Goal: Task Accomplishment & Management: Manage account settings

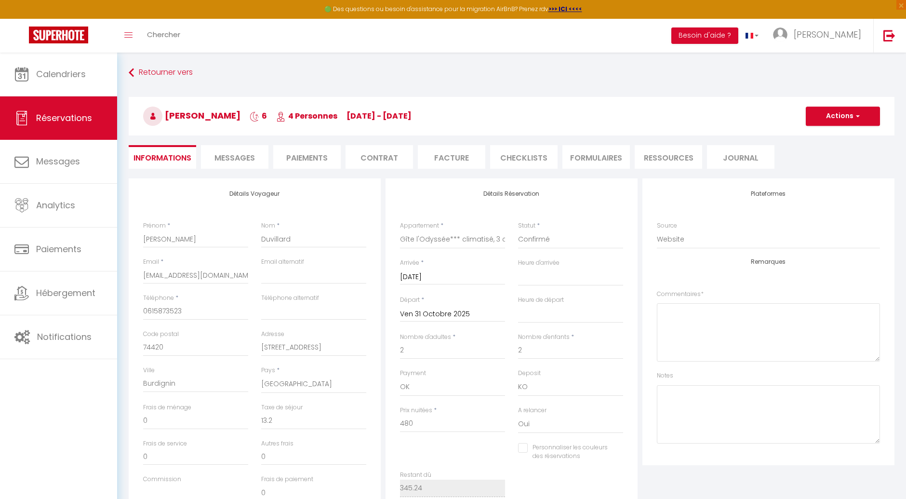
select select "25866"
select select
select select "14"
select select "69"
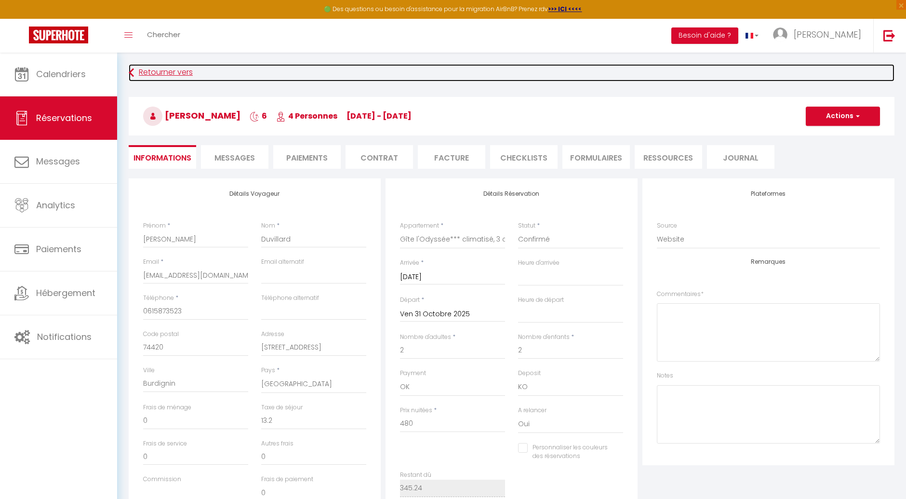
click at [149, 68] on link "Retourner vers" at bounding box center [512, 72] width 766 height 17
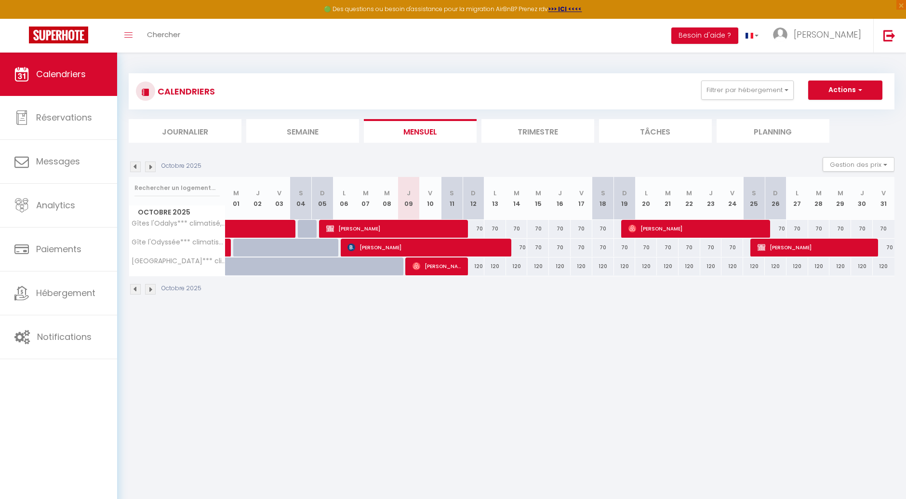
click at [150, 167] on img at bounding box center [150, 166] width 11 height 11
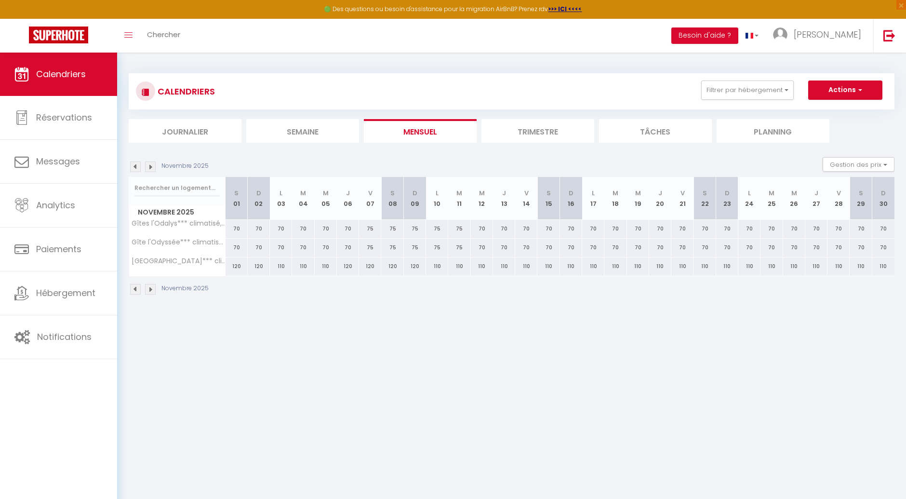
click at [152, 166] on img at bounding box center [150, 166] width 11 height 11
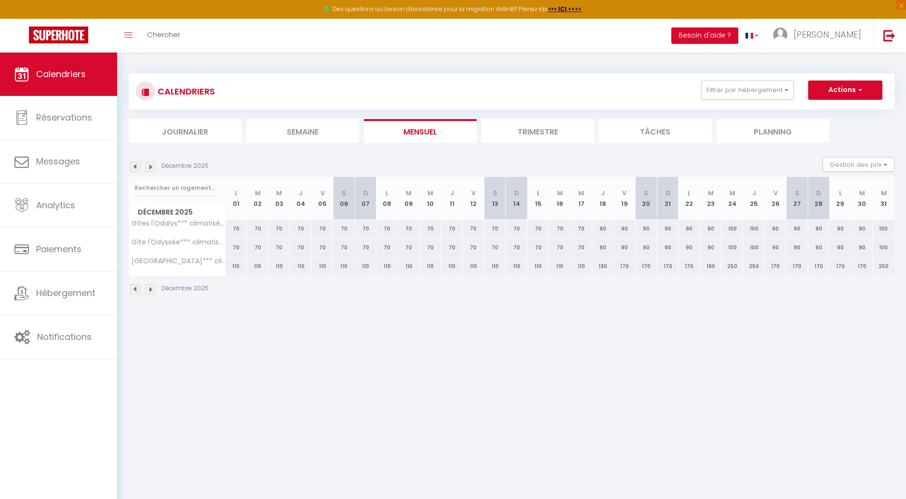
click at [135, 167] on img at bounding box center [135, 166] width 11 height 11
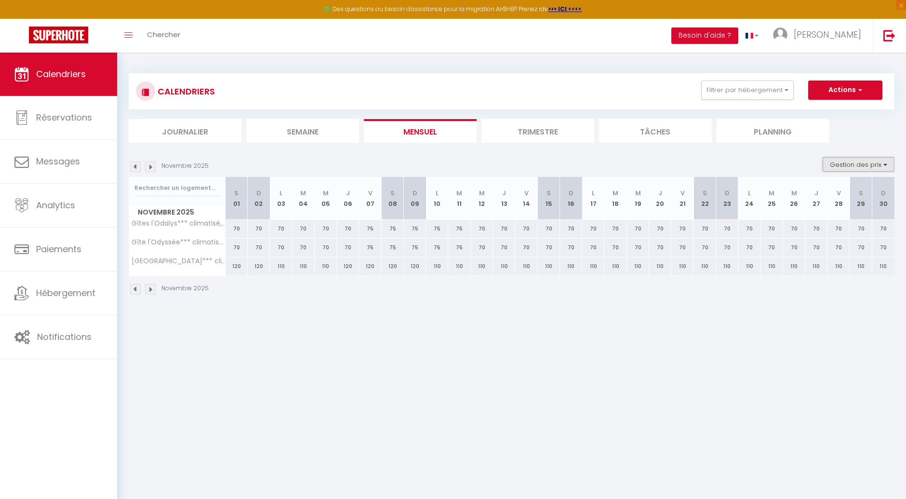
click at [844, 167] on button "Gestion des prix" at bounding box center [859, 164] width 72 height 14
click at [812, 195] on input "Nb Nuits minimum" at bounding box center [850, 194] width 87 height 10
checkbox input "true"
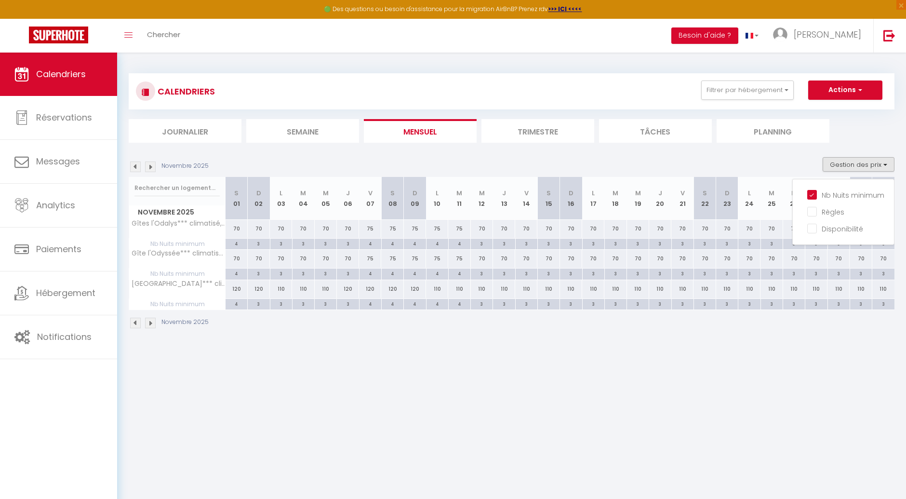
click at [135, 165] on img at bounding box center [135, 166] width 11 height 11
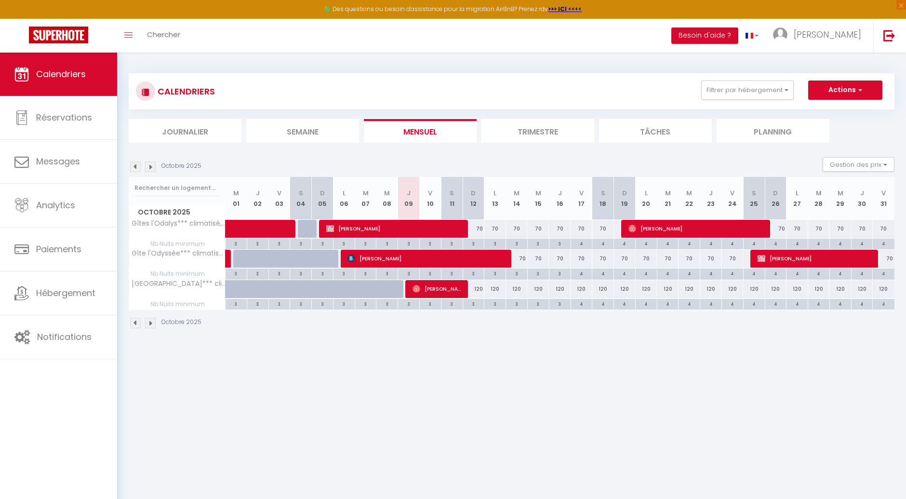
click at [155, 167] on img at bounding box center [150, 166] width 11 height 11
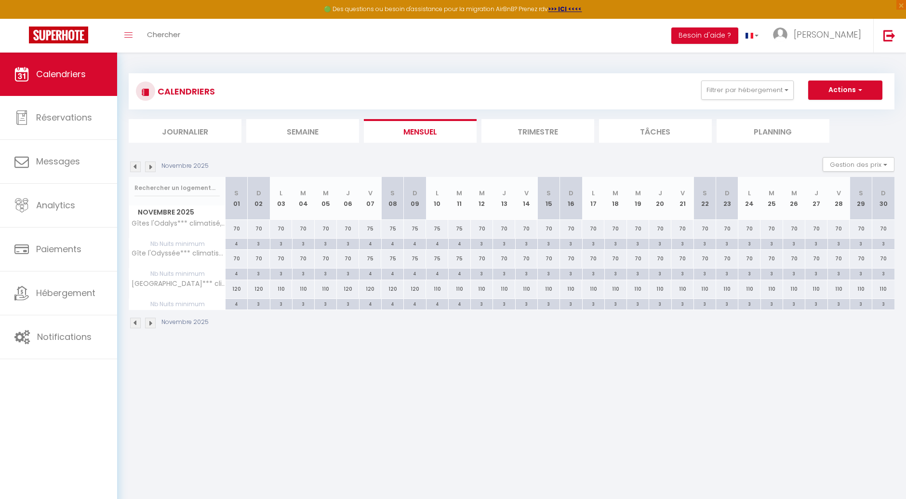
click at [257, 261] on div "70" at bounding box center [259, 259] width 22 height 18
type input "70"
type input "Dim 02 Novembre 2025"
type input "Lun 03 Novembre 2025"
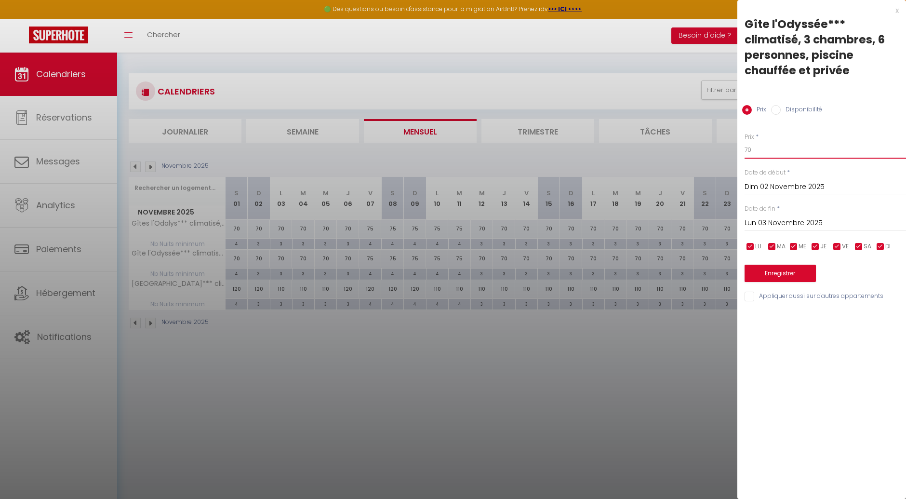
drag, startPoint x: 762, startPoint y: 152, endPoint x: 740, endPoint y: 152, distance: 21.2
click at [740, 152] on div "Prix * 70 Statut * Disponible Indisponible Date de début * [DATE] < [DATE] > Di…" at bounding box center [822, 212] width 169 height 182
type input "65"
click at [779, 223] on input "Lun 03 Novembre 2025" at bounding box center [825, 223] width 161 height 13
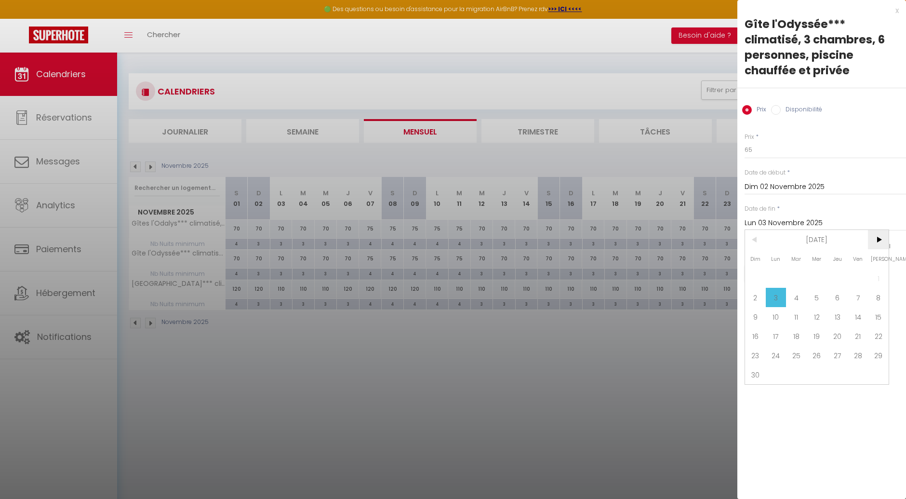
click at [881, 239] on span ">" at bounding box center [878, 239] width 21 height 19
click at [841, 317] on span "18" at bounding box center [837, 316] width 21 height 19
type input "Jeu 18 Décembre 2025"
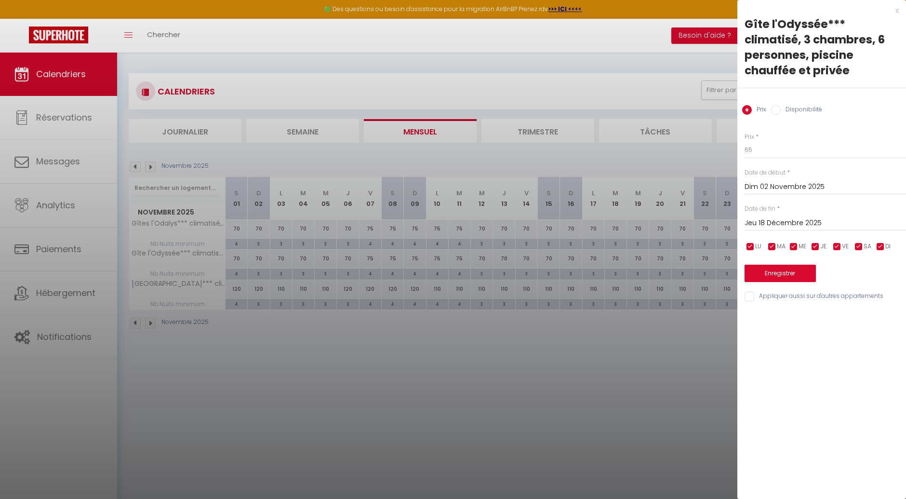
click at [750, 295] on input "Appliquer aussi sur d'autres appartements" at bounding box center [825, 297] width 161 height 10
checkbox input "true"
click at [777, 274] on button "Enregistrer" at bounding box center [780, 273] width 71 height 17
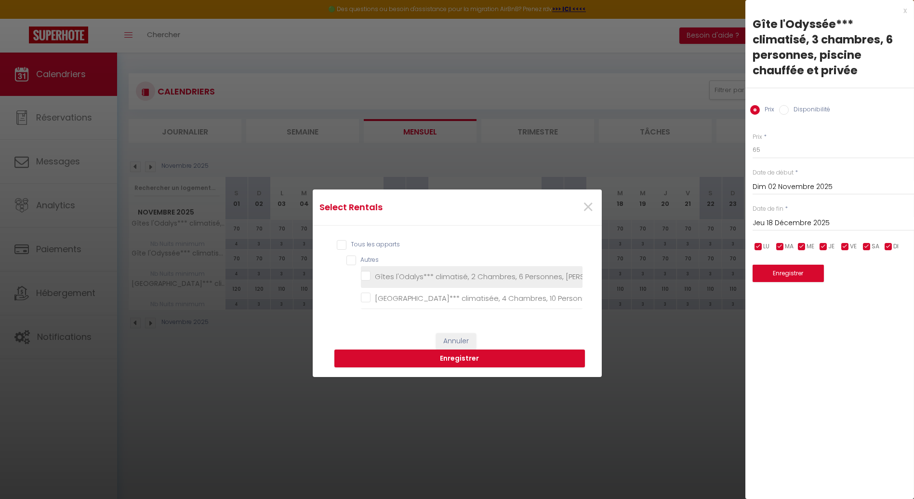
click at [361, 272] on Privée "Gîtes l'Odalys*** climatisé, 2 Chambres, 6 Personnes, [PERSON_NAME] et Privée" at bounding box center [472, 277] width 222 height 10
checkbox Privée "true"
checkbox Privée "false"
click at [426, 365] on button "Enregistrer" at bounding box center [460, 358] width 251 height 18
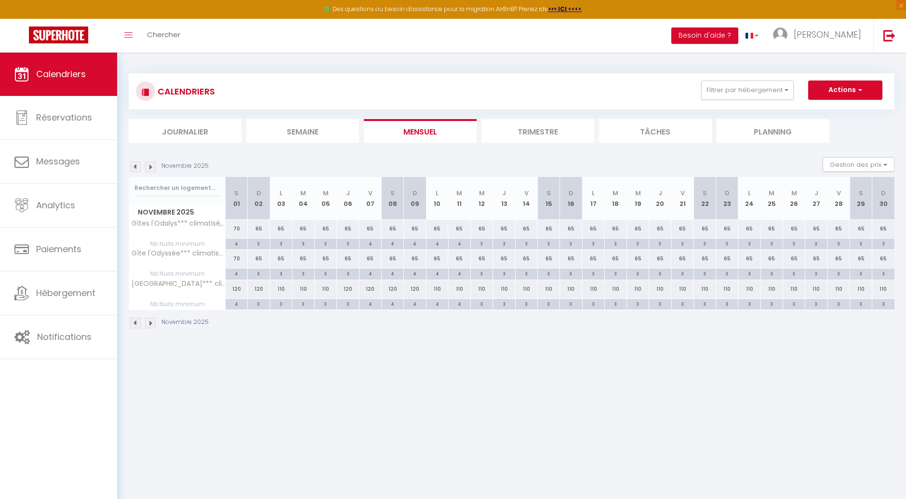
click at [369, 232] on div "65" at bounding box center [370, 229] width 22 height 18
type input "65"
type input "Ven 07 Novembre 2025"
type input "[DATE]"
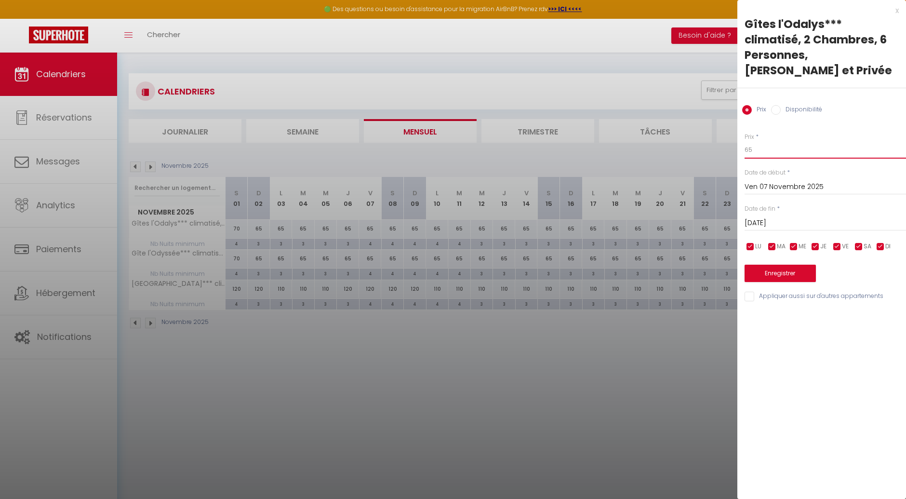
drag, startPoint x: 755, startPoint y: 150, endPoint x: 736, endPoint y: 153, distance: 19.5
click at [736, 153] on body "🟢 Des questions ou besoin d'assistance pour la migration AirBnB? Prenez rdv >>>…" at bounding box center [453, 302] width 906 height 499
type input "75"
click at [783, 227] on input "[DATE]" at bounding box center [825, 223] width 161 height 13
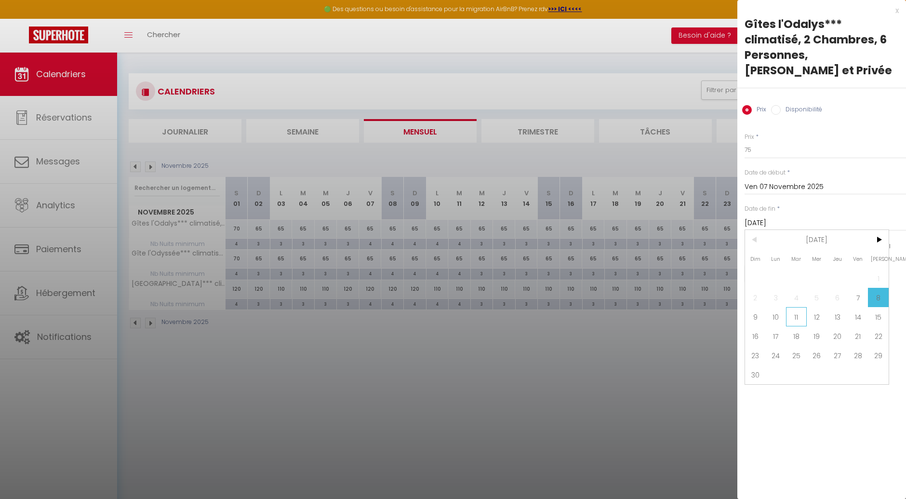
click at [796, 320] on span "11" at bounding box center [796, 316] width 21 height 19
type input "[DATE]"
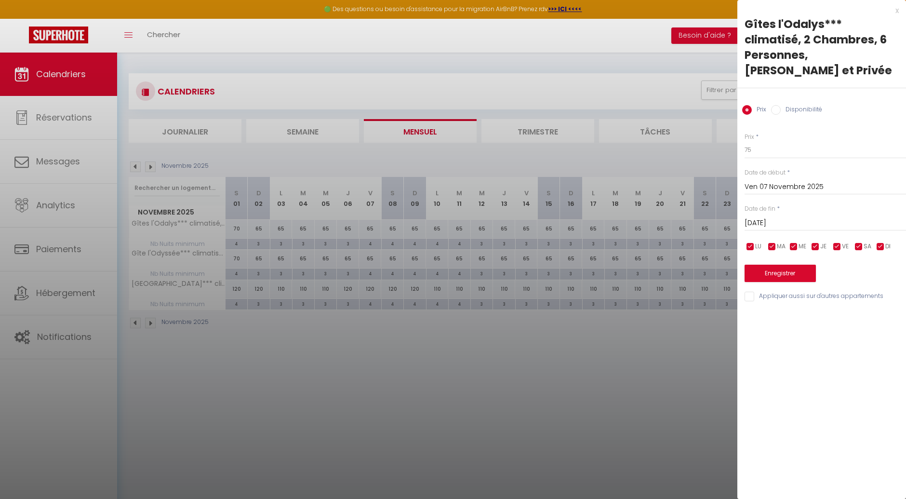
click at [748, 295] on input "Appliquer aussi sur d'autres appartements" at bounding box center [825, 297] width 161 height 10
checkbox input "true"
click at [774, 277] on button "Enregistrer" at bounding box center [780, 273] width 71 height 17
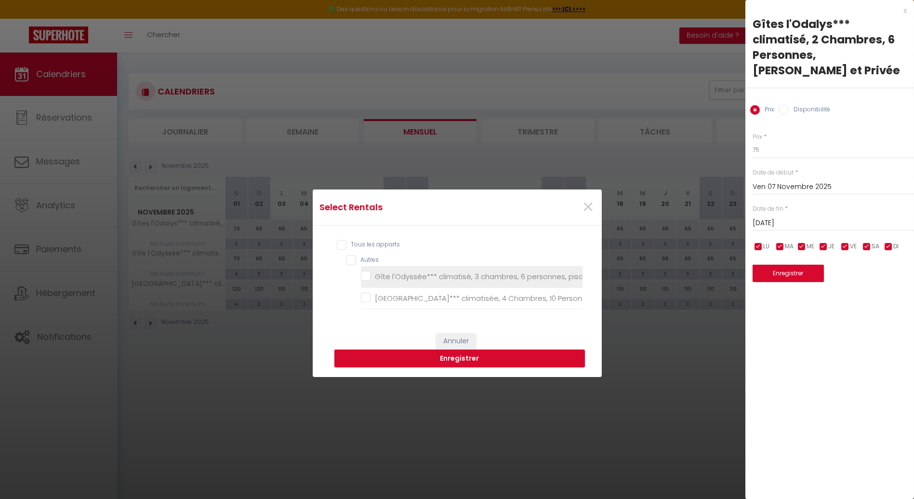
click at [363, 272] on privée "Gîte l'Odyssée*** climatisé, 3 chambres, 6 personnes, piscine chauffée et privée" at bounding box center [472, 277] width 222 height 10
checkbox privée "true"
checkbox Privée "false"
click at [451, 366] on button "Enregistrer" at bounding box center [460, 358] width 251 height 18
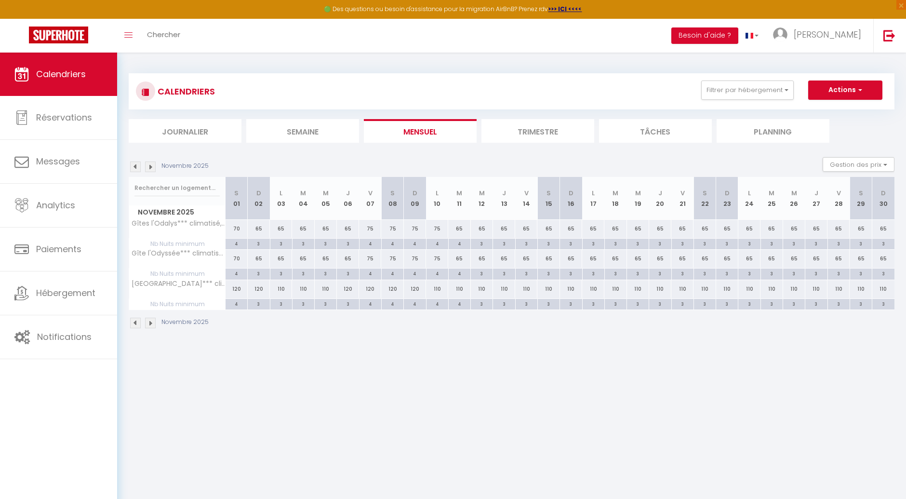
click at [254, 244] on div "3" at bounding box center [259, 243] width 22 height 9
type input "3"
type input "Dim 02 Novembre 2025"
type input "Lun 03 Novembre 2025"
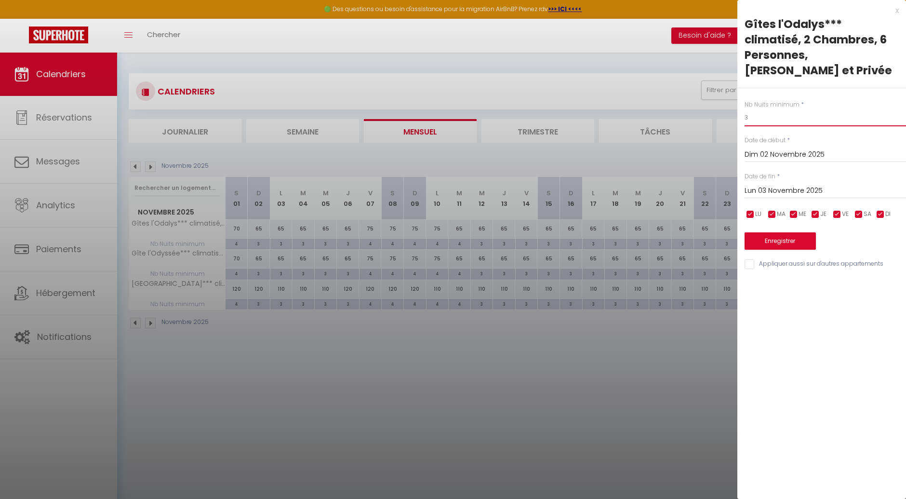
drag, startPoint x: 754, startPoint y: 116, endPoint x: 738, endPoint y: 119, distance: 17.1
click at [738, 119] on div "Nb Nuits minimum * 3 Date de début * [DATE] < [DATE] > Dim Lun Mar Mer Jeu Ven …" at bounding box center [822, 179] width 169 height 182
type input "4"
click at [808, 192] on input "Lun 03 Novembre 2025" at bounding box center [825, 191] width 161 height 13
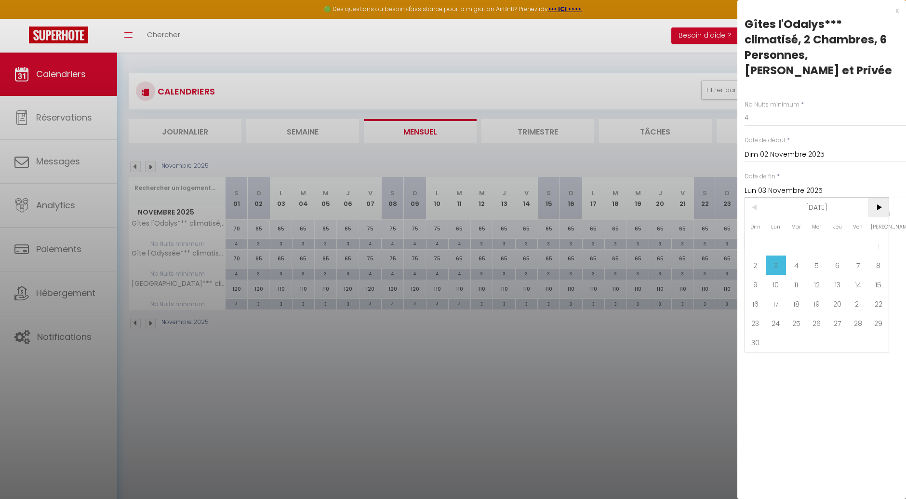
click at [878, 211] on span ">" at bounding box center [878, 207] width 21 height 19
click at [838, 284] on span "18" at bounding box center [837, 284] width 21 height 19
type input "Jeu 18 Décembre 2025"
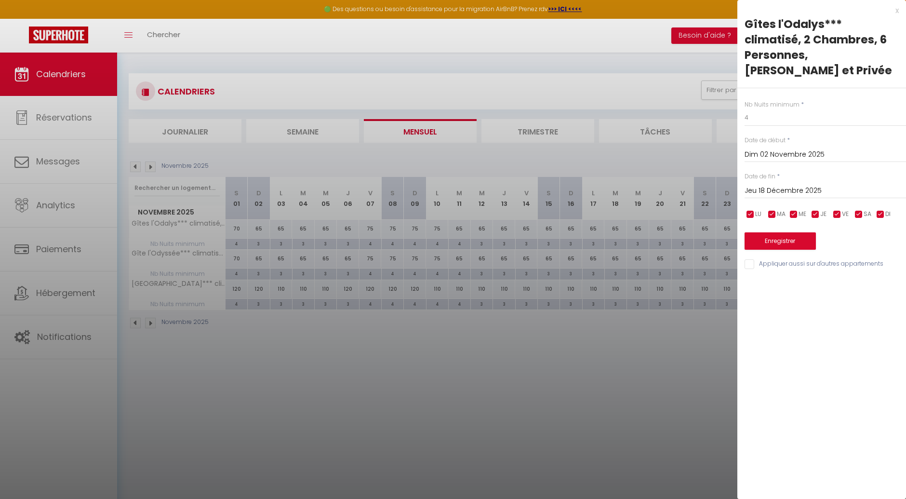
click at [750, 265] on input "Appliquer aussi sur d'autres appartements" at bounding box center [825, 264] width 161 height 10
checkbox input "true"
click at [768, 244] on button "Enregistrer" at bounding box center [780, 240] width 71 height 17
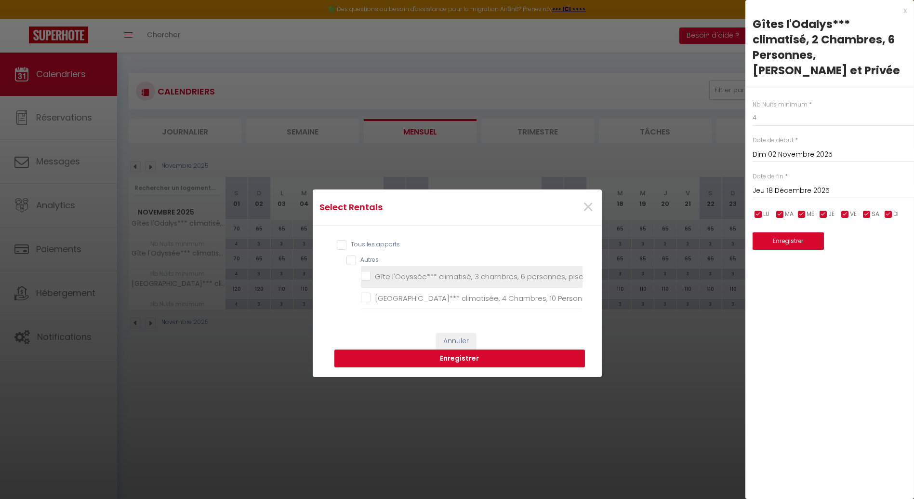
click at [366, 273] on privée "Gîte l'Odyssée*** climatisé, 3 chambres, 6 personnes, piscine chauffée et privée" at bounding box center [472, 277] width 222 height 10
checkbox privée "true"
checkbox Privée "false"
click at [430, 364] on button "Enregistrer" at bounding box center [460, 358] width 251 height 18
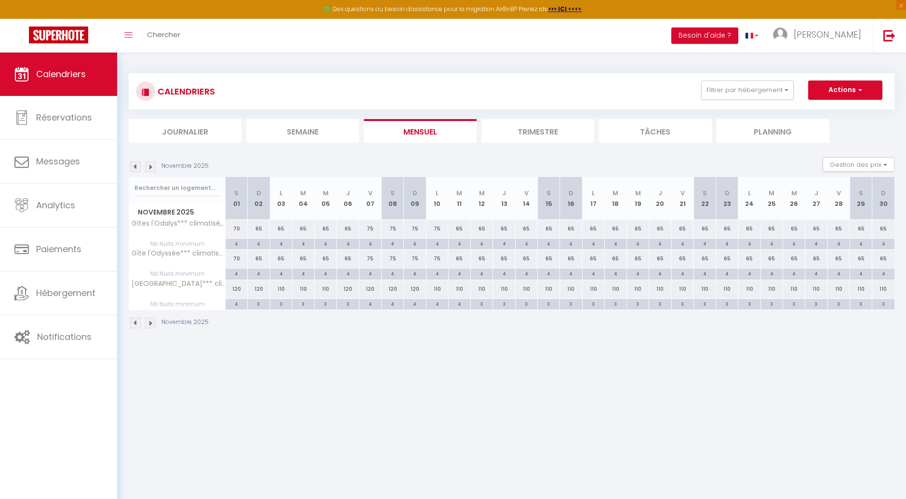
click at [155, 168] on img at bounding box center [150, 166] width 11 height 11
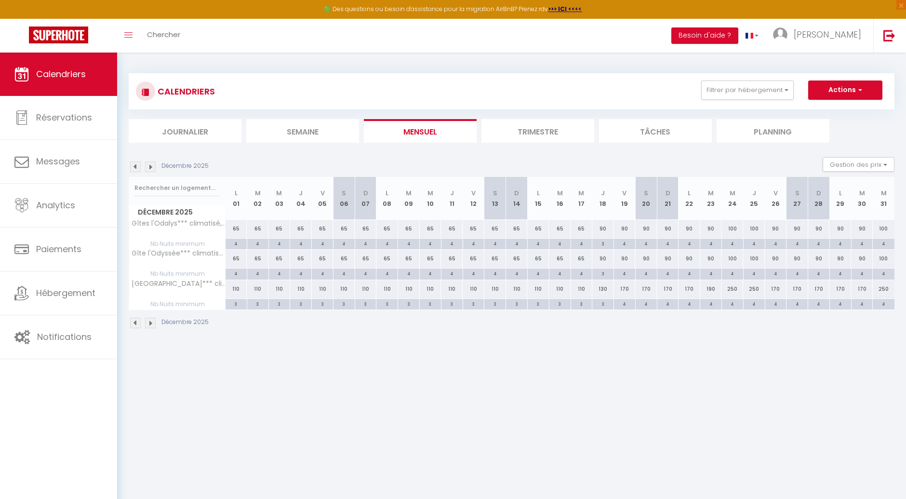
click at [606, 243] on div "3" at bounding box center [602, 243] width 21 height 9
type input "3"
type input "Jeu 18 Décembre 2025"
type input "[DATE]"
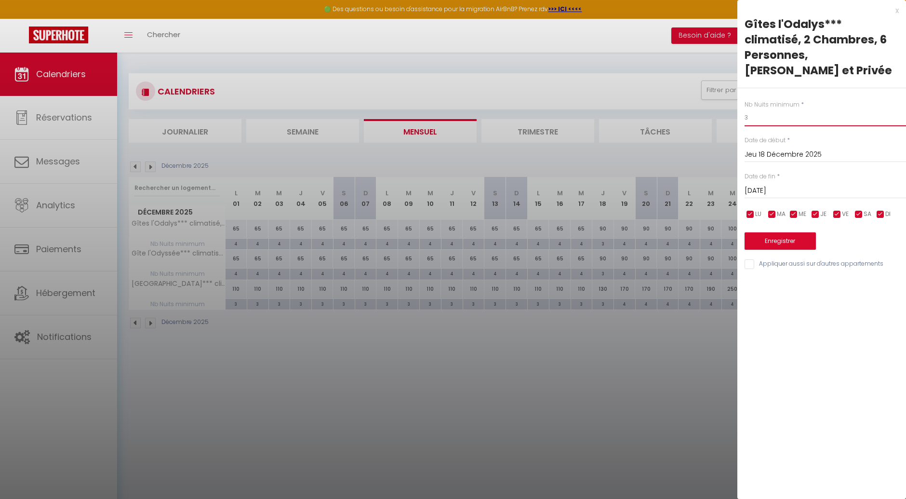
drag, startPoint x: 759, startPoint y: 118, endPoint x: 739, endPoint y: 121, distance: 20.0
click at [739, 121] on div "Nb Nuits minimum * 3 Date de début * [DATE] < [DATE] > Dim Lun Mar Mer Jeu Ven …" at bounding box center [822, 179] width 169 height 182
type input "4"
click at [753, 266] on input "Appliquer aussi sur d'autres appartements" at bounding box center [825, 264] width 161 height 10
checkbox input "true"
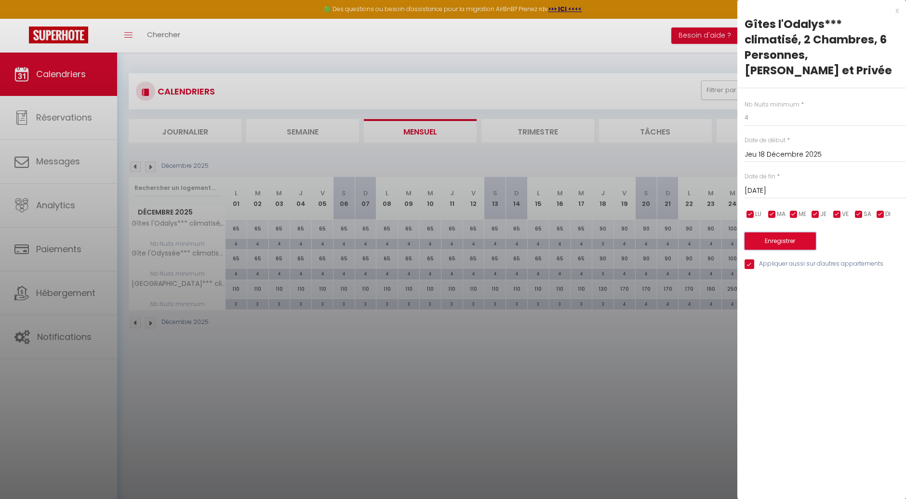
click at [768, 245] on button "Enregistrer" at bounding box center [780, 240] width 71 height 17
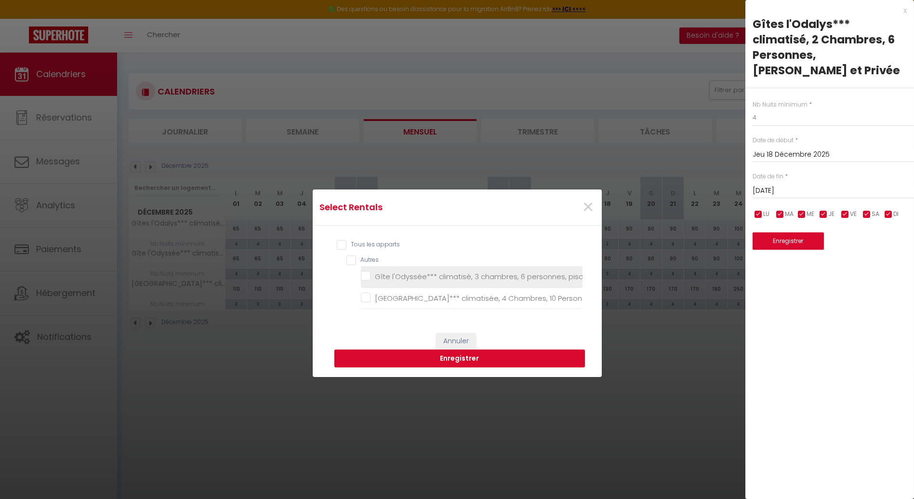
click at [361, 273] on privée "Gîte l'Odyssée*** climatisé, 3 chambres, 6 personnes, piscine chauffée et privée" at bounding box center [472, 277] width 222 height 10
checkbox privée "true"
checkbox Privée "false"
click at [430, 366] on button "Enregistrer" at bounding box center [460, 358] width 251 height 18
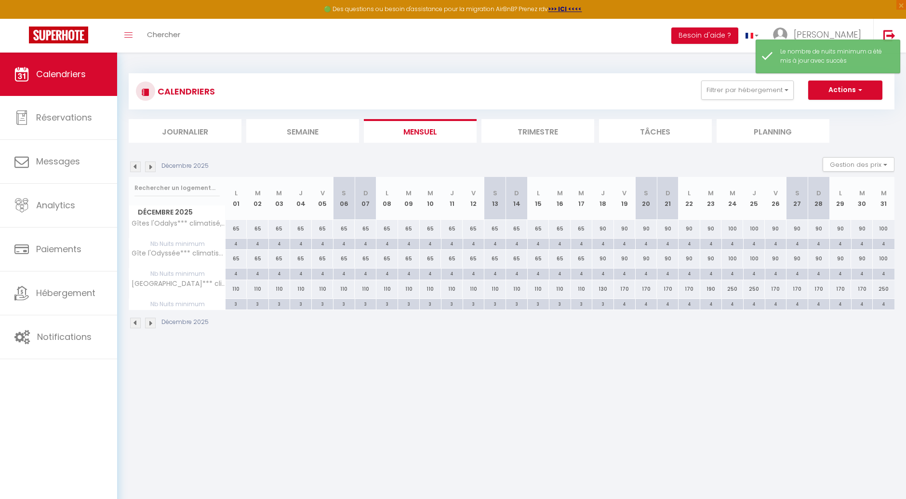
click at [150, 166] on img at bounding box center [150, 166] width 11 height 11
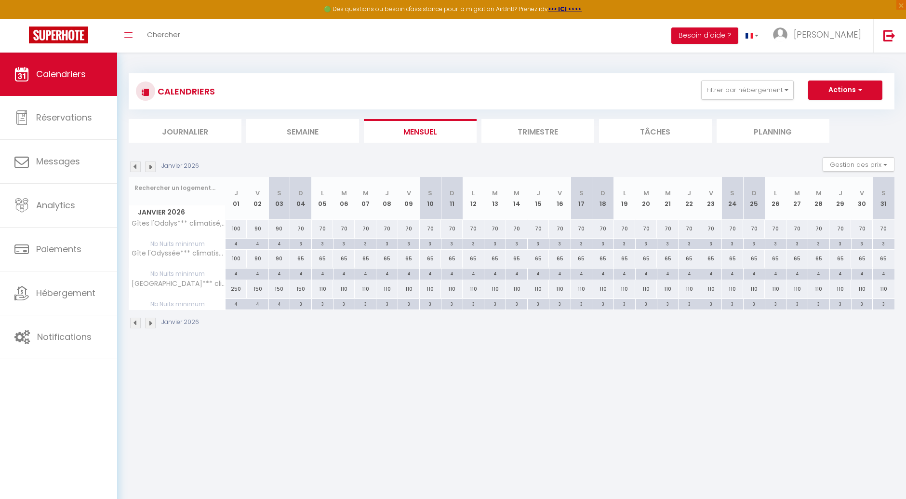
click at [149, 168] on img at bounding box center [150, 166] width 11 height 11
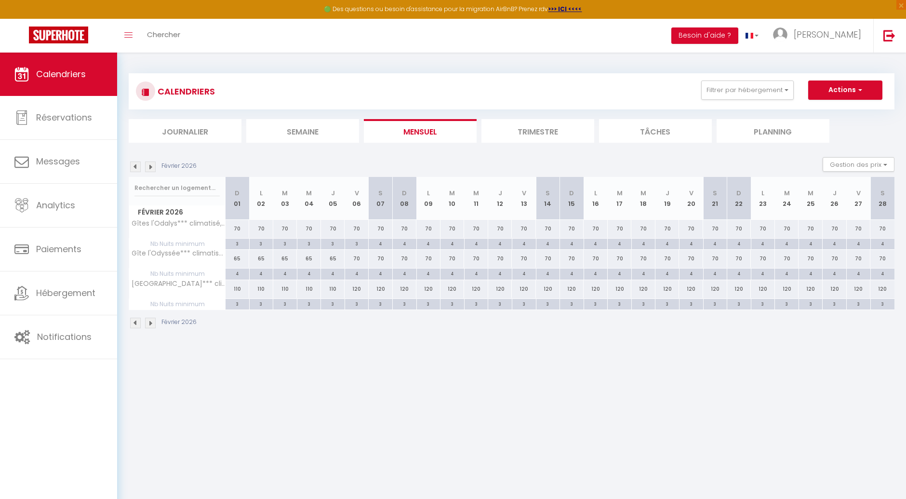
click at [153, 164] on img at bounding box center [150, 166] width 11 height 11
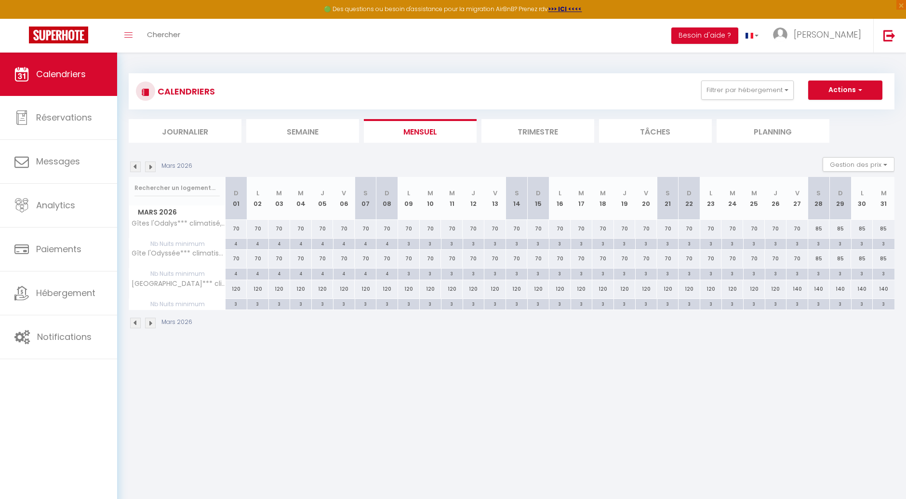
click at [153, 164] on img at bounding box center [150, 166] width 11 height 11
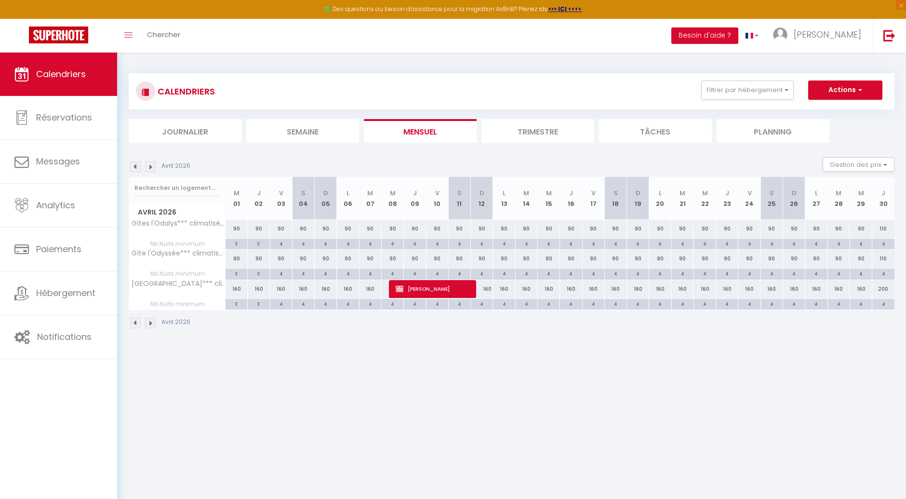
click at [133, 164] on img at bounding box center [135, 166] width 11 height 11
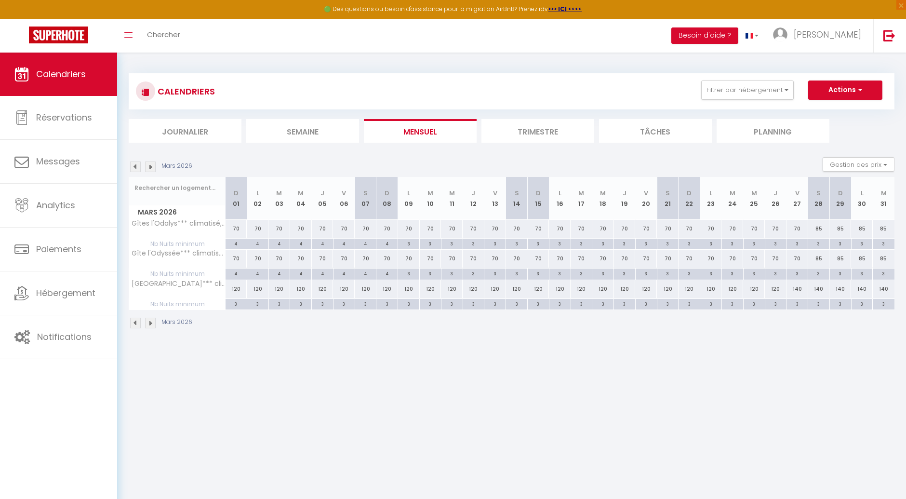
click at [133, 164] on img at bounding box center [135, 166] width 11 height 11
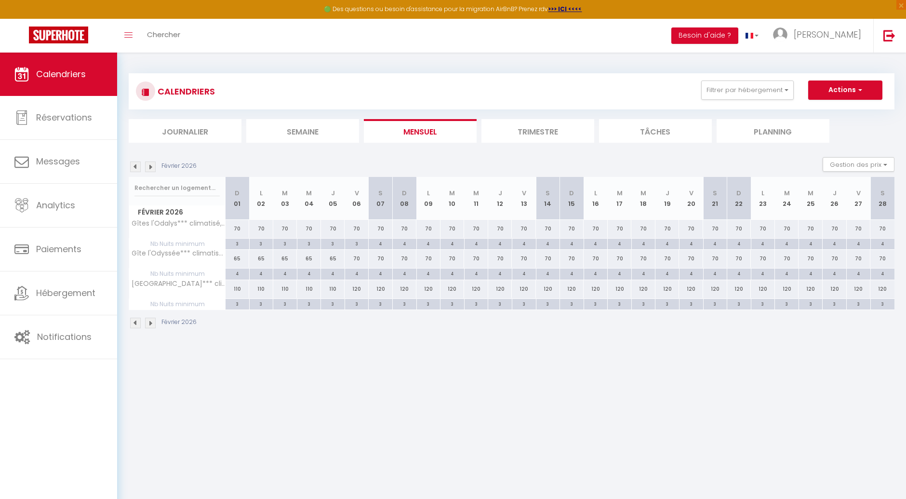
click at [133, 164] on img at bounding box center [135, 166] width 11 height 11
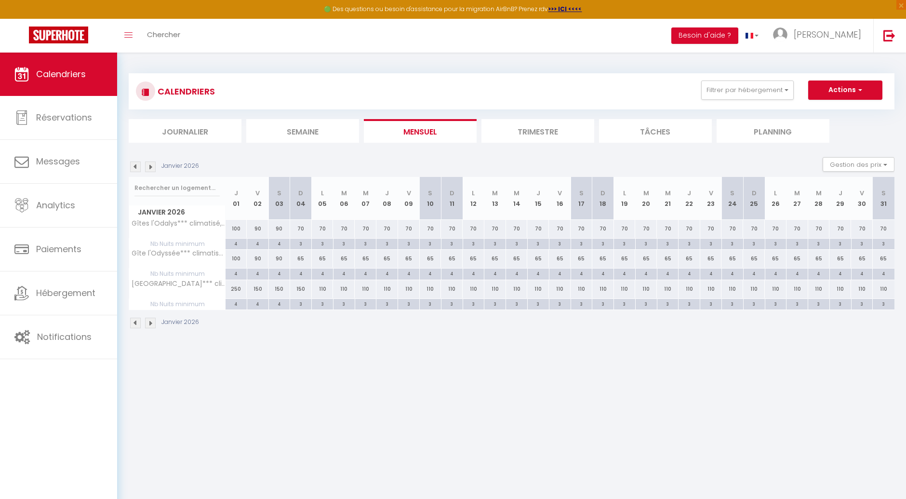
click at [133, 164] on img at bounding box center [135, 166] width 11 height 11
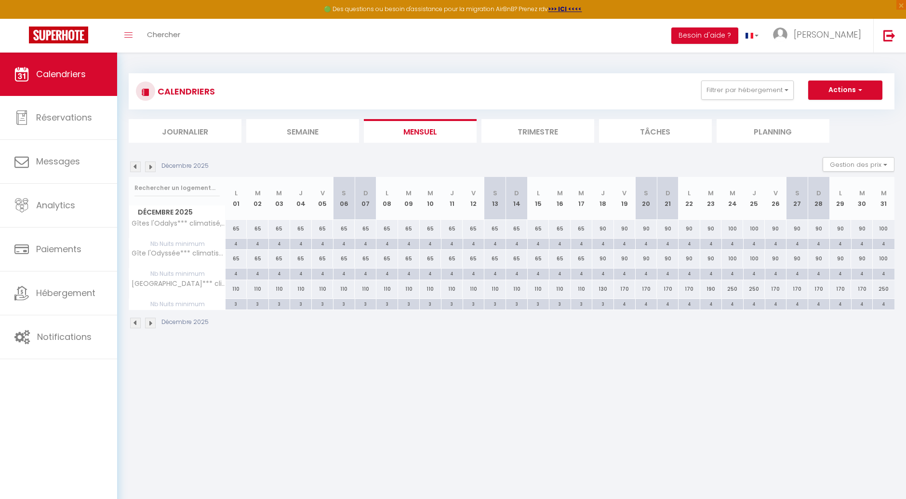
click at [133, 164] on img at bounding box center [135, 166] width 11 height 11
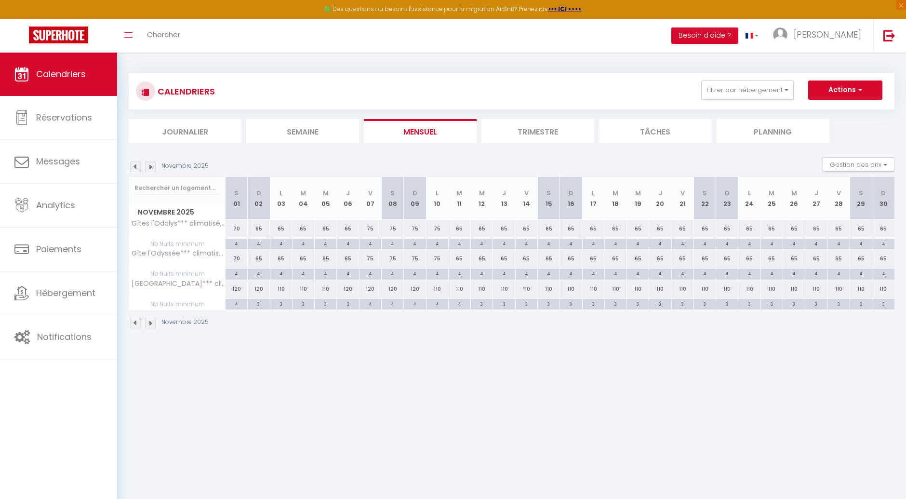
click at [133, 164] on img at bounding box center [135, 166] width 11 height 11
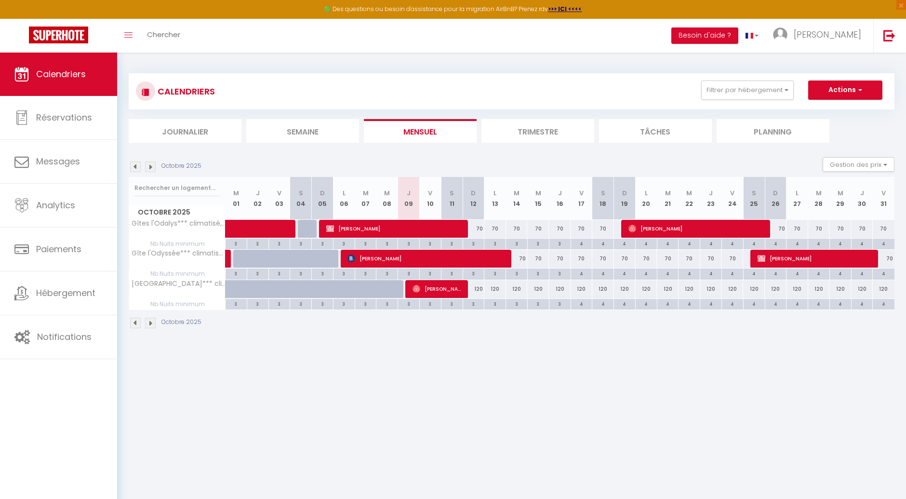
click at [133, 164] on img at bounding box center [135, 166] width 11 height 11
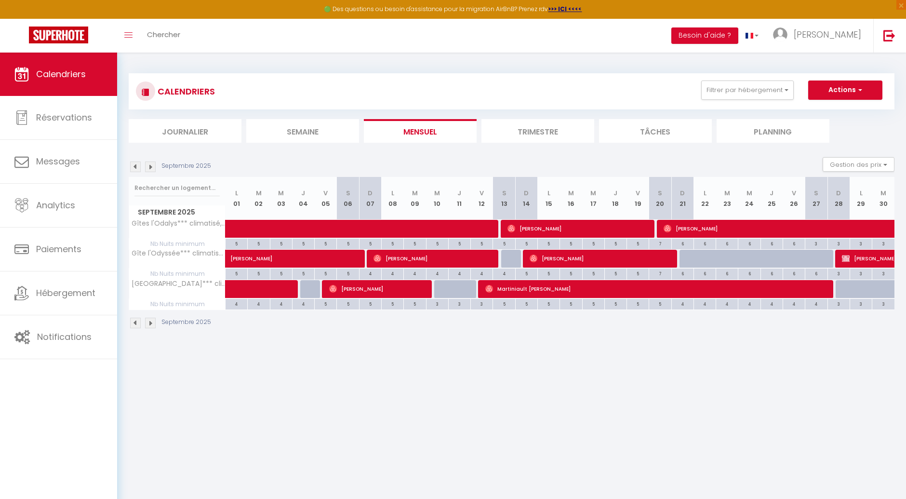
click at [133, 164] on img at bounding box center [135, 166] width 11 height 11
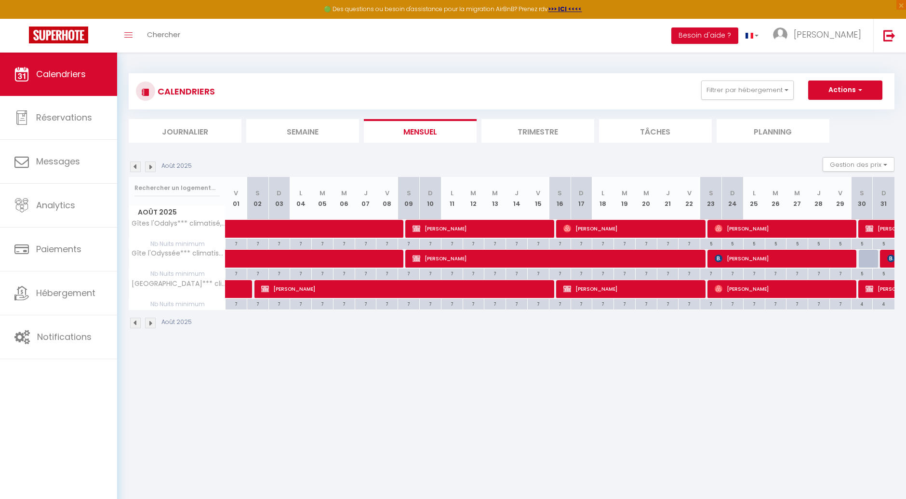
click at [133, 164] on img at bounding box center [135, 166] width 11 height 11
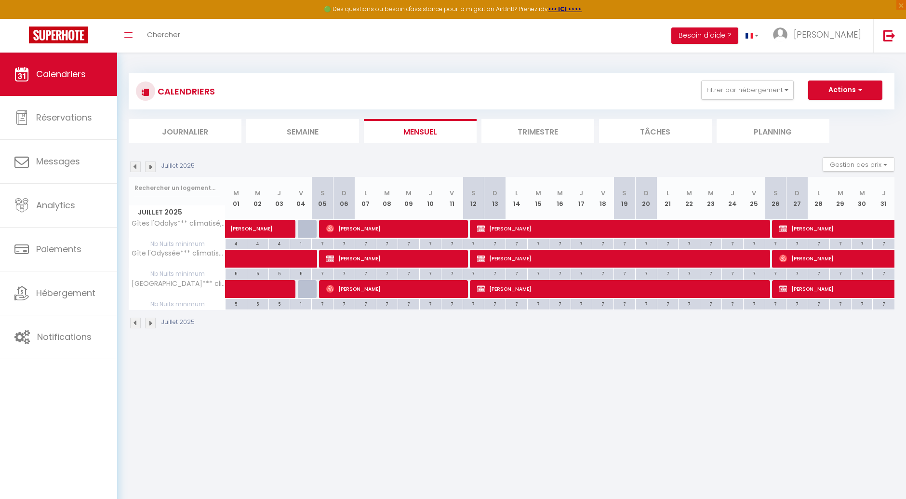
click at [133, 164] on img at bounding box center [135, 166] width 11 height 11
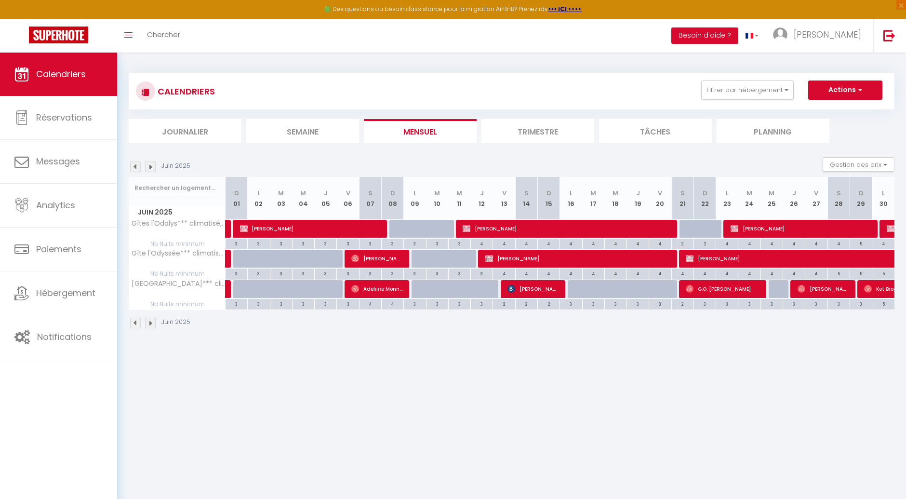
click at [133, 164] on img at bounding box center [135, 166] width 11 height 11
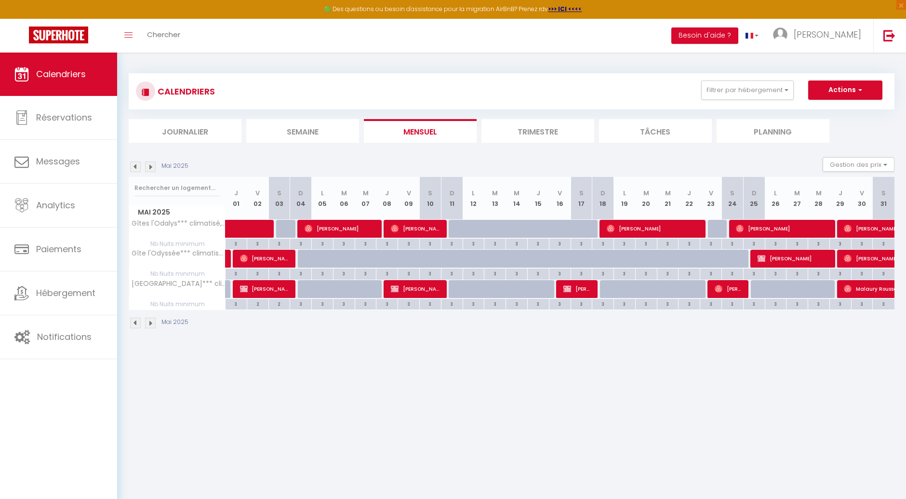
click at [133, 164] on img at bounding box center [135, 166] width 11 height 11
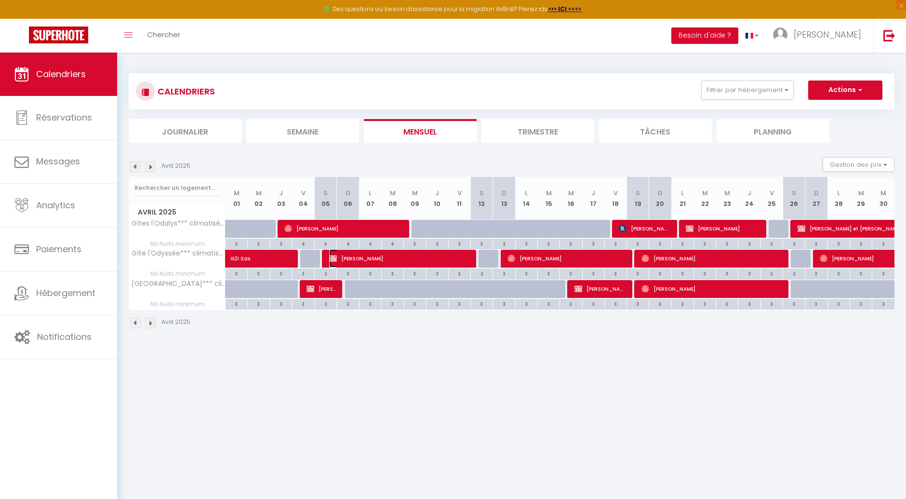
click at [386, 261] on span "[PERSON_NAME]" at bounding box center [399, 258] width 140 height 18
select select "OK"
select select "0"
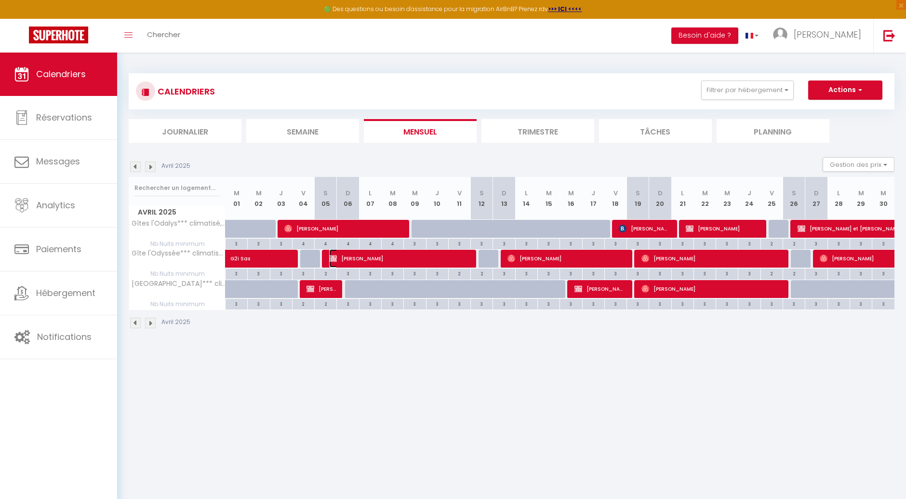
select select "1"
select select
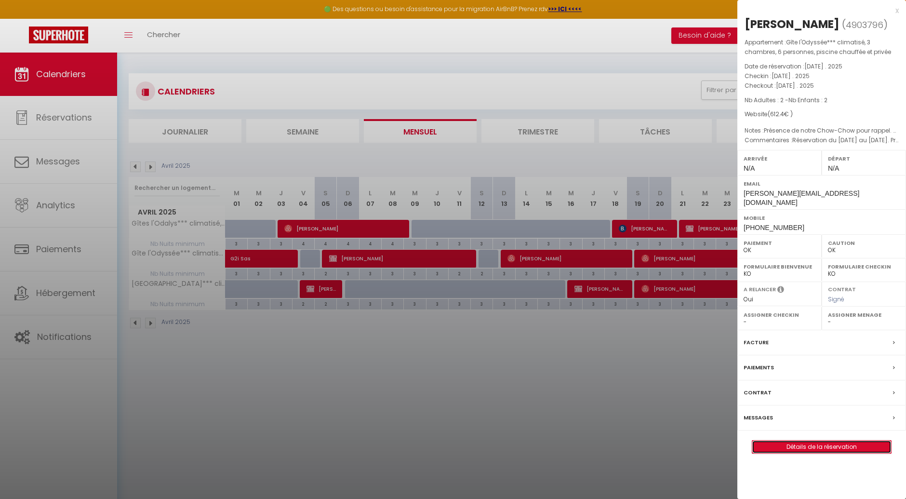
click at [792, 441] on link "Détails de la réservation" at bounding box center [821, 447] width 139 height 13
select select
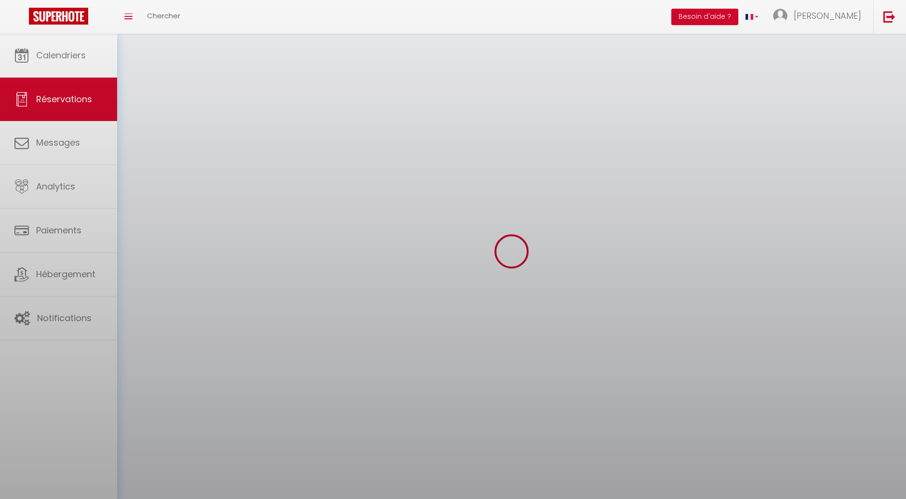
select select
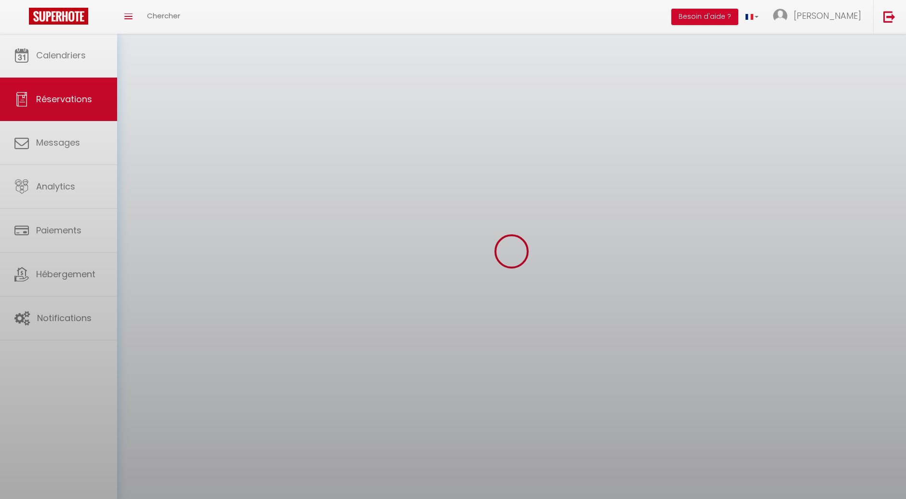
select select
checkbox input "false"
select select
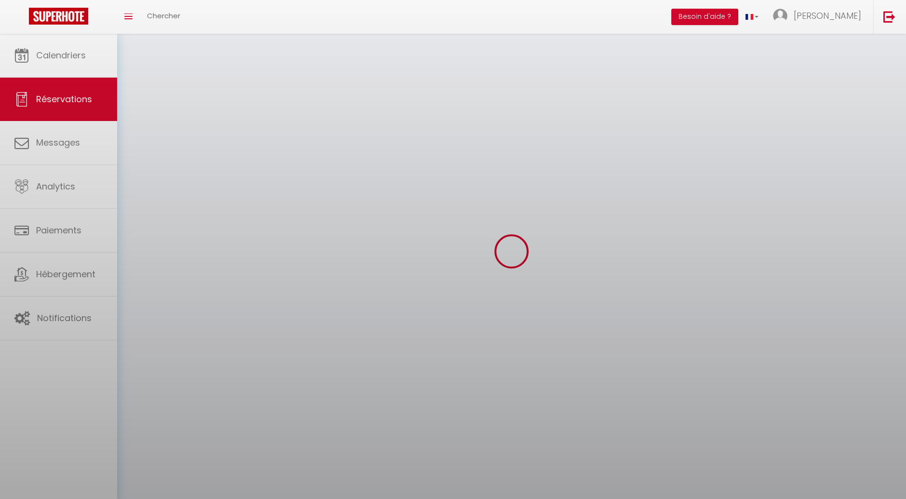
select select
checkbox input "false"
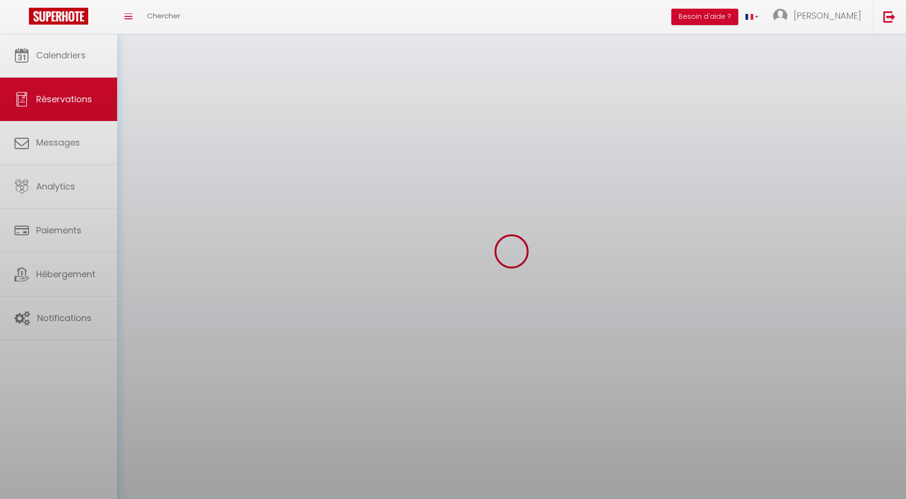
select select
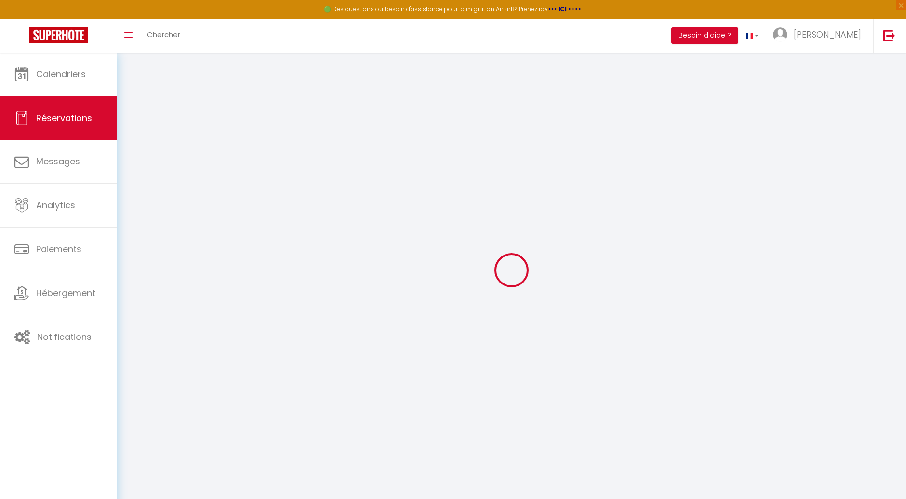
select select
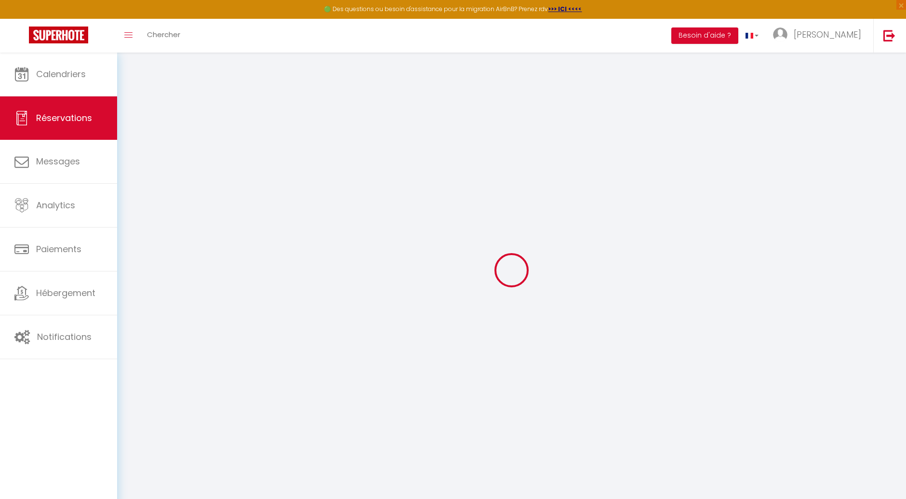
select select
checkbox input "false"
type input "[PERSON_NAME]"
type input "Popiolek"
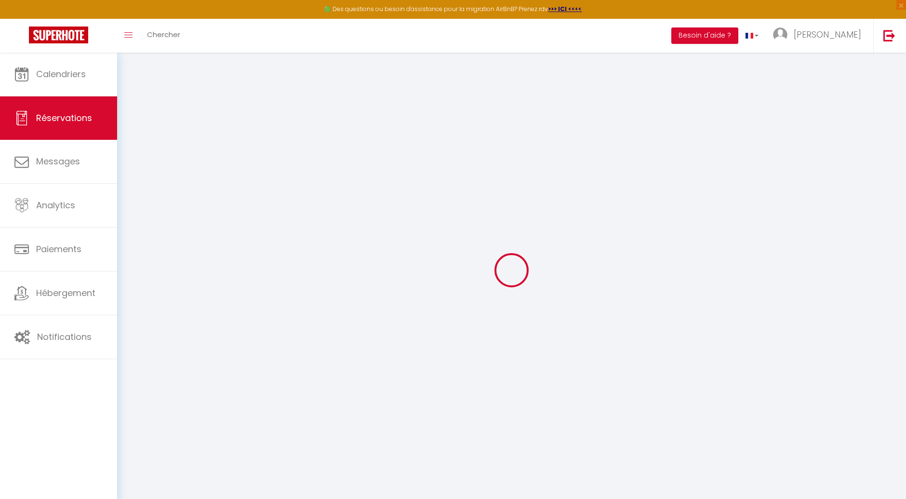
type input "[PERSON_NAME][EMAIL_ADDRESS][DOMAIN_NAME]"
type input "[PHONE_NUMBER]"
type input "62232"
type input "[STREET_ADDRESS]"
type input "ANNEZIN"
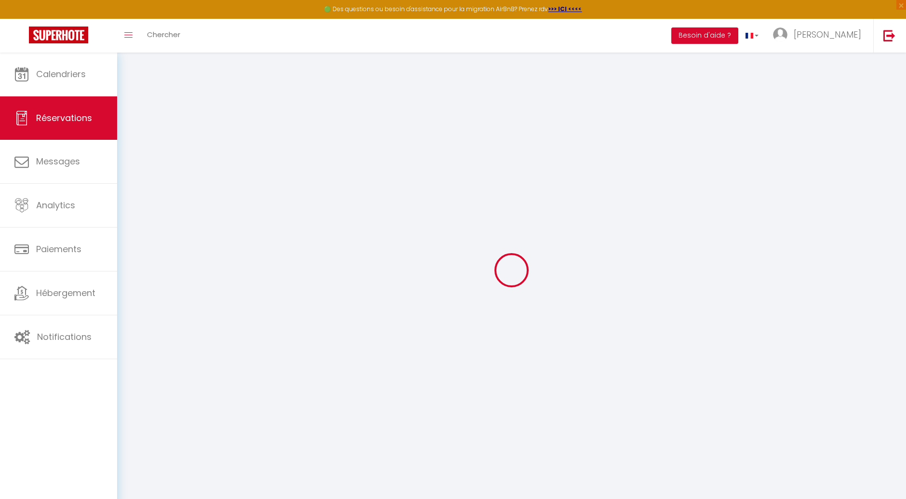
select select "FR"
select select "25866"
select select "1"
type input "[DATE]"
select select
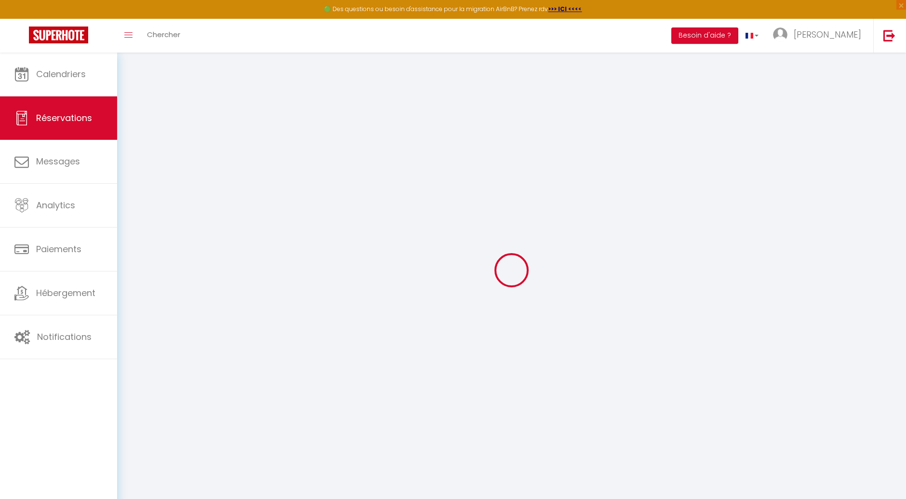
type input "[DATE]"
select select
type input "2"
select select "12"
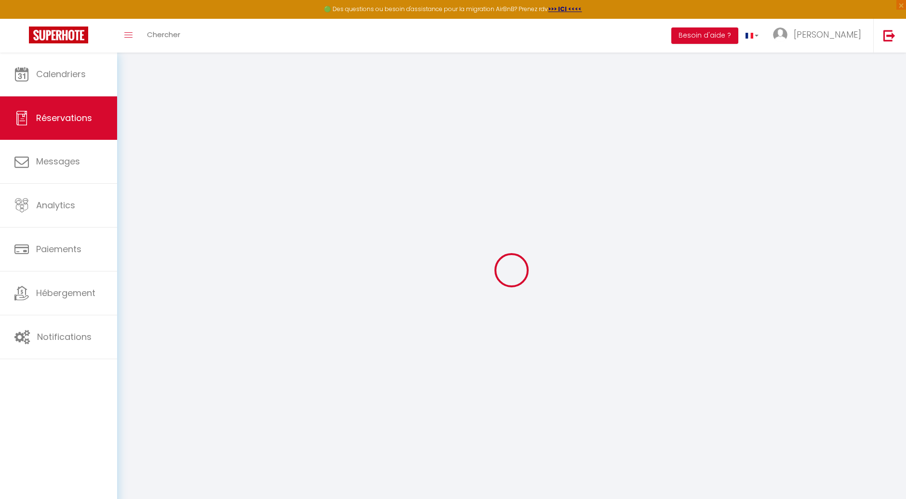
select select "15"
type input "567"
checkbox input "false"
type input "0"
select select "69"
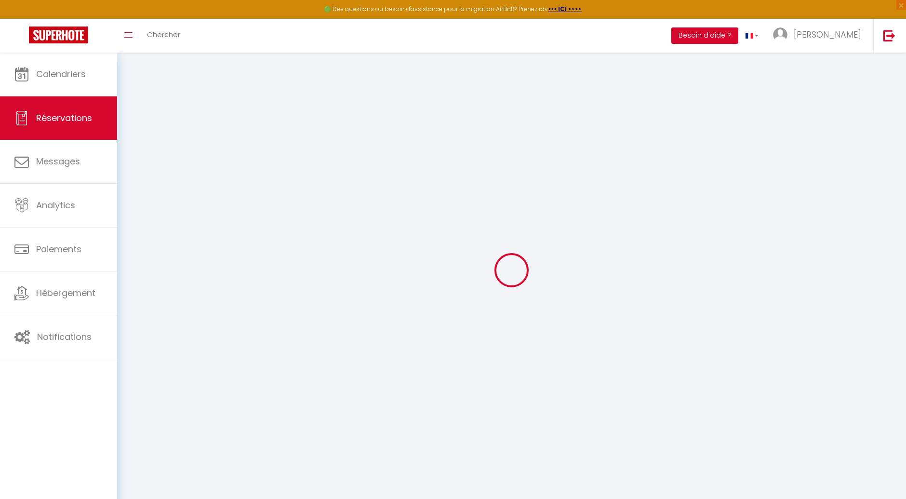
type input "0"
select select
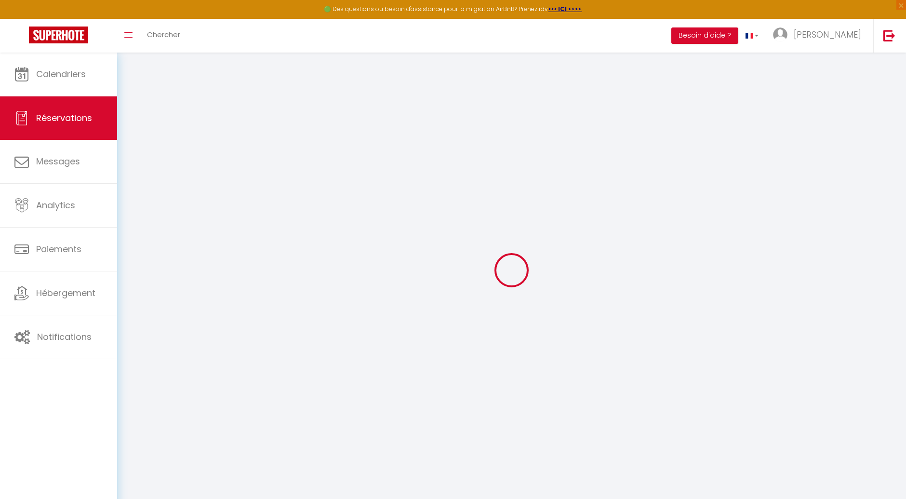
checkbox input "false"
select select
checkbox input "false"
select select
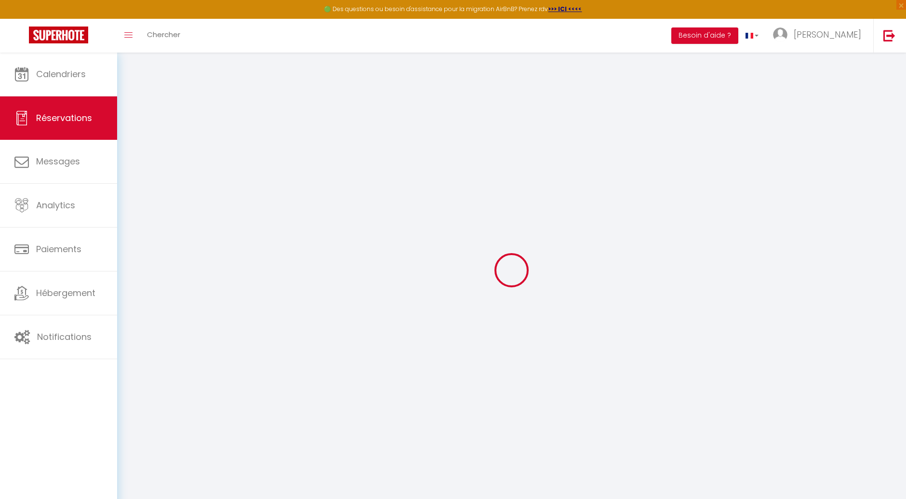
select select
checkbox input "false"
type textarea "Réservation du [DATE] au [DATE]. Présence de notre Chow-Chow pour rappel. 30€"
type textarea "Présence de notre Chow-Chow pour rappel. 30€"
select select
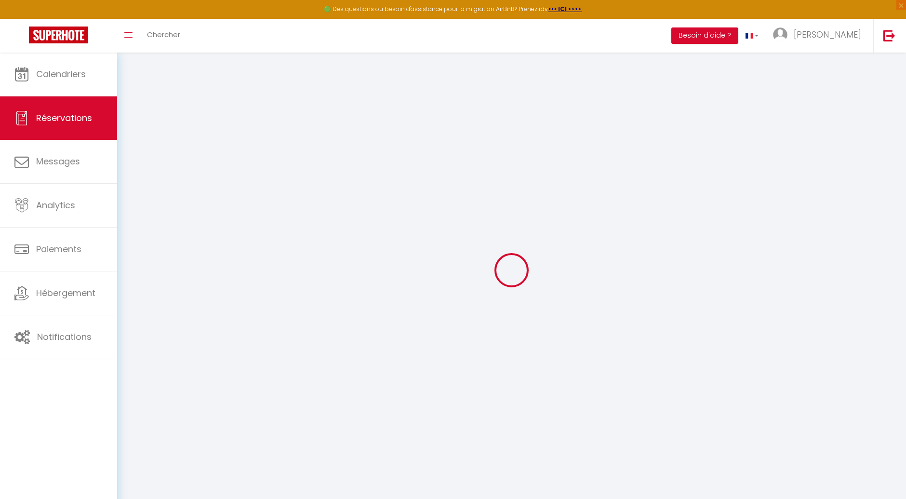
select select
checkbox input "false"
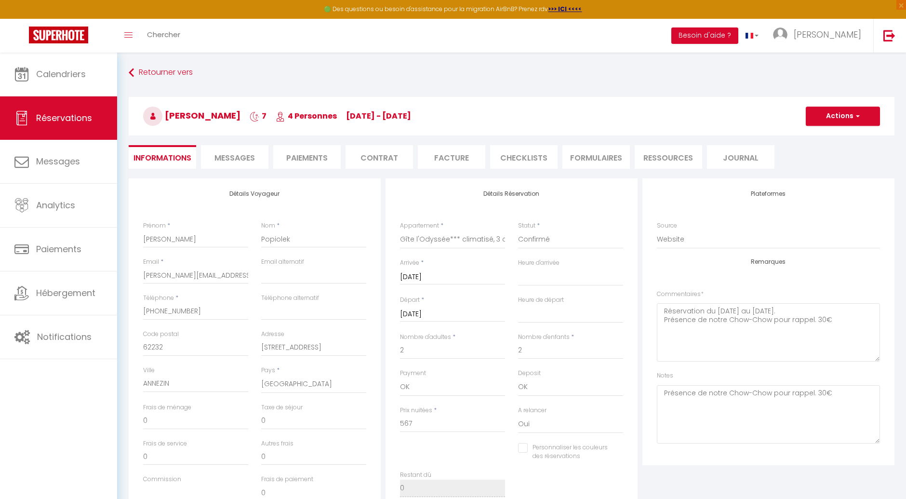
type input "30"
type input "15.4"
select select
checkbox input "false"
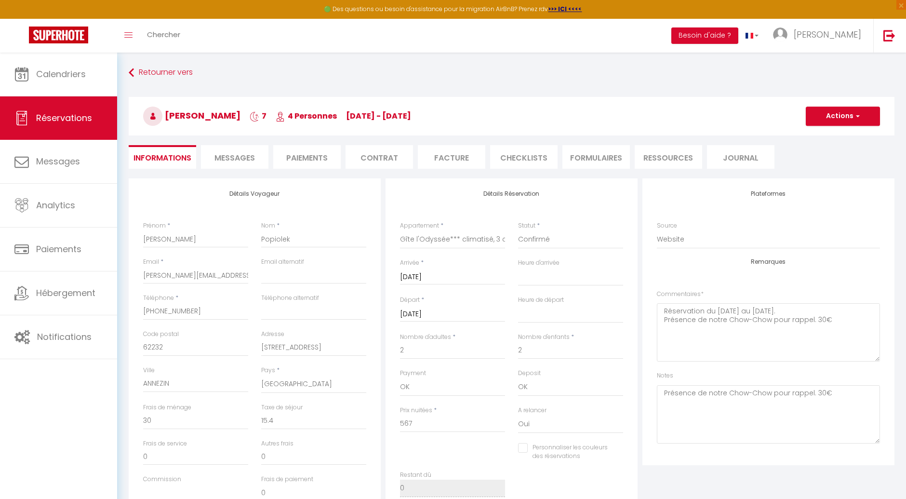
select select
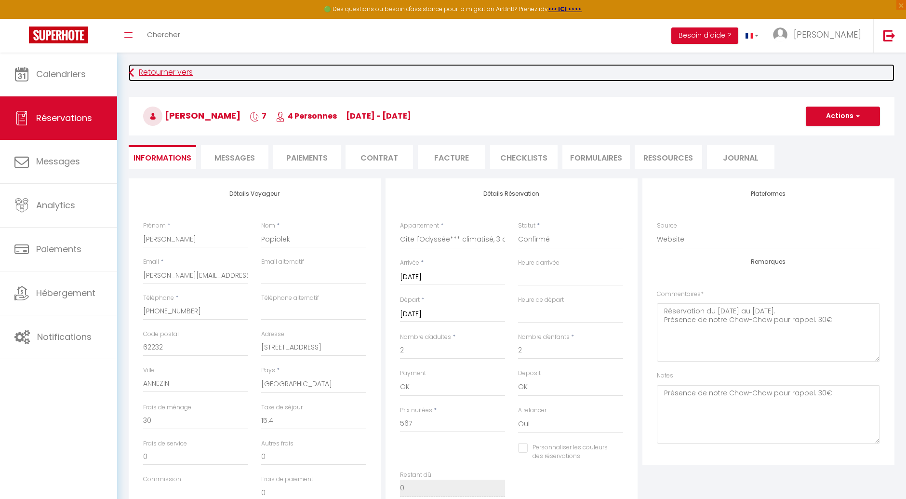
click at [161, 74] on link "Retourner vers" at bounding box center [512, 72] width 766 height 17
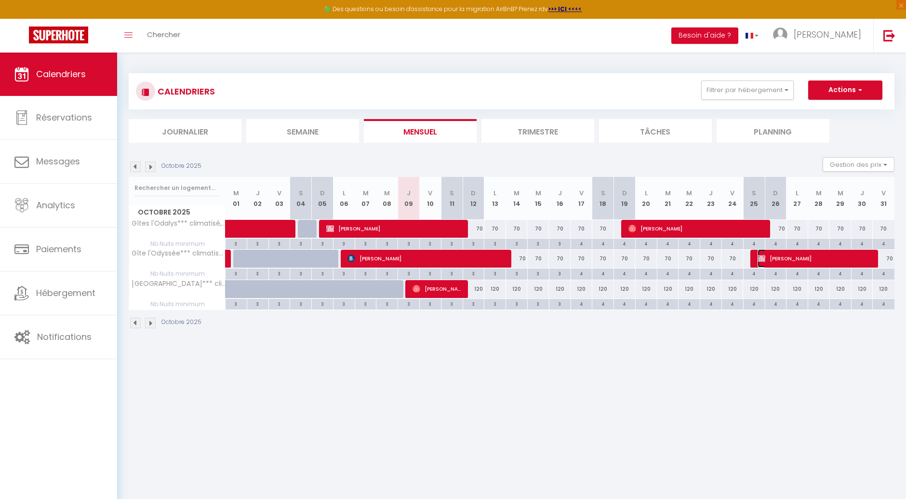
click at [805, 259] on span "[PERSON_NAME]" at bounding box center [816, 258] width 116 height 18
select select "OK"
select select "KO"
select select "0"
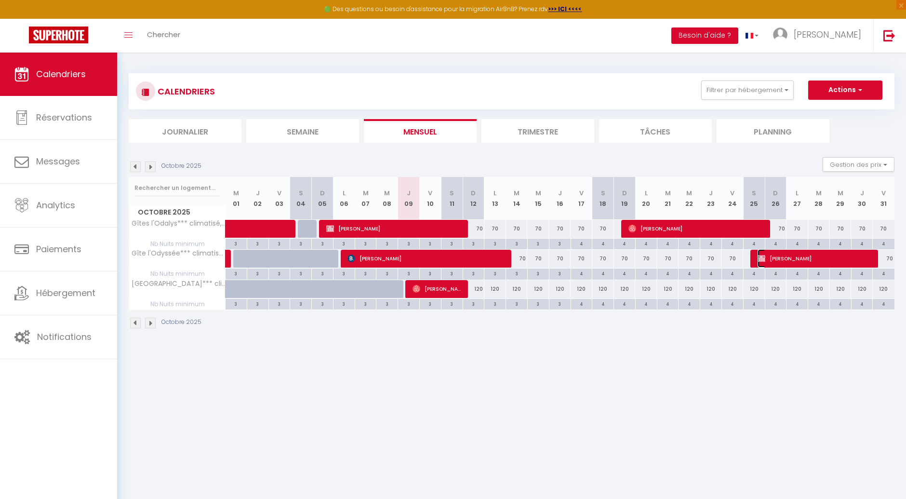
select select "1"
select select
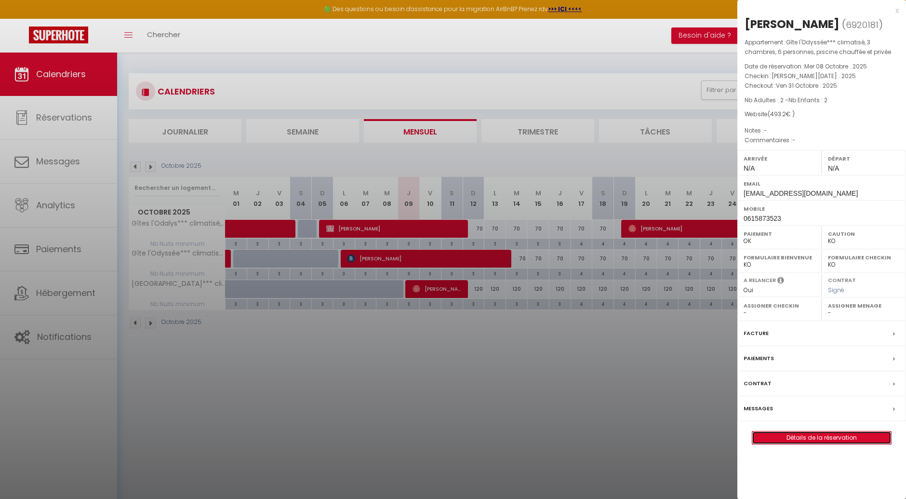
click at [789, 435] on link "Détails de la réservation" at bounding box center [821, 437] width 139 height 13
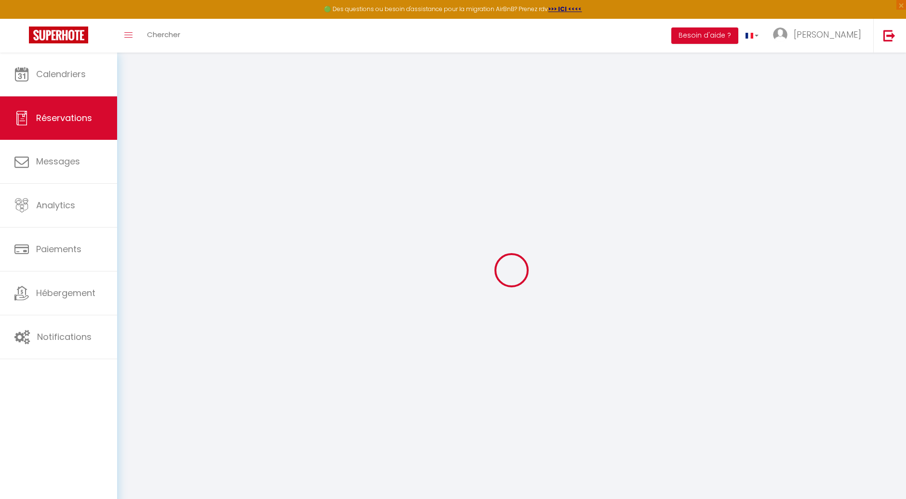
type input "[PERSON_NAME]"
type input "Duvillard"
type input "[EMAIL_ADDRESS][DOMAIN_NAME]"
type input "0615873523"
type input "74420"
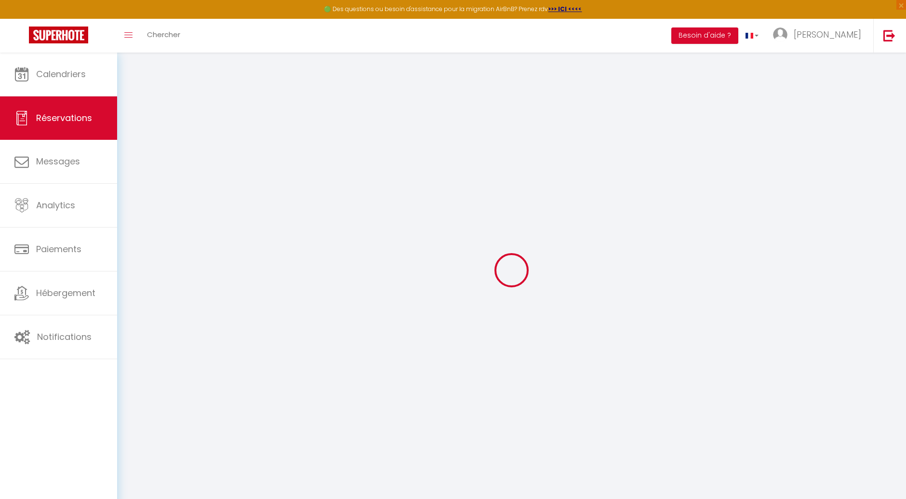
type input "[STREET_ADDRESS]"
type input "Burdignin"
select select "FR"
select select "25866"
select select "1"
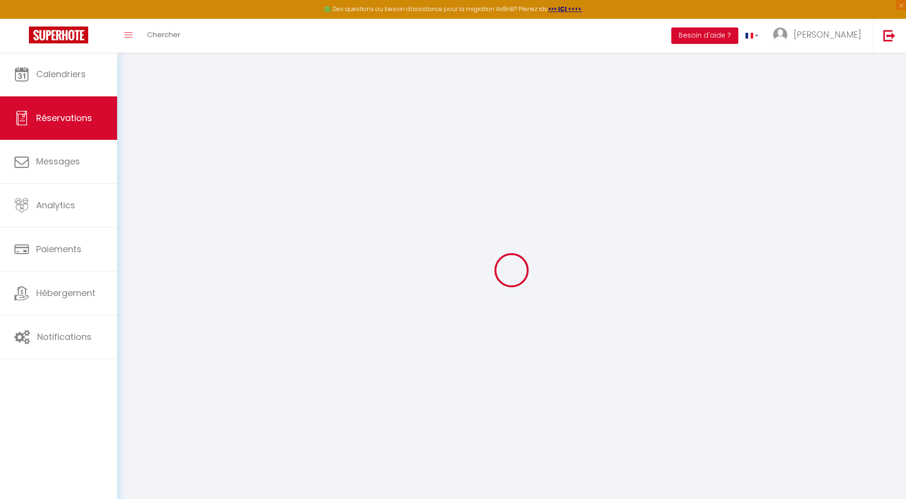
type input "[DATE]"
select select
type input "Ven 31 Octobre 2025"
select select
type input "2"
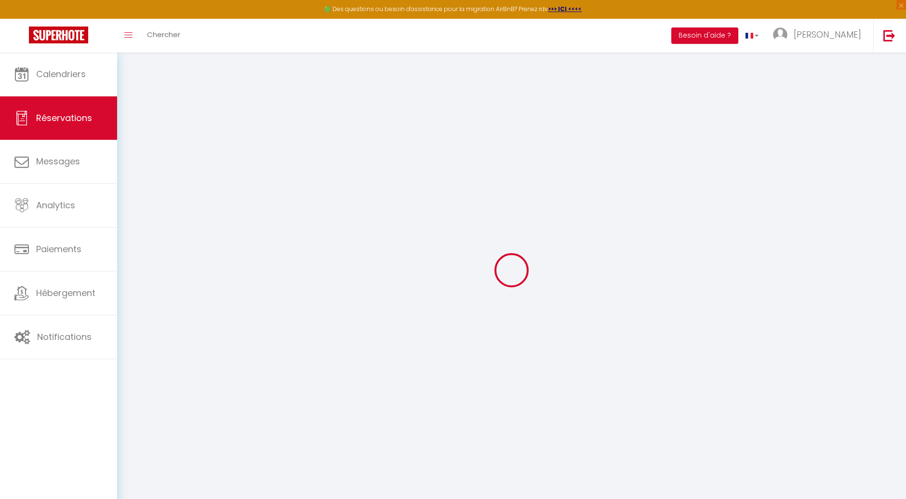
type input "2"
select select "10"
select select
type input "480"
checkbox input "false"
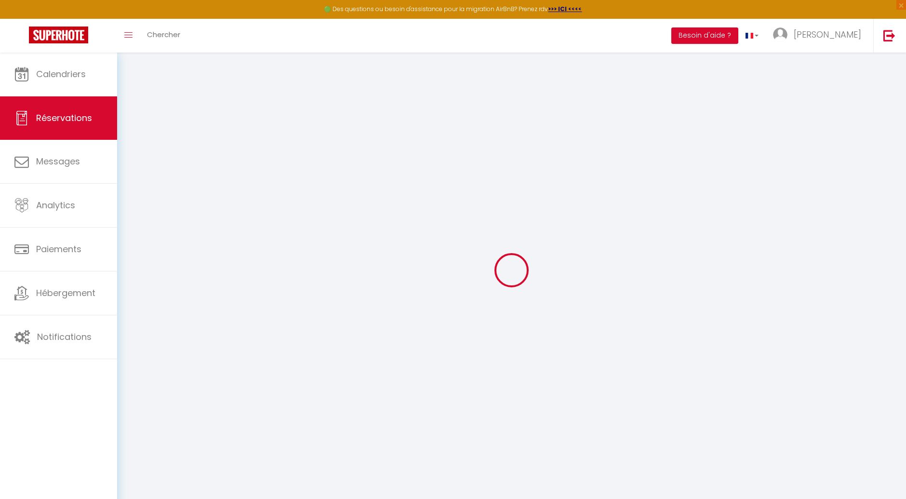
type input "345.24"
select select "69"
type input "0"
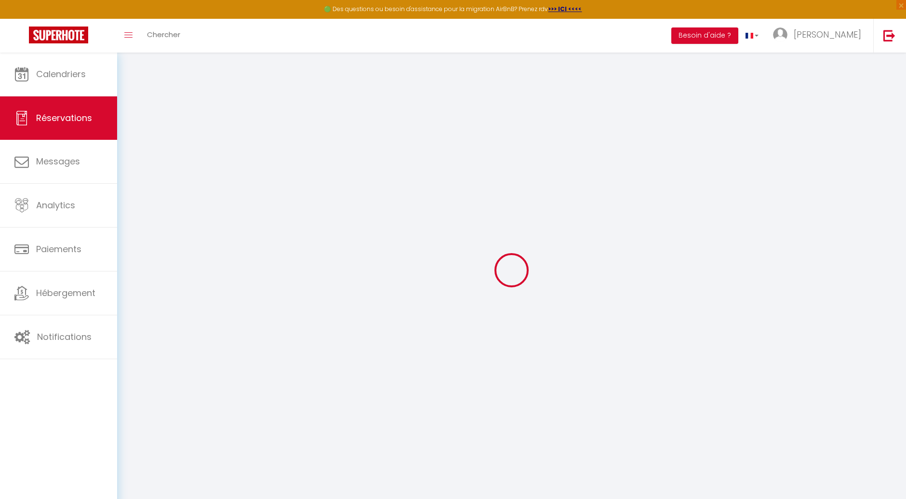
select select
select select "12"
select select "14"
checkbox input "false"
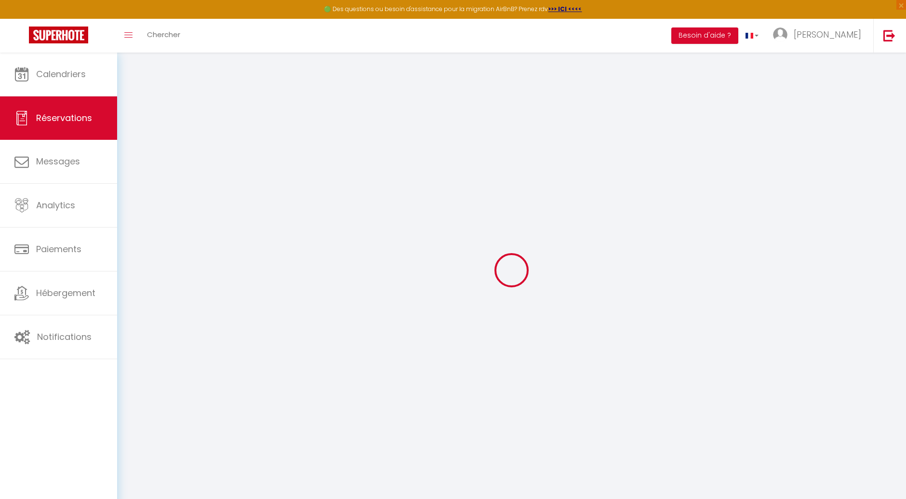
select select
checkbox input "false"
select select
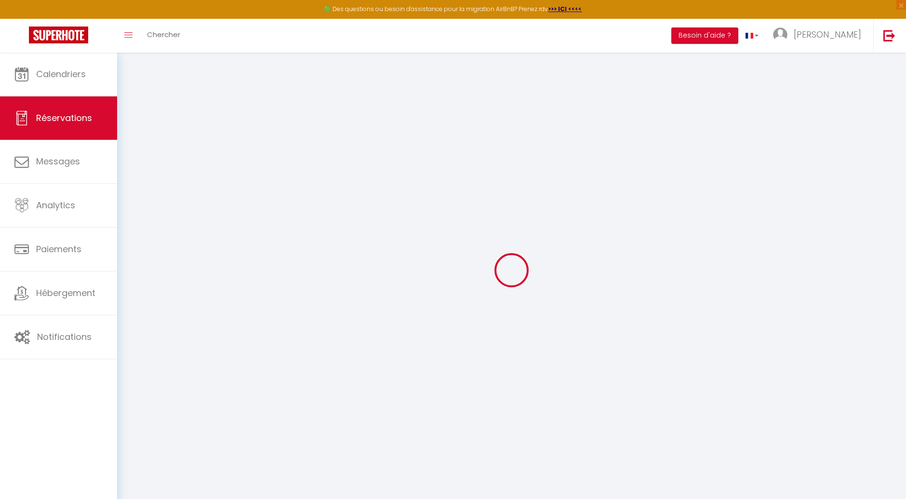
checkbox input "false"
select select
checkbox input "false"
type input "13.2"
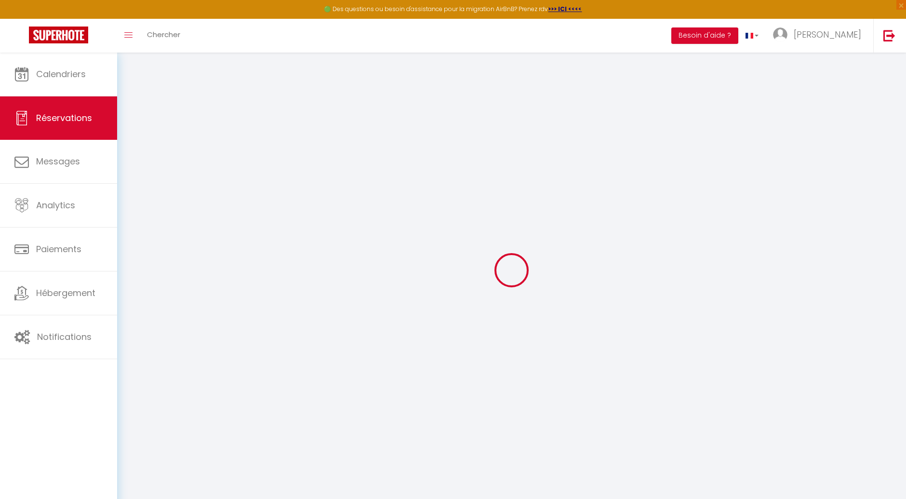
select select
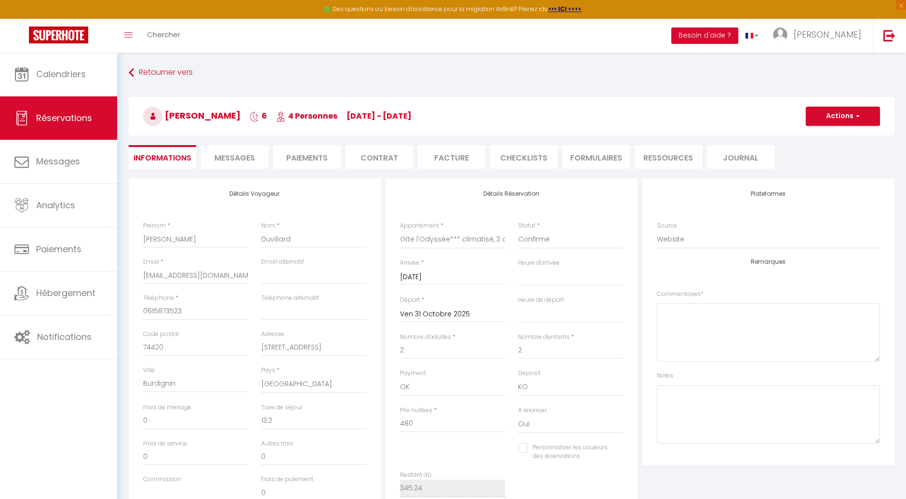
checkbox input "false"
select select
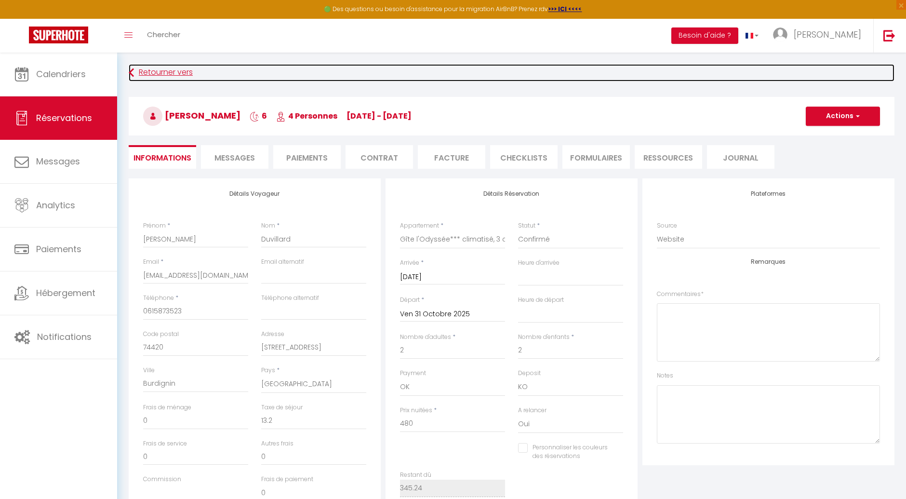
click at [155, 74] on link "Retourner vers" at bounding box center [512, 72] width 766 height 17
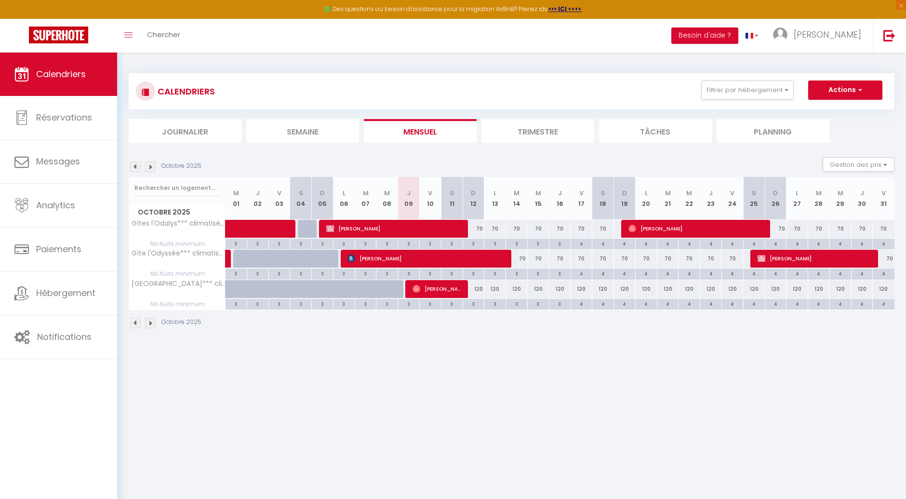
click at [134, 167] on img at bounding box center [135, 166] width 11 height 11
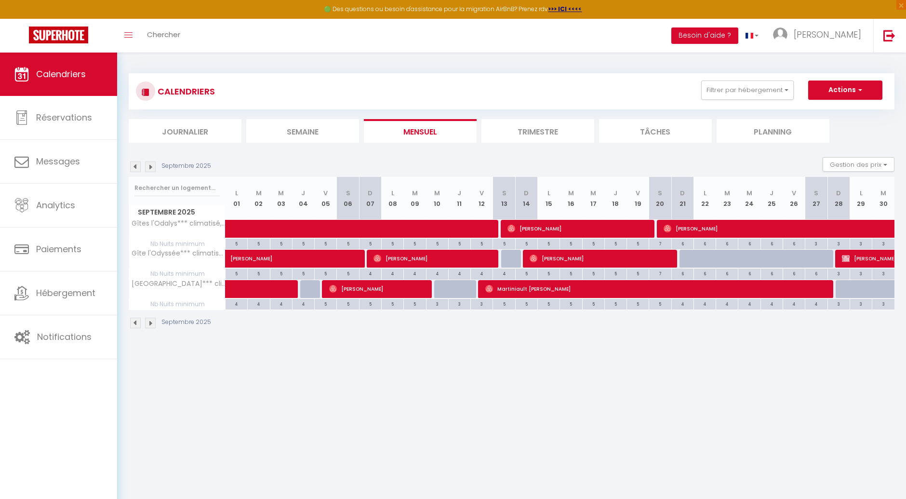
click at [134, 167] on img at bounding box center [135, 166] width 11 height 11
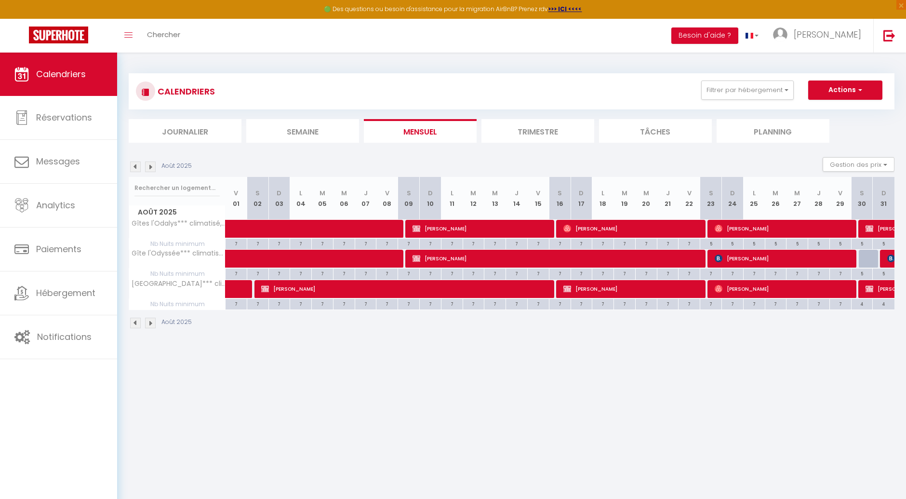
click at [134, 167] on img at bounding box center [135, 166] width 11 height 11
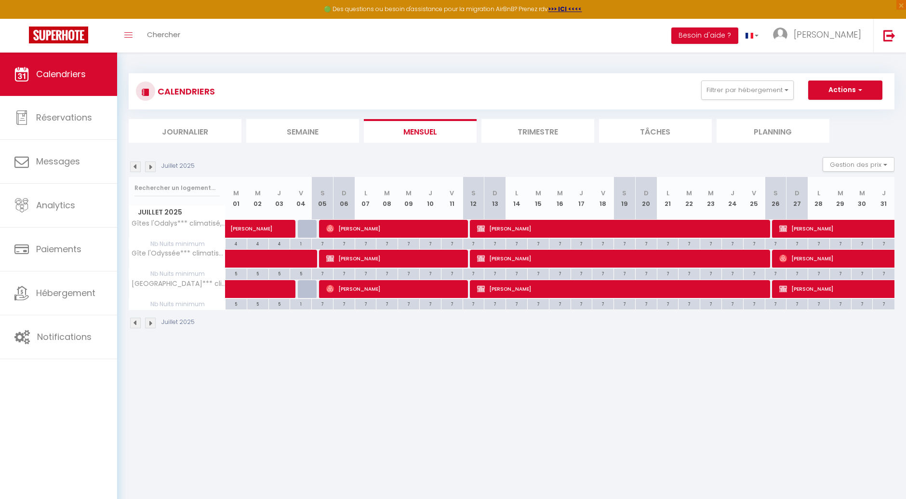
click at [134, 167] on img at bounding box center [135, 166] width 11 height 11
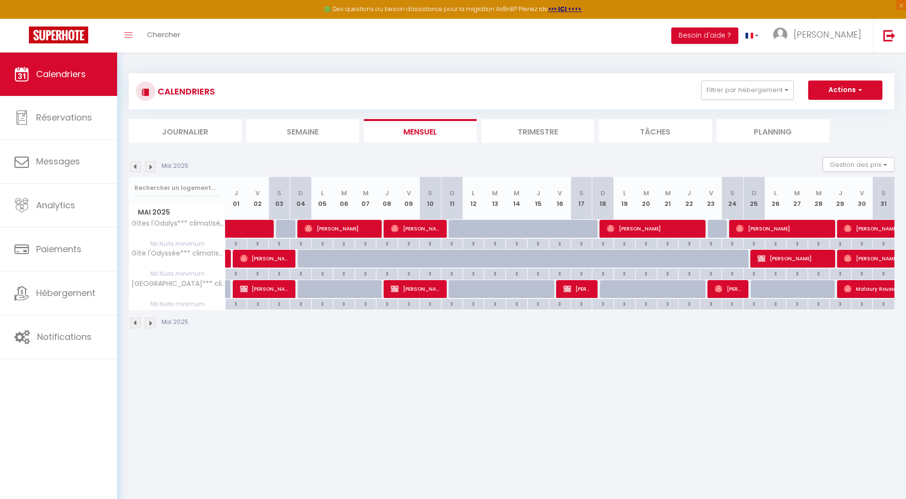
click at [134, 167] on img at bounding box center [135, 166] width 11 height 11
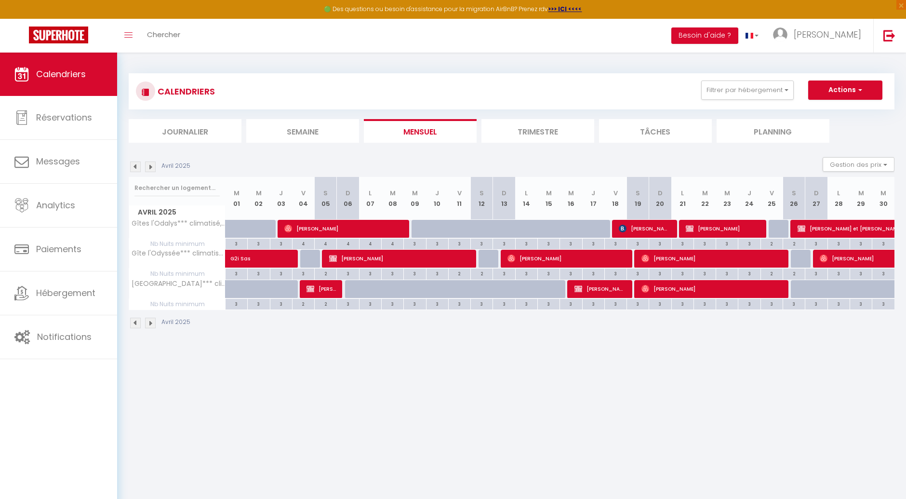
click at [150, 167] on img at bounding box center [150, 166] width 11 height 11
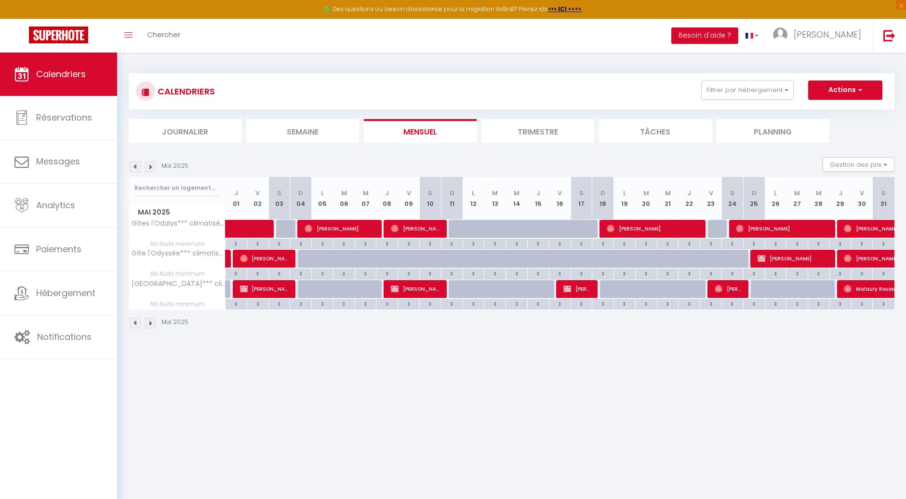
click at [150, 167] on img at bounding box center [150, 166] width 11 height 11
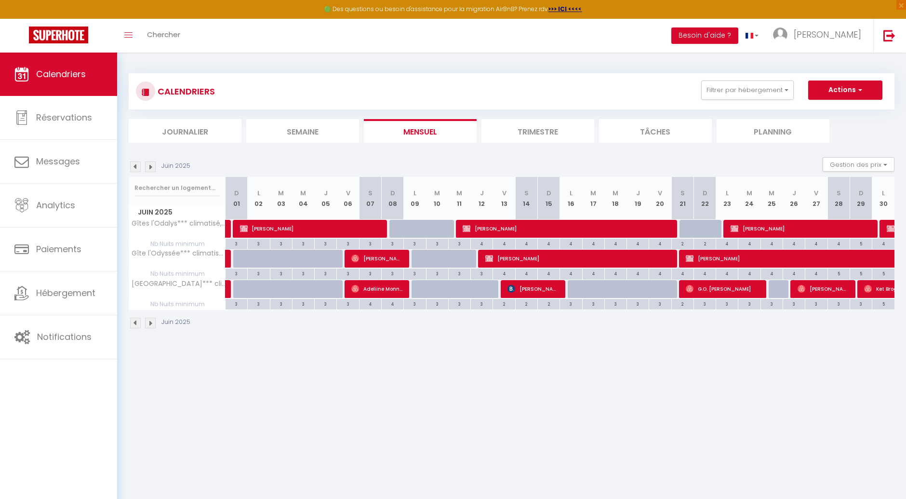
click at [150, 167] on img at bounding box center [150, 166] width 11 height 11
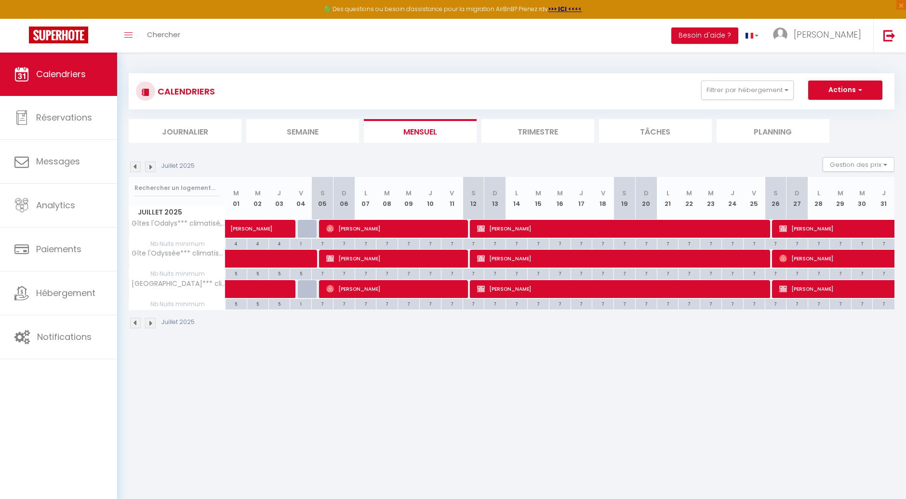
click at [150, 167] on img at bounding box center [150, 166] width 11 height 11
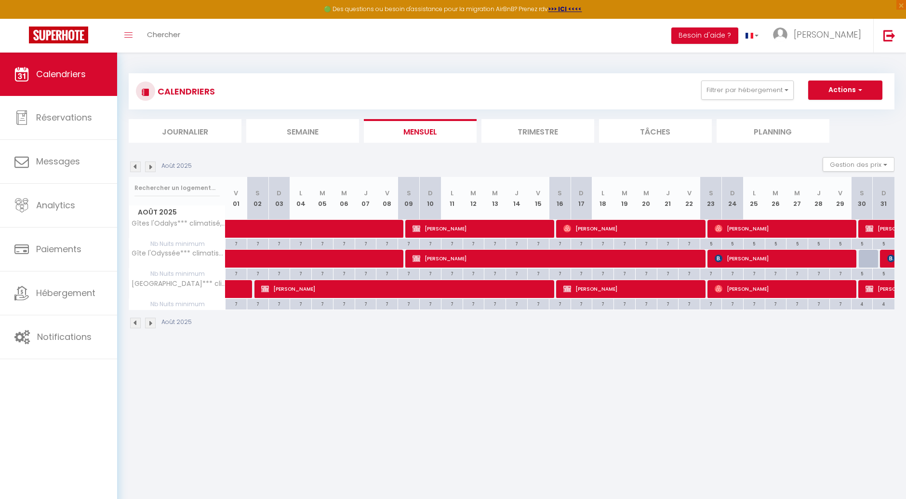
click at [150, 167] on img at bounding box center [150, 166] width 11 height 11
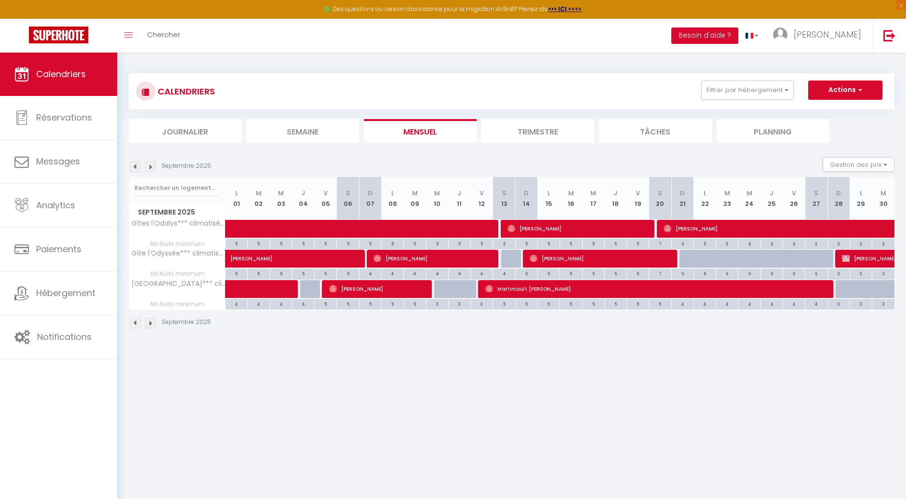
click at [150, 167] on img at bounding box center [150, 166] width 11 height 11
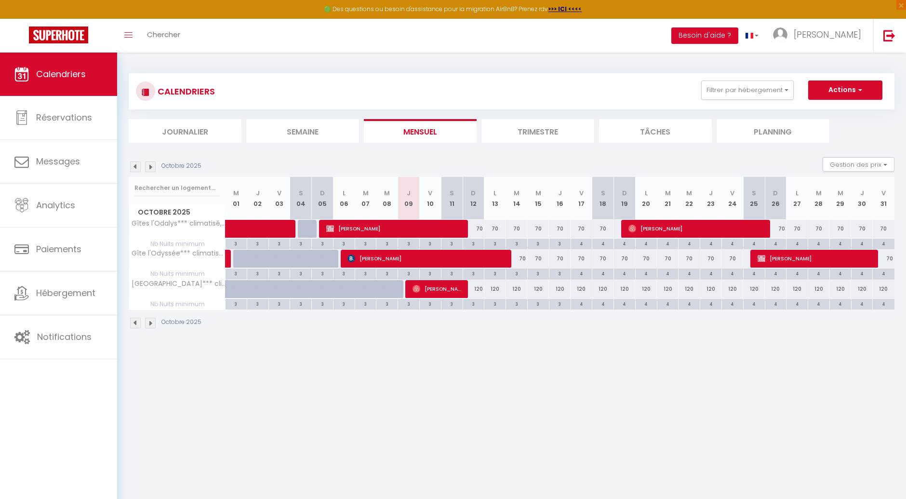
click at [150, 167] on img at bounding box center [150, 166] width 11 height 11
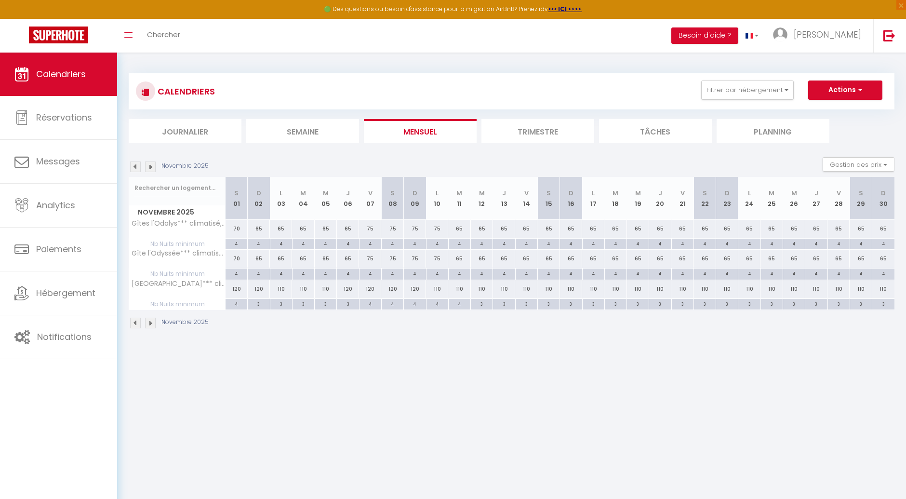
click at [150, 167] on img at bounding box center [150, 166] width 11 height 11
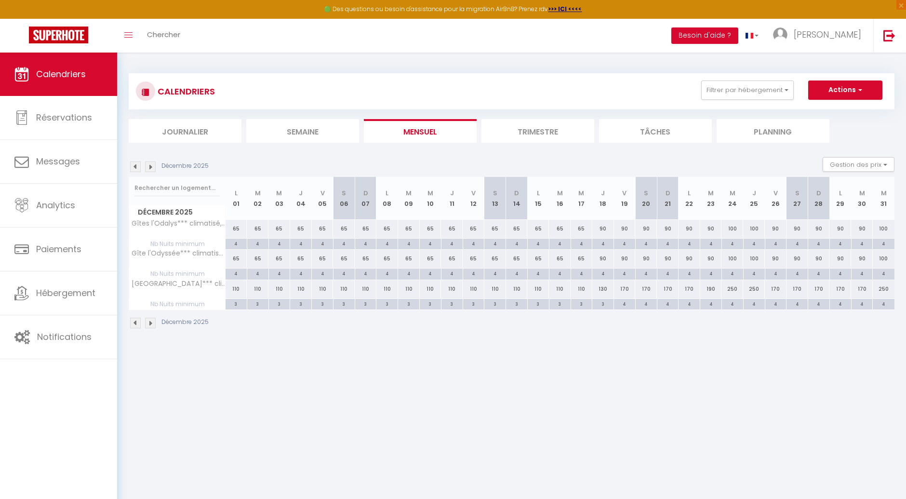
click at [150, 167] on img at bounding box center [150, 166] width 11 height 11
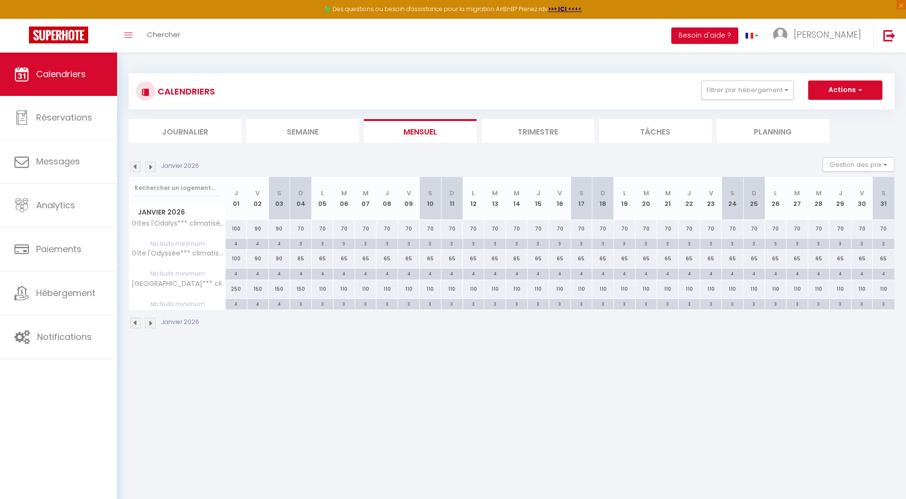
click at [150, 167] on img at bounding box center [150, 166] width 11 height 11
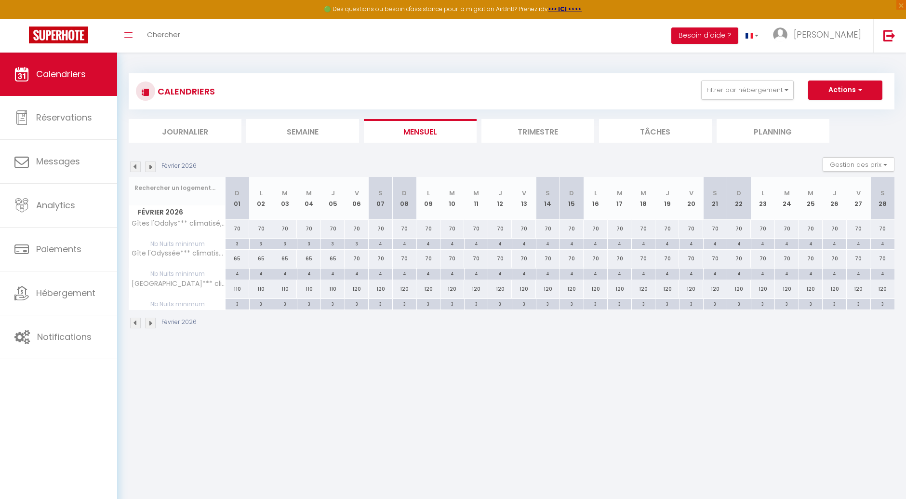
click at [151, 165] on img at bounding box center [150, 166] width 11 height 11
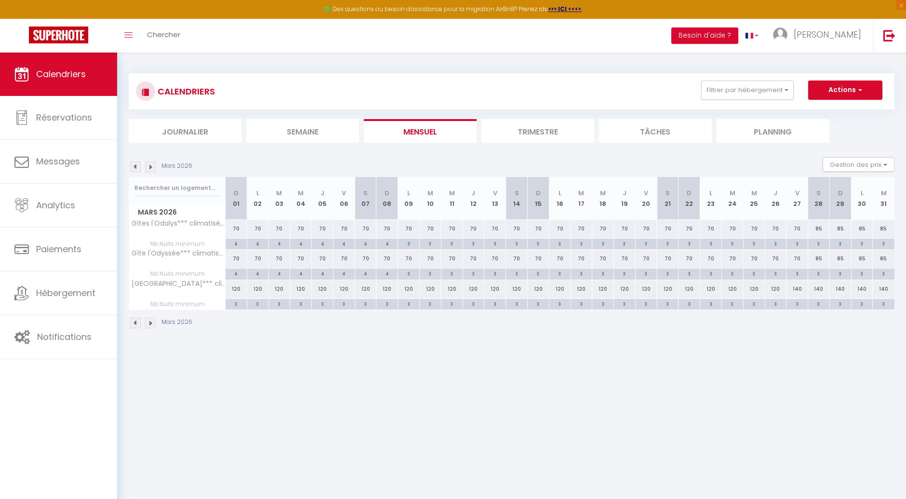
click at [151, 165] on img at bounding box center [150, 166] width 11 height 11
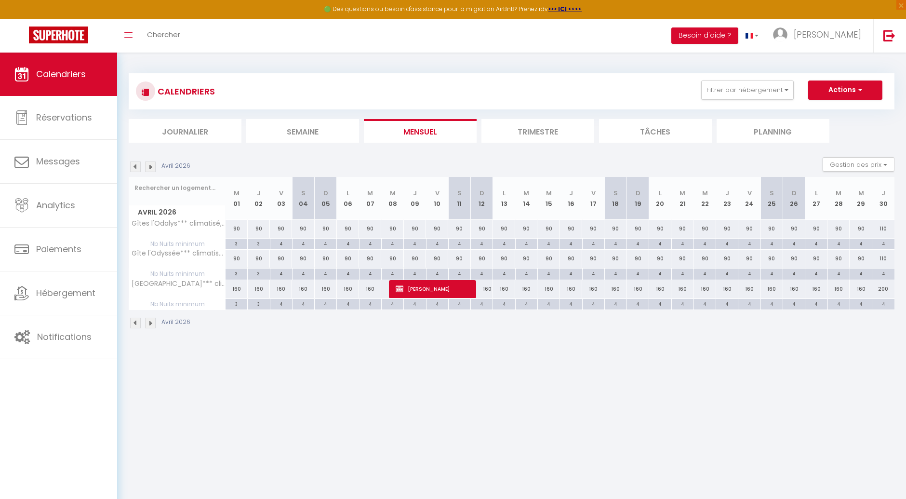
click at [237, 233] on div "90" at bounding box center [237, 229] width 22 height 18
type input "90"
type input "[DATE]"
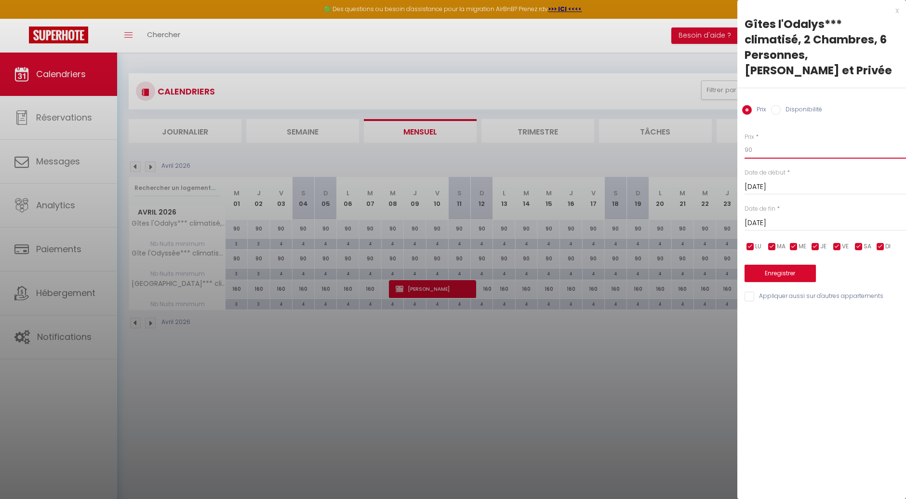
drag, startPoint x: 764, startPoint y: 154, endPoint x: 739, endPoint y: 155, distance: 24.6
click at [739, 155] on div "Prix * 90 Statut * Disponible Indisponible Date de début * [DATE] < [DATE] > Di…" at bounding box center [822, 212] width 169 height 182
type input "80"
click at [763, 224] on input "[DATE]" at bounding box center [825, 223] width 161 height 13
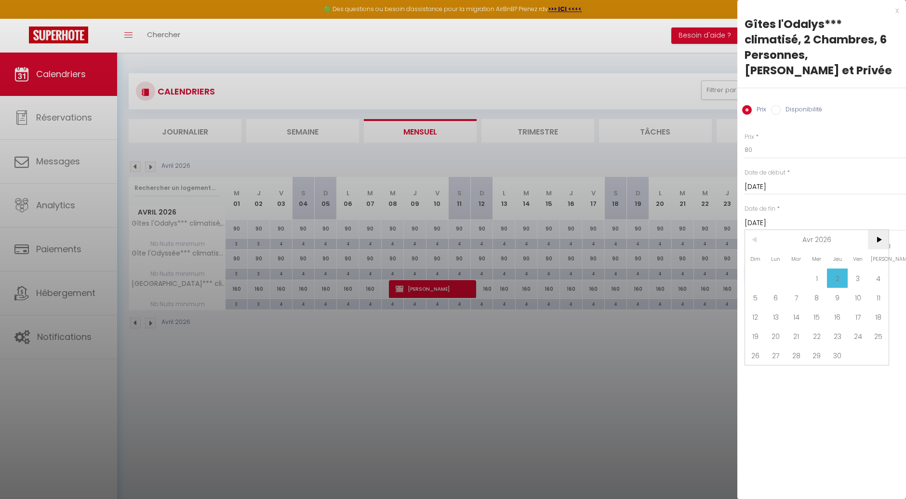
click at [884, 244] on span ">" at bounding box center [878, 239] width 21 height 19
click at [877, 357] on span "30" at bounding box center [878, 355] width 21 height 19
type input "[DATE]"
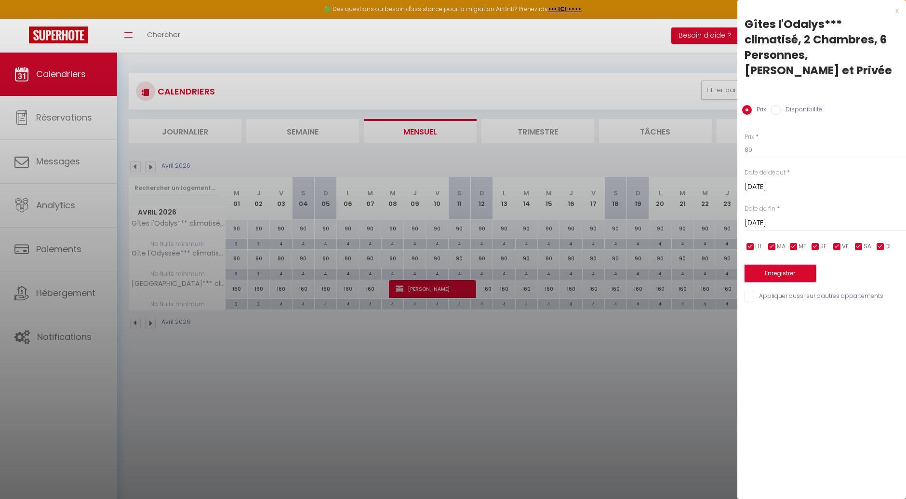
click at [795, 273] on button "Enregistrer" at bounding box center [780, 273] width 71 height 17
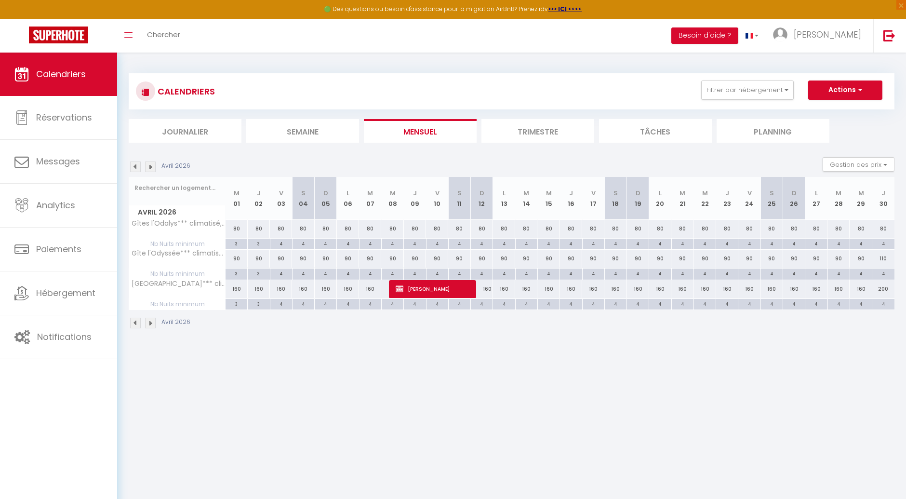
click at [233, 260] on div "90" at bounding box center [237, 259] width 22 height 18
type input "90"
type input "[DATE]"
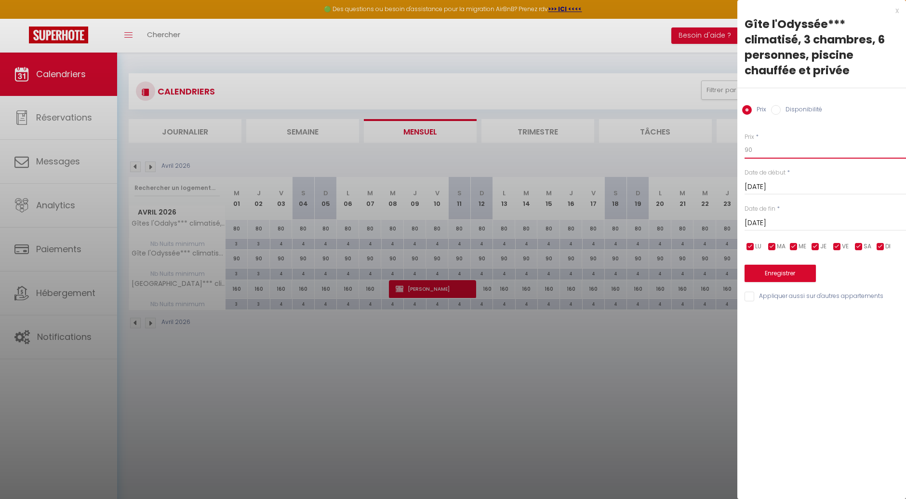
drag, startPoint x: 764, startPoint y: 147, endPoint x: 729, endPoint y: 153, distance: 34.9
click at [729, 153] on body "🟢 Des questions ou besoin d'assistance pour la migration AirBnB? Prenez rdv >>>…" at bounding box center [453, 302] width 906 height 499
type input "80"
click at [765, 218] on input "[DATE]" at bounding box center [825, 223] width 161 height 13
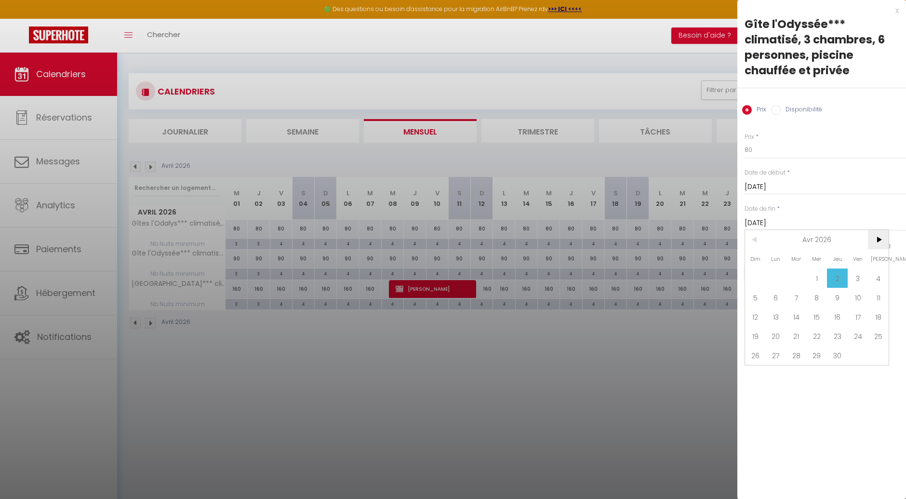
click at [880, 237] on span ">" at bounding box center [878, 239] width 21 height 19
click at [860, 280] on span "1" at bounding box center [858, 277] width 21 height 19
type input "[DATE]"
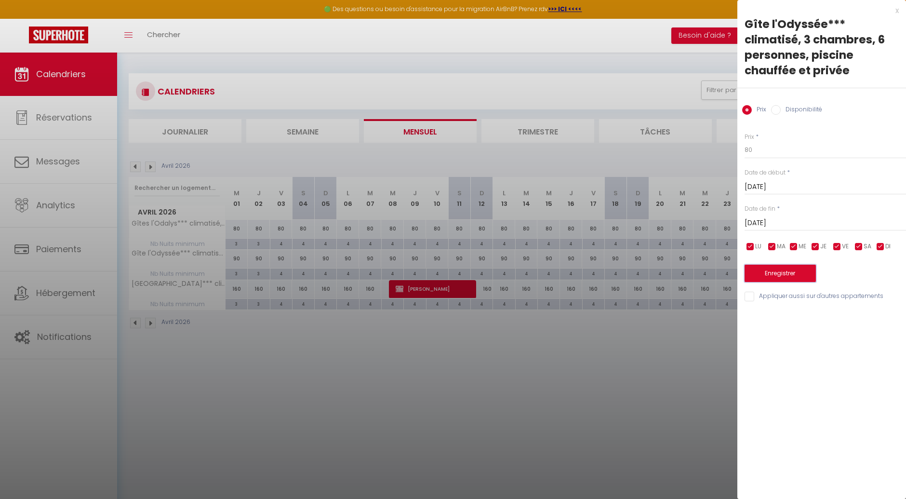
click at [785, 274] on button "Enregistrer" at bounding box center [780, 273] width 71 height 17
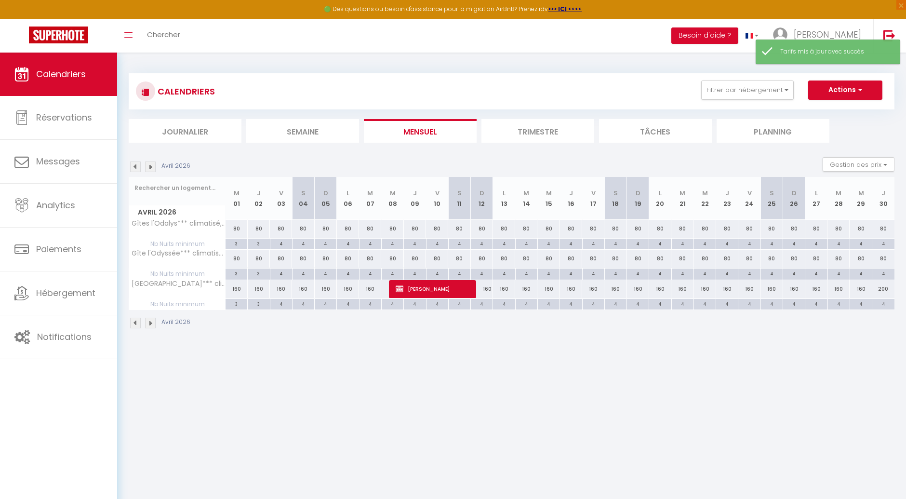
click at [155, 166] on img at bounding box center [150, 166] width 11 height 11
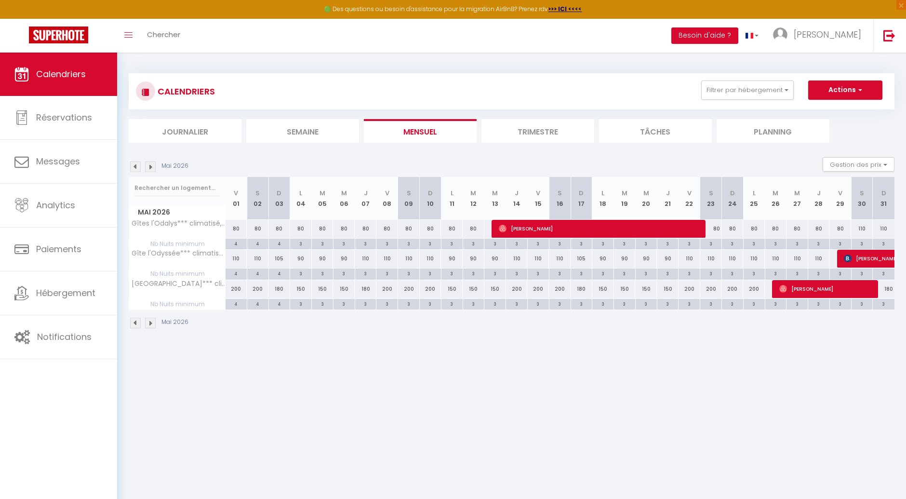
click at [133, 167] on img at bounding box center [135, 166] width 11 height 11
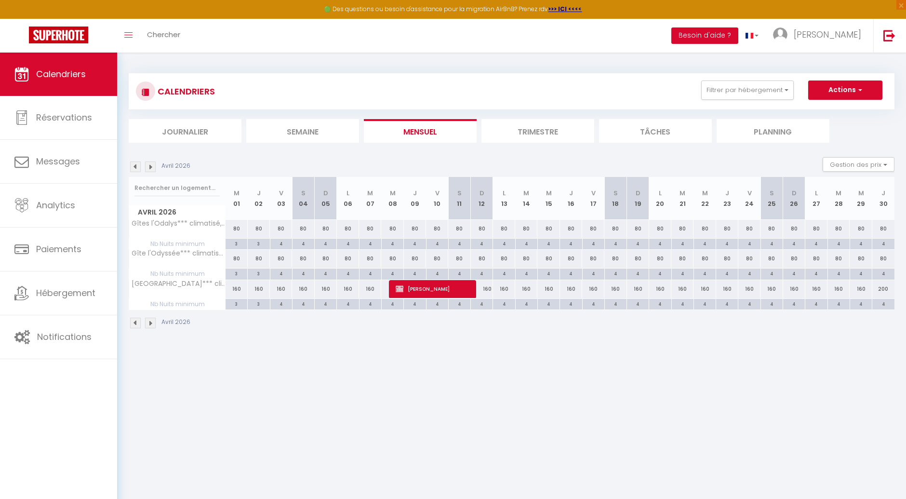
click at [883, 229] on div "80" at bounding box center [883, 229] width 22 height 18
type input "80"
type input "[DATE]"
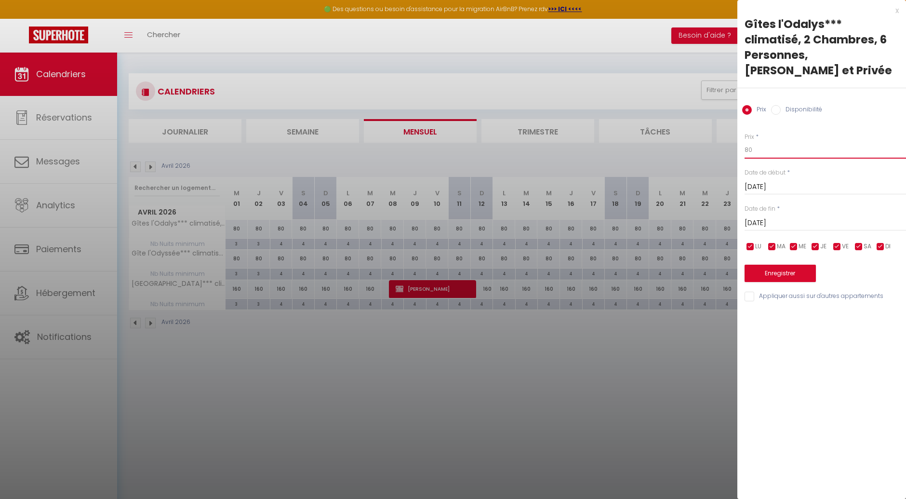
click at [766, 151] on input "80" at bounding box center [825, 149] width 161 height 17
type input "8"
type input "90"
click at [796, 223] on input "[DATE]" at bounding box center [825, 223] width 161 height 13
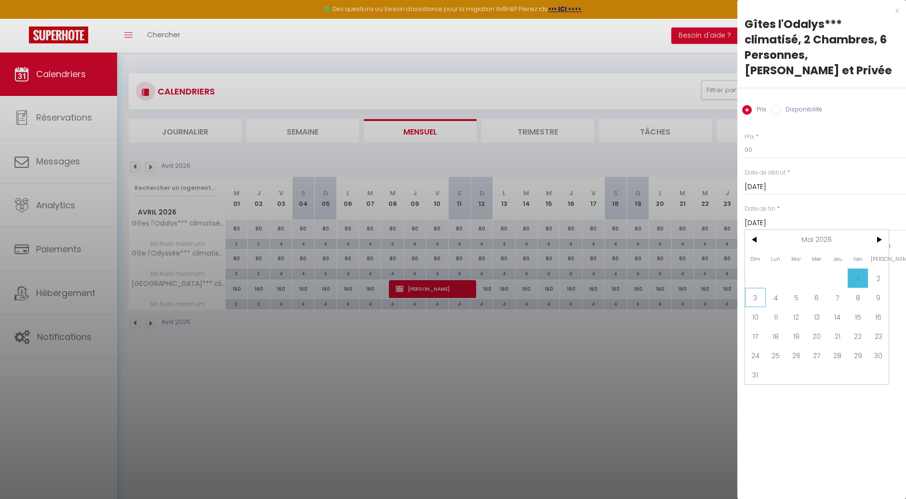
click at [754, 297] on span "3" at bounding box center [755, 297] width 21 height 19
type input "[DATE]"
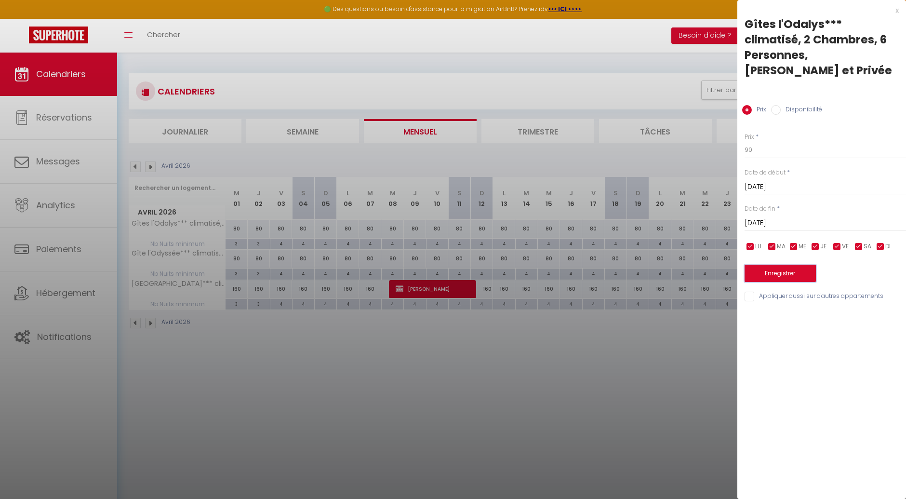
click at [797, 274] on button "Enregistrer" at bounding box center [780, 273] width 71 height 17
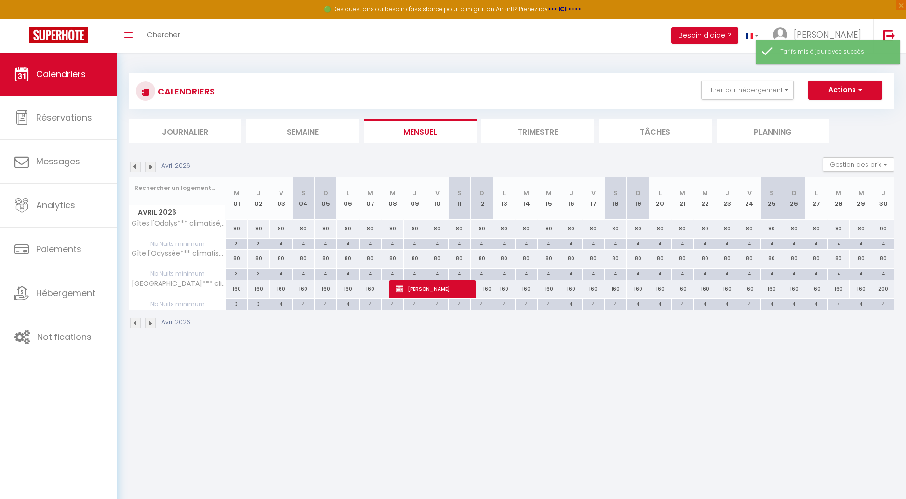
click at [151, 166] on img at bounding box center [150, 166] width 11 height 11
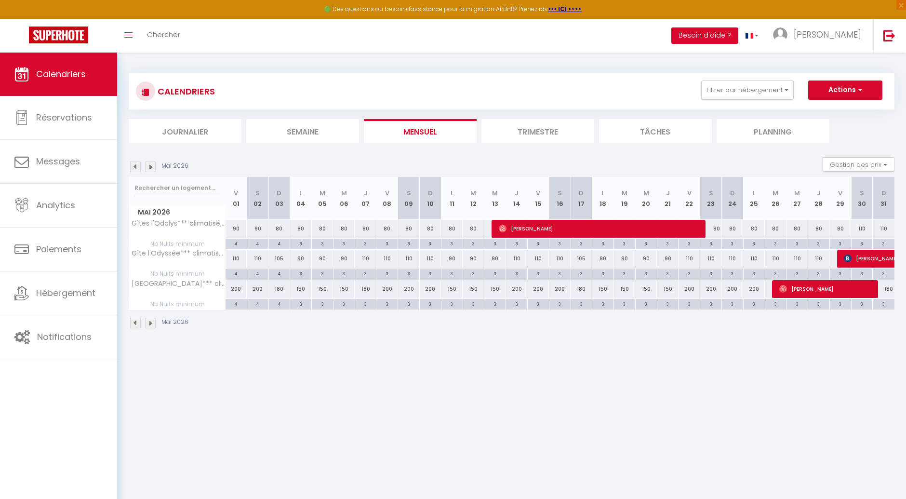
click at [135, 169] on img at bounding box center [135, 166] width 11 height 11
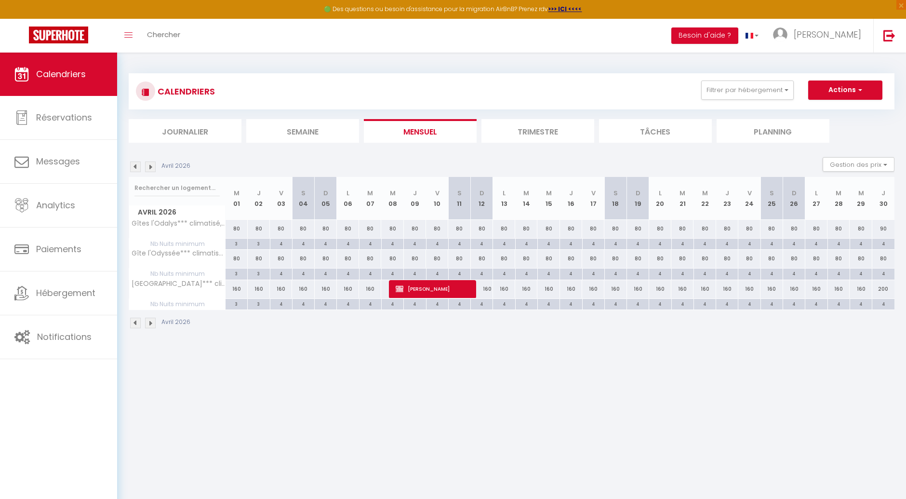
click at [884, 260] on div "80" at bounding box center [883, 259] width 22 height 18
type input "80"
type input "[DATE]"
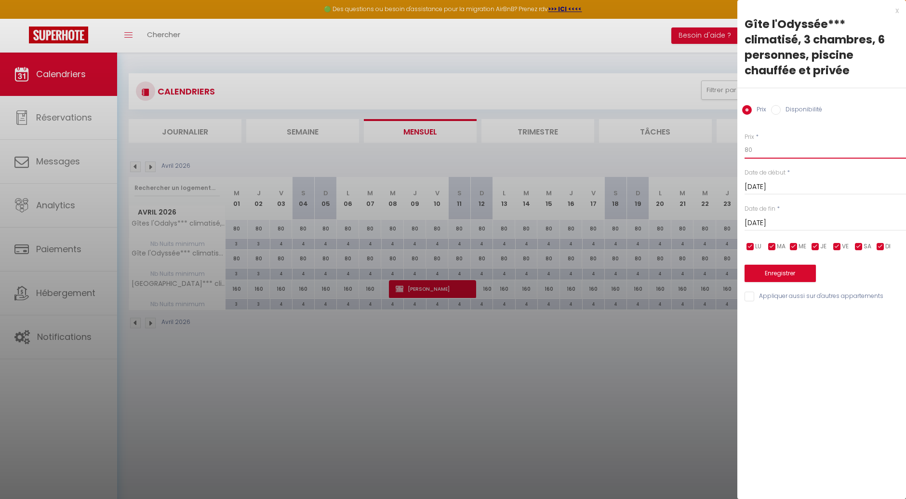
drag, startPoint x: 755, startPoint y: 153, endPoint x: 735, endPoint y: 157, distance: 20.1
click at [735, 157] on body "🟢 Des questions ou besoin d'assistance pour la migration AirBnB? Prenez rdv >>>…" at bounding box center [453, 302] width 906 height 499
type input "110"
click at [784, 272] on button "Enregistrer" at bounding box center [780, 273] width 71 height 17
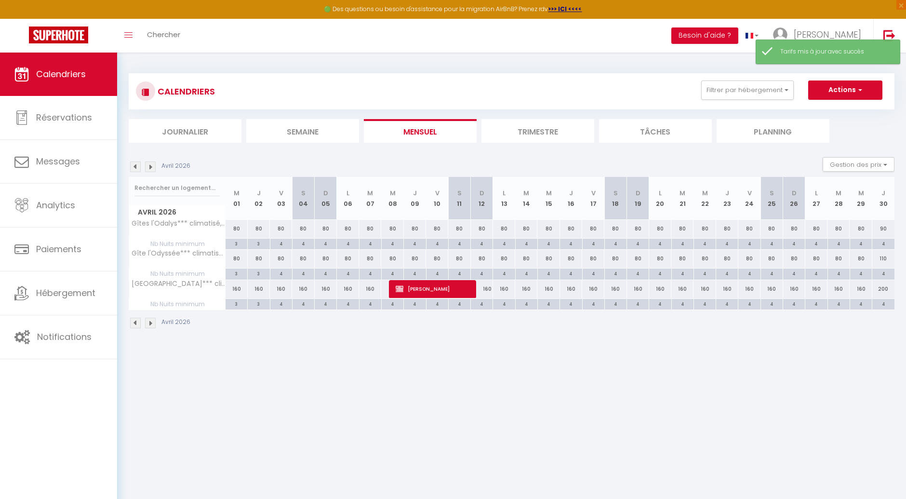
click at [887, 229] on div "90" at bounding box center [883, 229] width 22 height 18
type input "90"
type input "[DATE]"
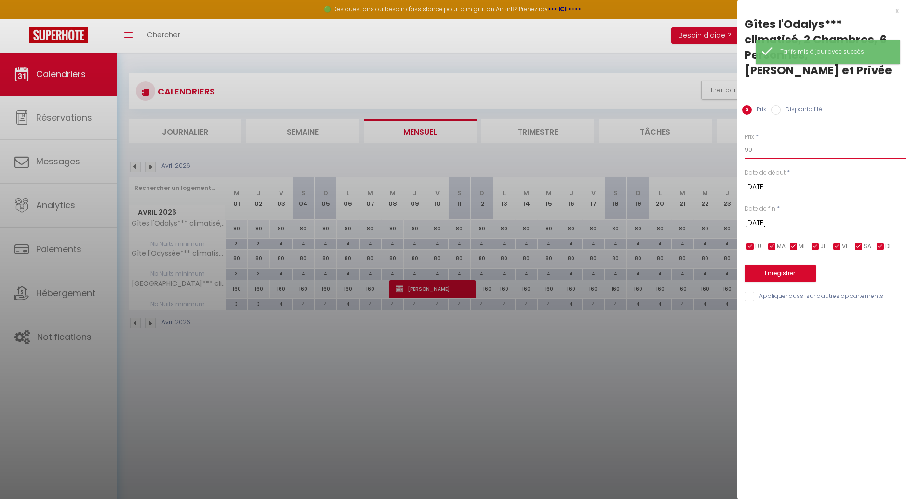
drag, startPoint x: 765, startPoint y: 148, endPoint x: 720, endPoint y: 155, distance: 44.8
click at [721, 155] on body "🟢 Des questions ou besoin d'assistance pour la migration AirBnB? Prenez rdv >>>…" at bounding box center [453, 302] width 906 height 499
type input "110"
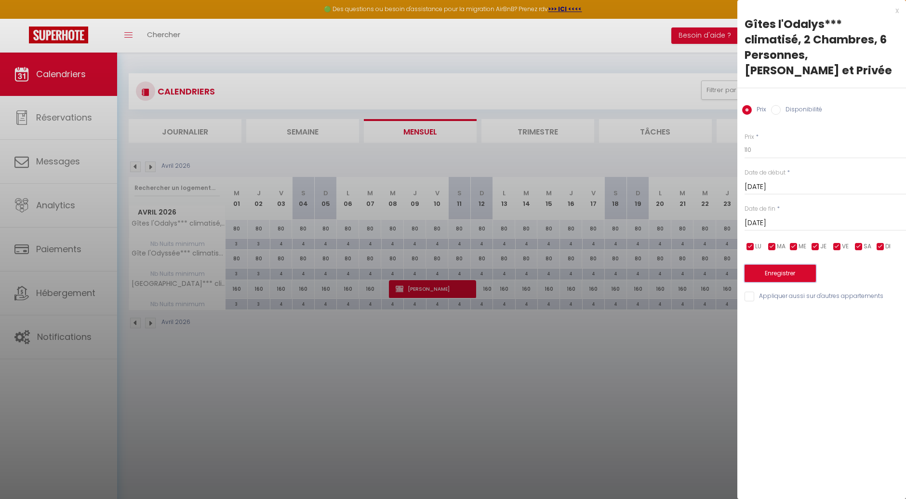
click at [763, 278] on button "Enregistrer" at bounding box center [780, 273] width 71 height 17
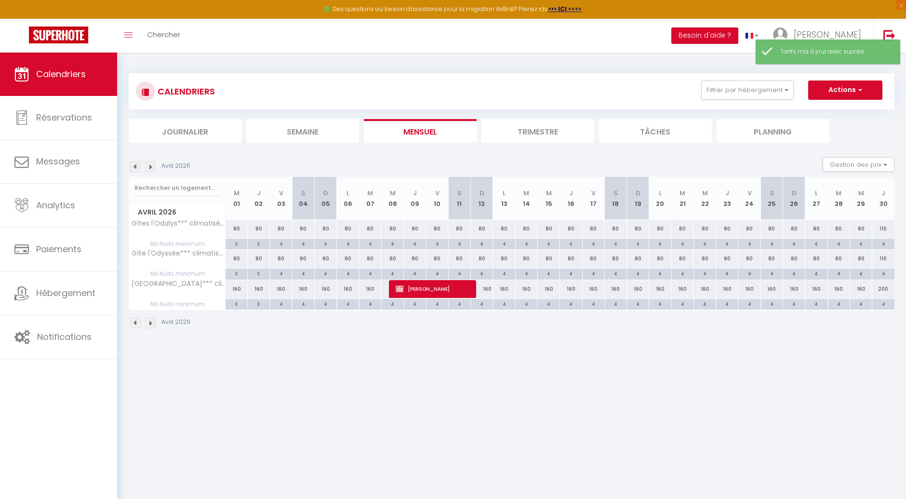
click at [152, 166] on img at bounding box center [150, 166] width 11 height 11
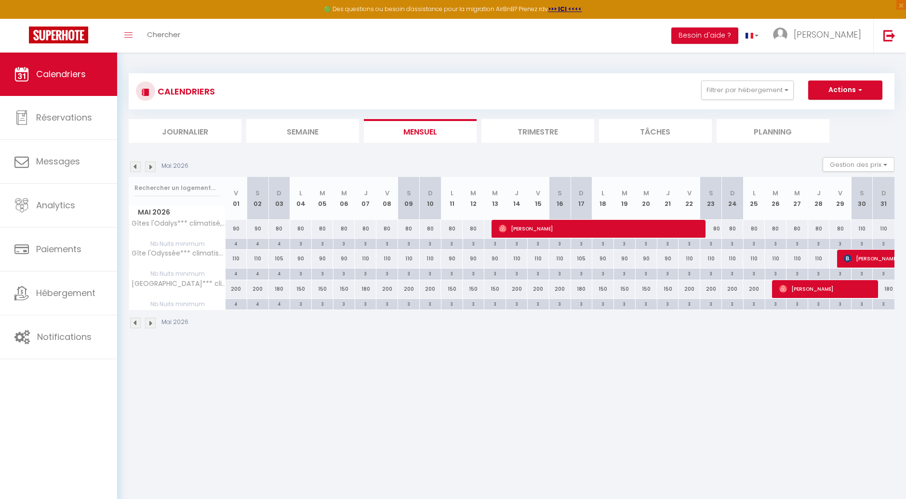
click at [236, 230] on div "90" at bounding box center [237, 229] width 22 height 18
type input "90"
type input "[DATE]"
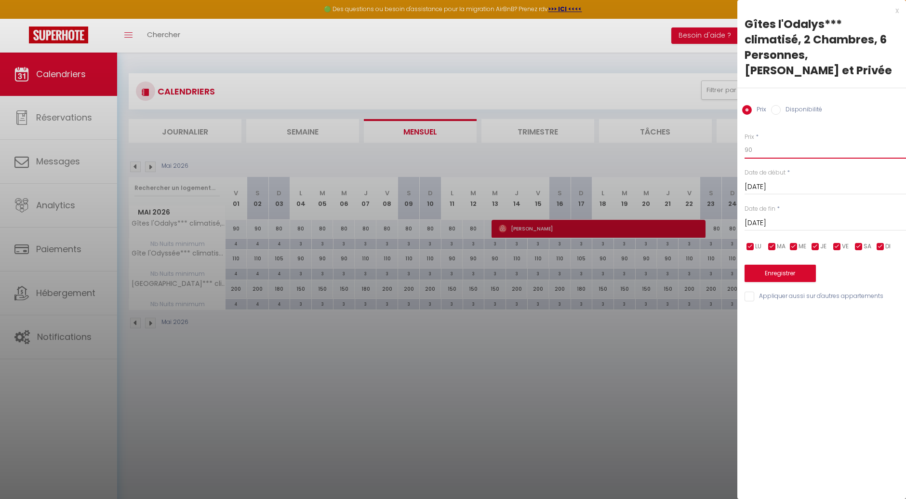
drag, startPoint x: 759, startPoint y: 149, endPoint x: 725, endPoint y: 155, distance: 34.2
click at [725, 155] on body "🟢 Des questions ou besoin d'assistance pour la migration AirBnB? Prenez rdv >>>…" at bounding box center [453, 302] width 906 height 499
type input "110"
click at [773, 221] on input "[DATE]" at bounding box center [825, 223] width 161 height 13
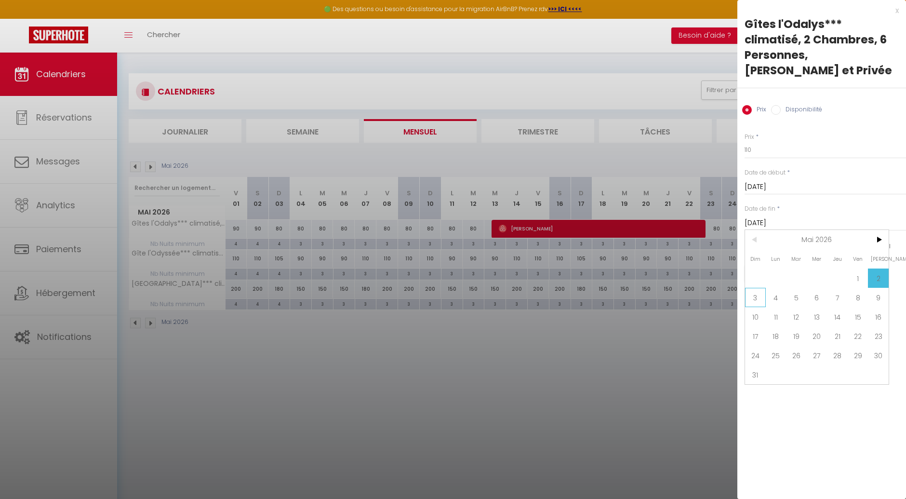
click at [753, 296] on span "3" at bounding box center [755, 297] width 21 height 19
type input "[DATE]"
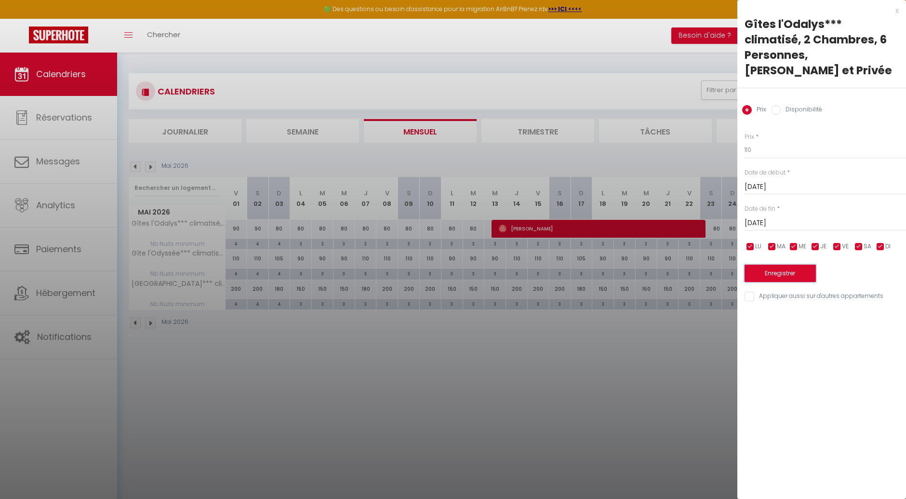
click at [771, 273] on button "Enregistrer" at bounding box center [780, 273] width 71 height 17
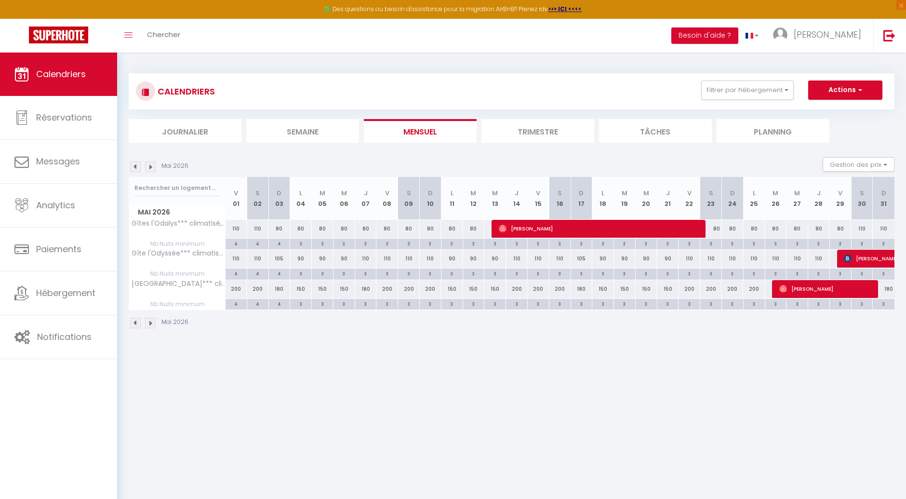
click at [366, 228] on div "80" at bounding box center [366, 229] width 22 height 18
type input "80"
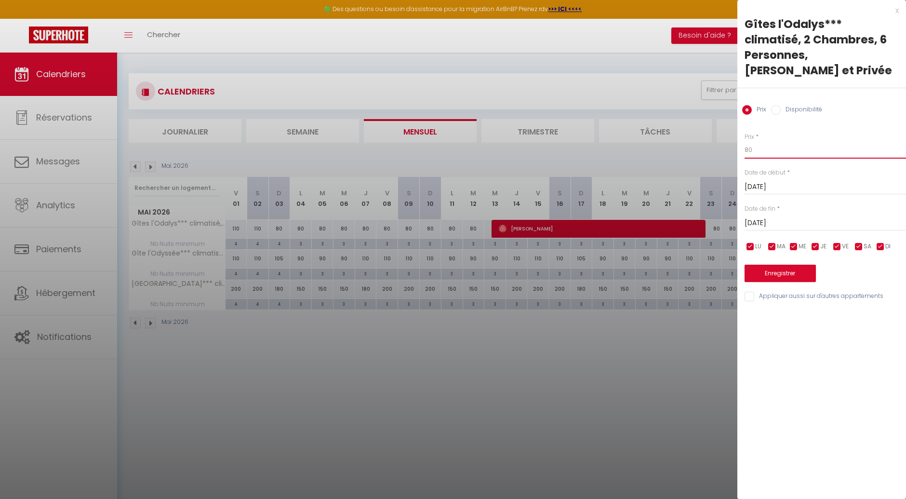
drag, startPoint x: 754, startPoint y: 150, endPoint x: 735, endPoint y: 156, distance: 19.5
click at [735, 156] on body "🟢 Des questions ou besoin d'assistance pour la migration AirBnB? Prenez rdv >>>…" at bounding box center [453, 302] width 906 height 499
click at [778, 223] on input "[DATE]" at bounding box center [825, 223] width 161 height 13
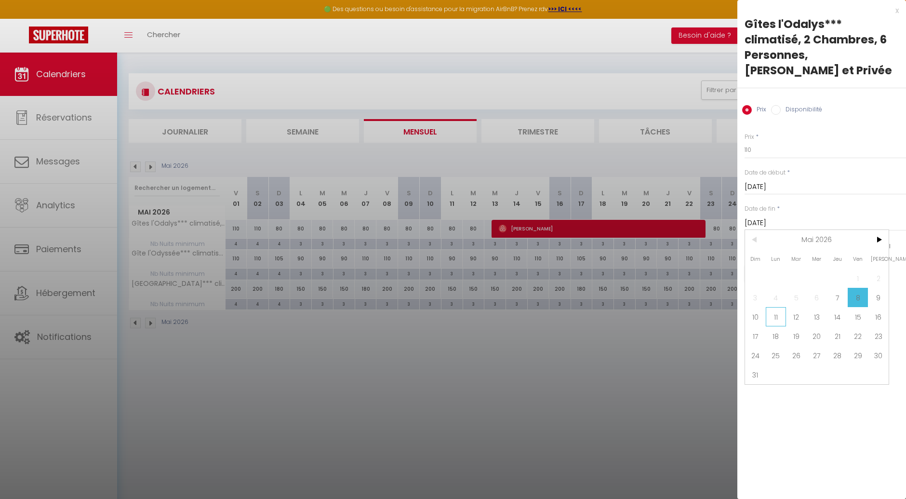
click at [773, 316] on span "11" at bounding box center [776, 316] width 21 height 19
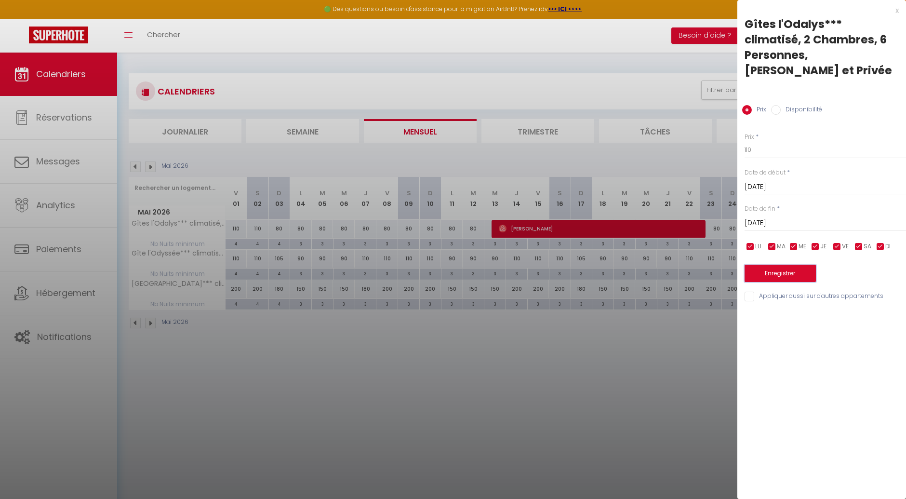
click at [782, 273] on button "Enregistrer" at bounding box center [780, 273] width 71 height 17
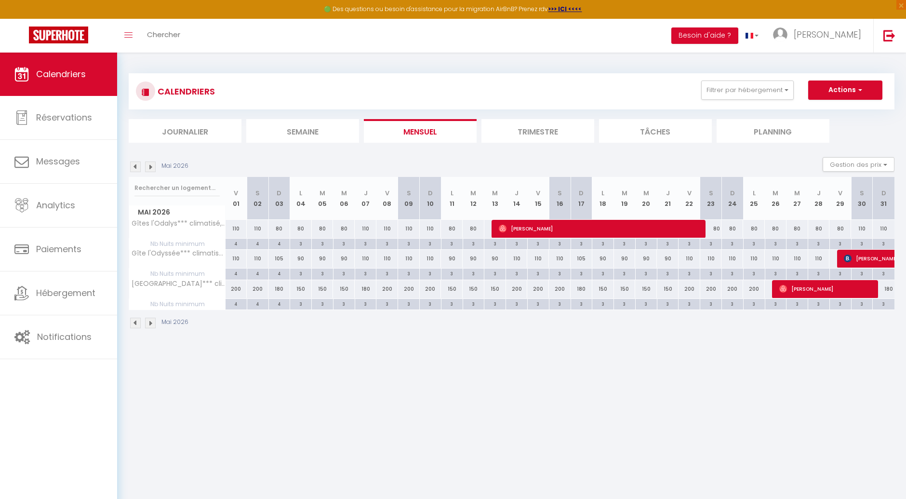
click at [280, 232] on div "80" at bounding box center [279, 229] width 22 height 18
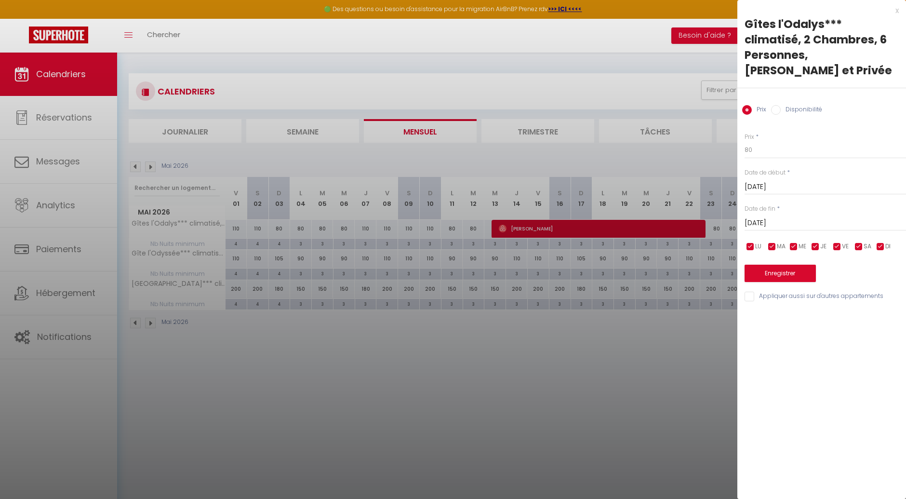
click at [280, 232] on div at bounding box center [453, 249] width 906 height 499
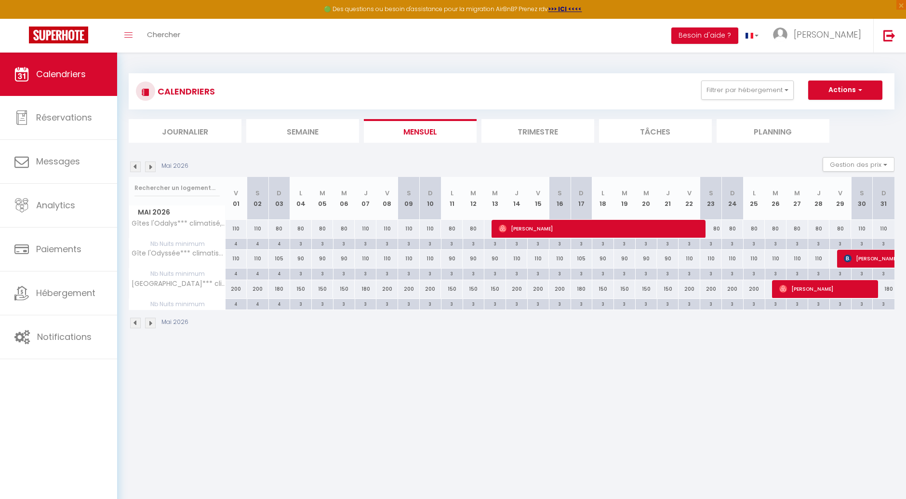
click at [280, 228] on div "80" at bounding box center [279, 229] width 22 height 18
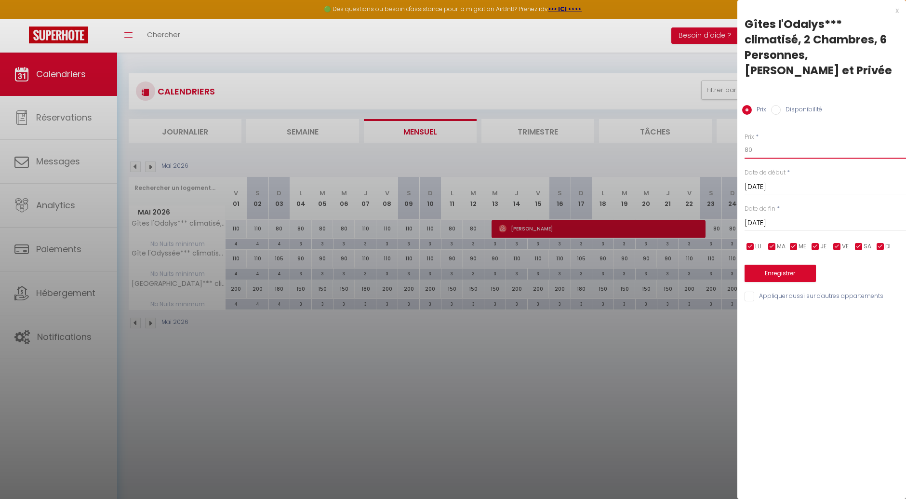
drag, startPoint x: 758, startPoint y: 152, endPoint x: 742, endPoint y: 152, distance: 15.4
click at [742, 152] on div "Prix * 80 Statut * Disponible Indisponible Date de début * [DATE] < [DATE] > Di…" at bounding box center [822, 212] width 169 height 182
click at [767, 225] on input "[DATE]" at bounding box center [825, 223] width 161 height 13
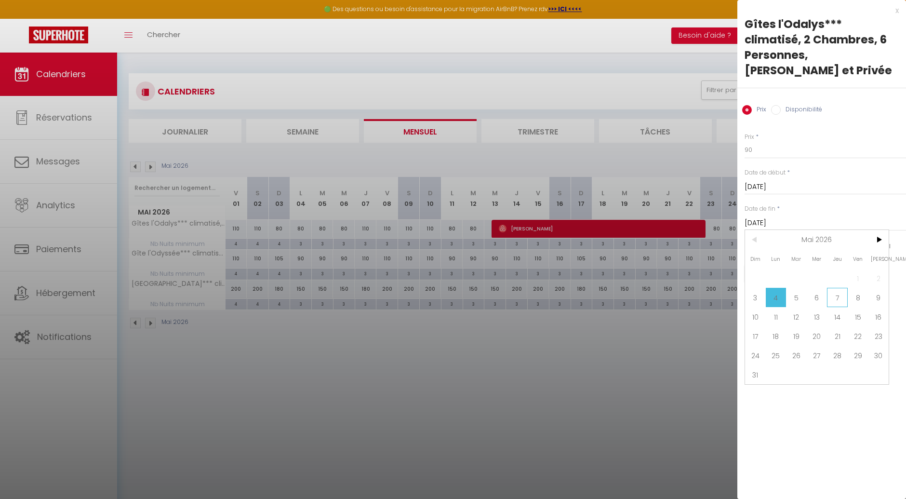
click at [841, 301] on span "7" at bounding box center [837, 297] width 21 height 19
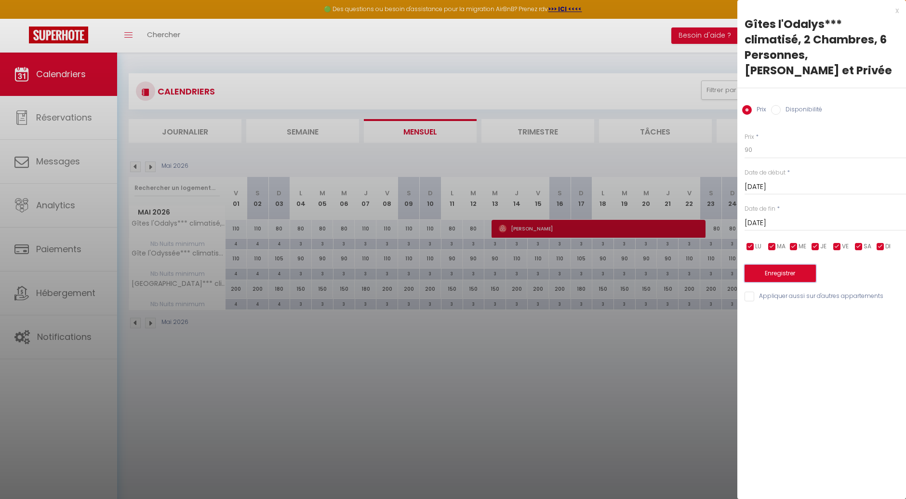
click at [796, 269] on button "Enregistrer" at bounding box center [780, 273] width 71 height 17
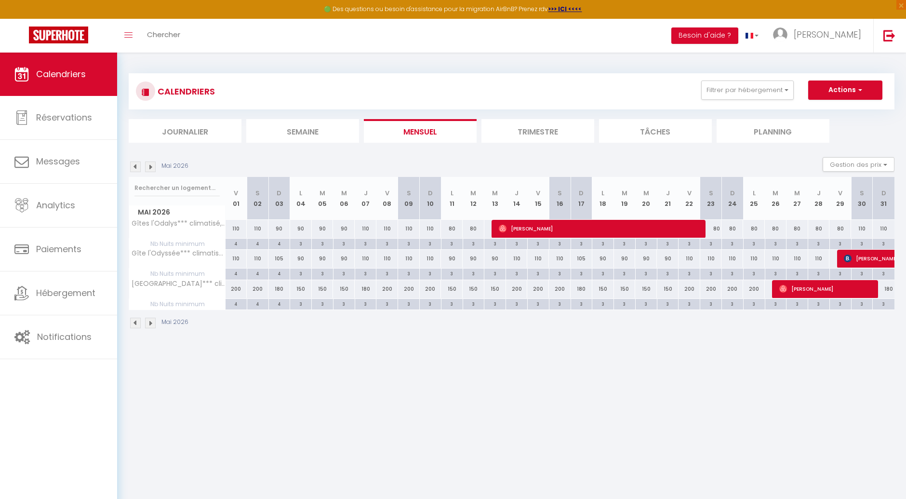
click at [283, 259] on div "105" at bounding box center [279, 259] width 22 height 18
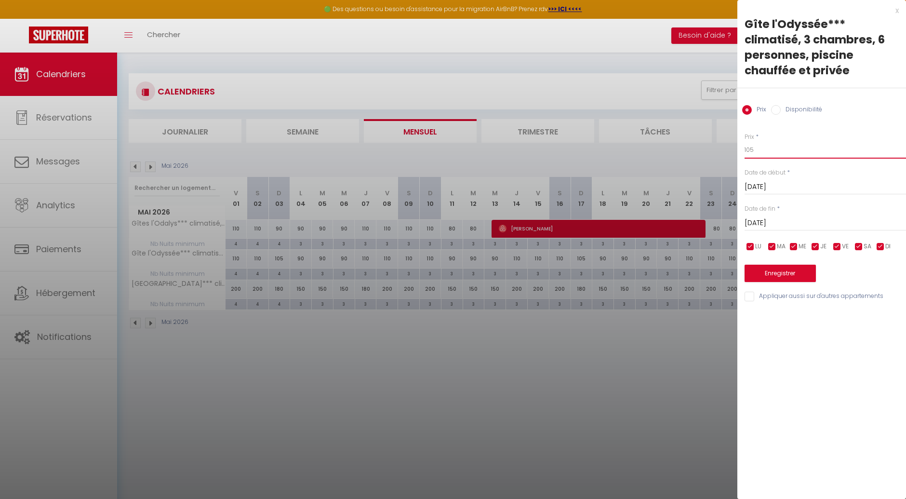
drag, startPoint x: 772, startPoint y: 153, endPoint x: 730, endPoint y: 154, distance: 42.4
click at [730, 154] on body "🟢 Des questions ou besoin d'assistance pour la migration AirBnB? Prenez rdv >>>…" at bounding box center [453, 302] width 906 height 499
click at [791, 273] on button "Enregistrer" at bounding box center [780, 273] width 71 height 17
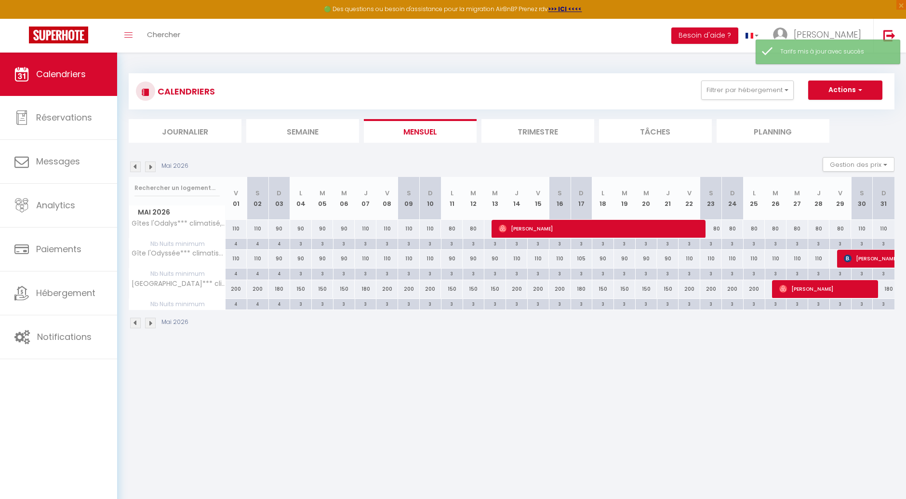
click at [150, 169] on img at bounding box center [150, 166] width 11 height 11
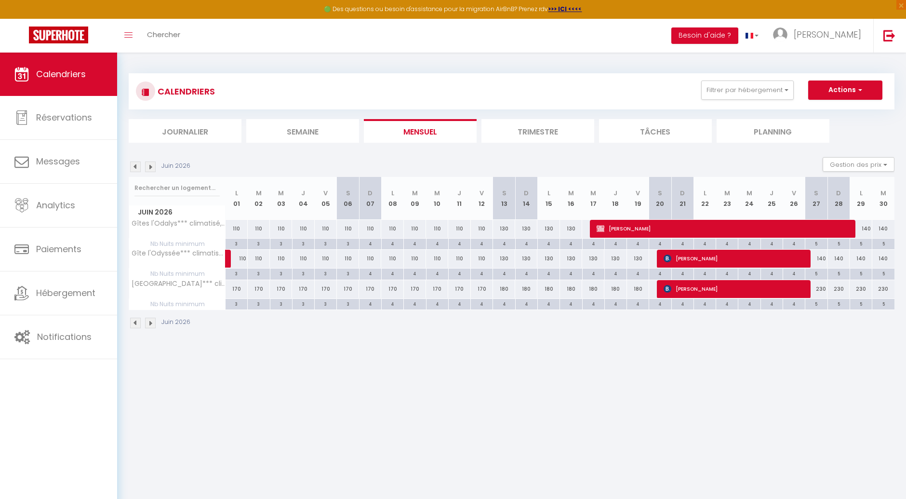
click at [135, 164] on img at bounding box center [135, 166] width 11 height 11
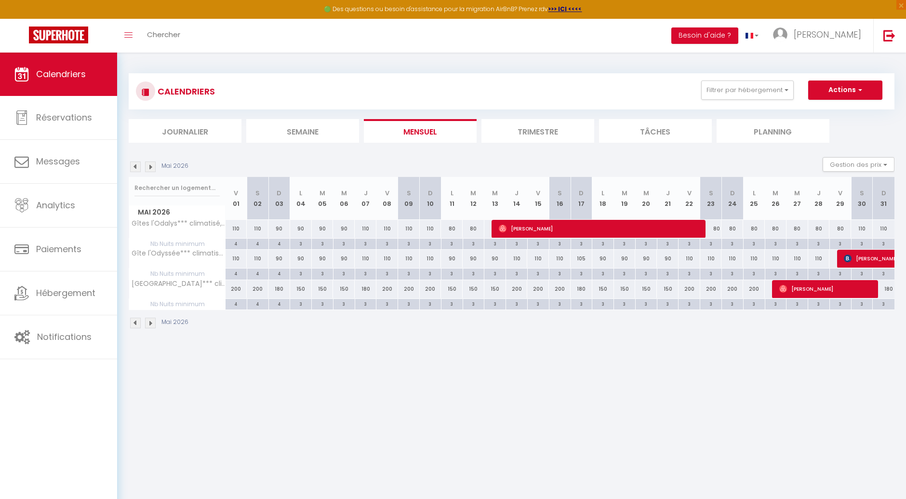
click at [136, 166] on img at bounding box center [135, 166] width 11 height 11
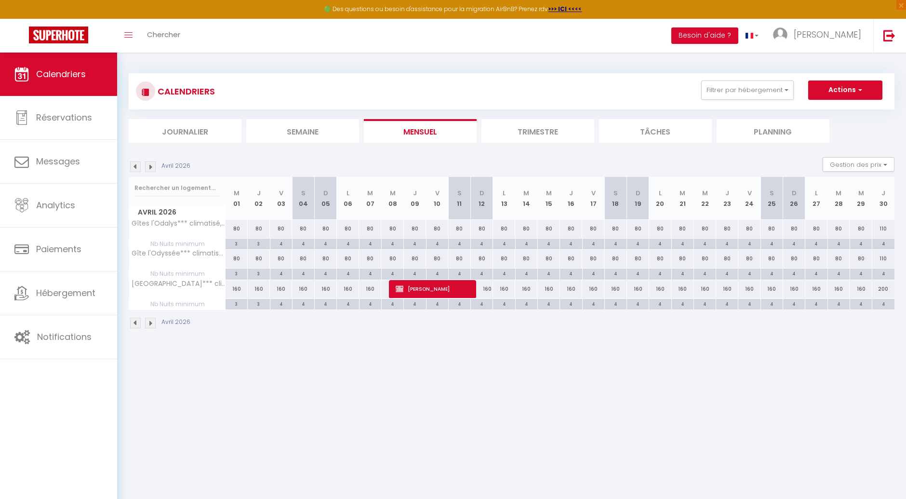
click at [136, 166] on img at bounding box center [135, 166] width 11 height 11
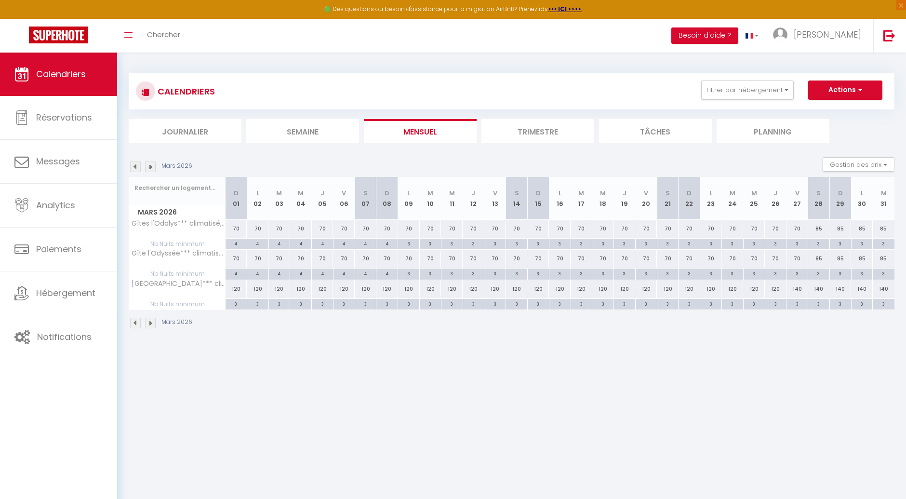
click at [136, 166] on img at bounding box center [135, 166] width 11 height 11
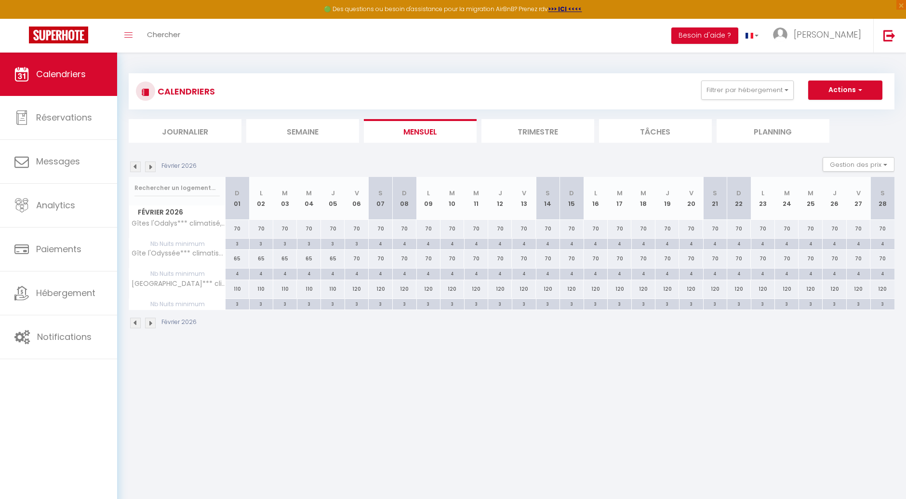
click at [358, 261] on div "70" at bounding box center [357, 259] width 24 height 18
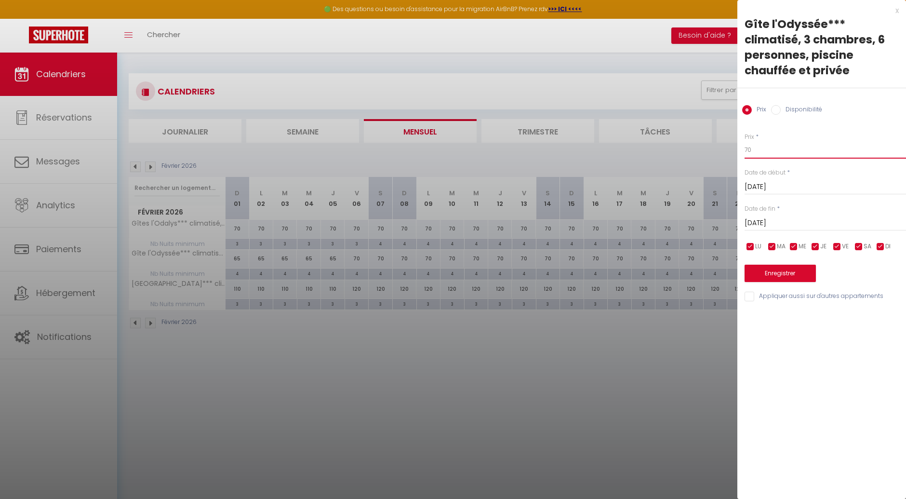
drag, startPoint x: 756, startPoint y: 150, endPoint x: 739, endPoint y: 150, distance: 16.9
click at [739, 150] on div "Prix * 70 Statut * Disponible Indisponible Date de début * [DATE] < [DATE] > Di…" at bounding box center [822, 212] width 169 height 182
click at [797, 222] on input "[DATE]" at bounding box center [825, 223] width 161 height 13
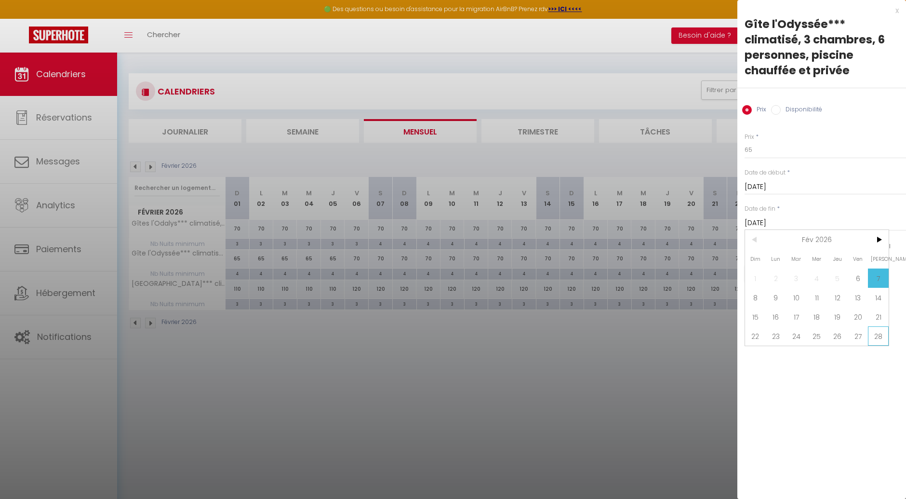
click at [878, 336] on span "28" at bounding box center [878, 335] width 21 height 19
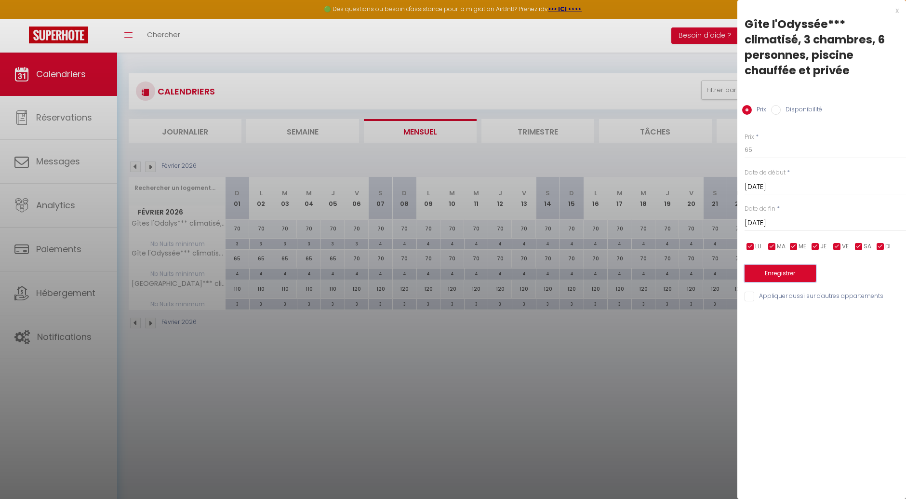
click at [789, 271] on button "Enregistrer" at bounding box center [780, 273] width 71 height 17
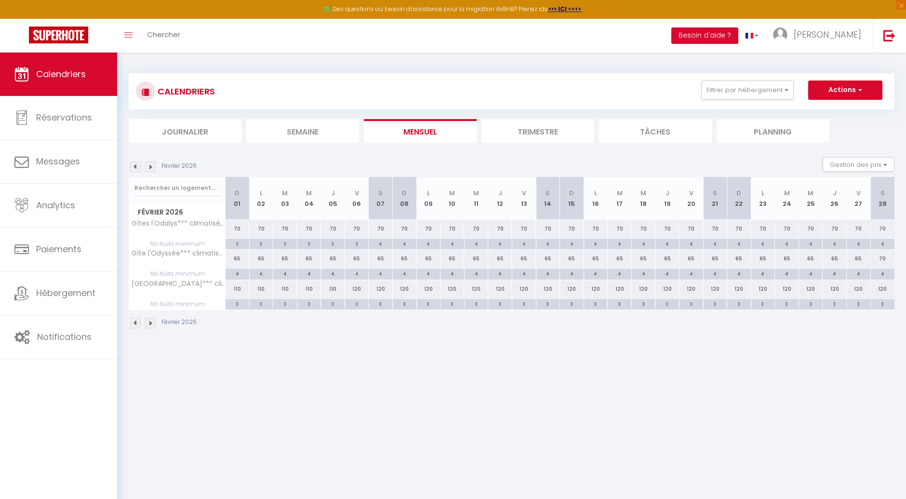
click at [135, 166] on img at bounding box center [135, 166] width 11 height 11
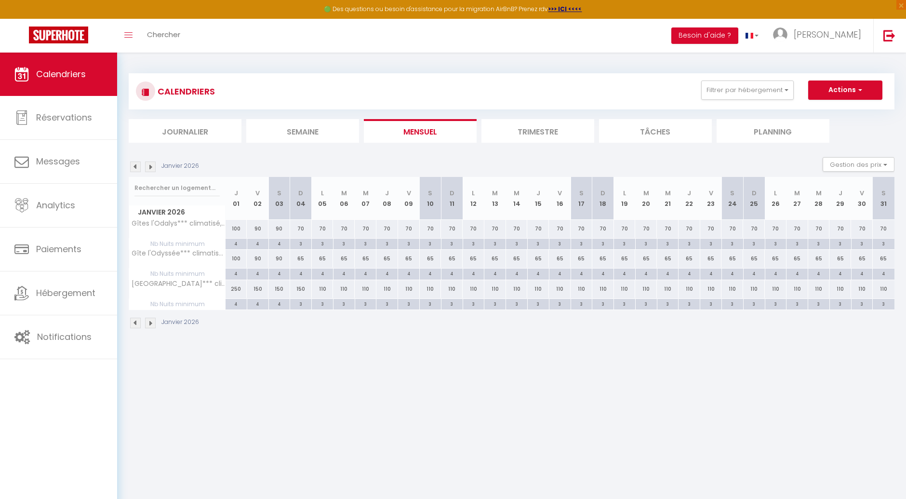
click at [155, 168] on img at bounding box center [150, 166] width 11 height 11
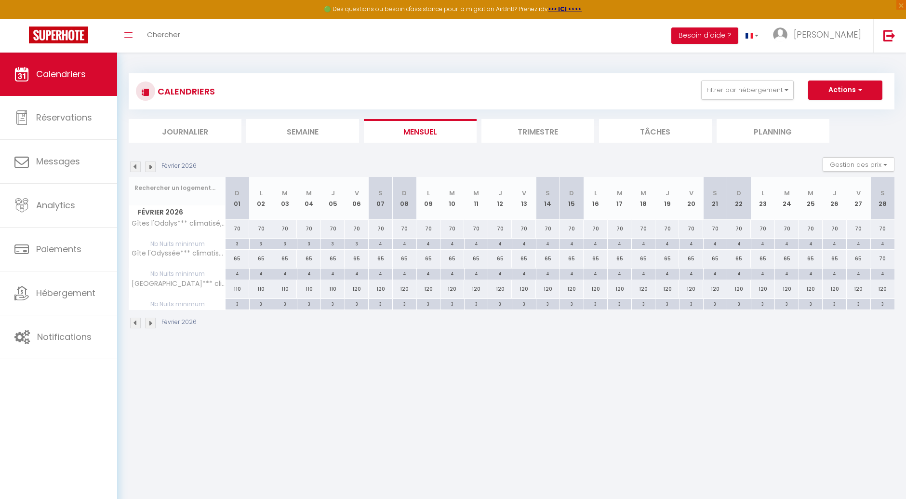
click at [886, 261] on div "70" at bounding box center [883, 259] width 24 height 18
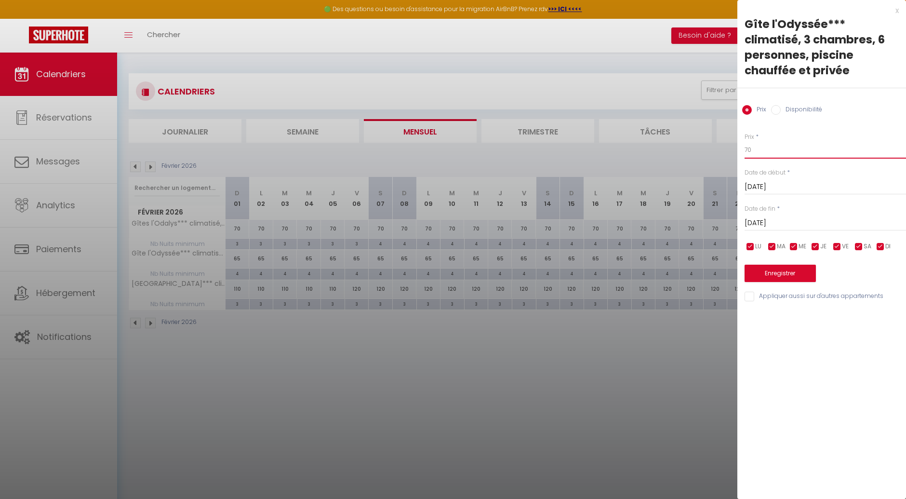
drag, startPoint x: 764, startPoint y: 147, endPoint x: 736, endPoint y: 148, distance: 28.0
click at [736, 148] on body "🟢 Des questions ou besoin d'assistance pour la migration AirBnB? Prenez rdv >>>…" at bounding box center [453, 302] width 906 height 499
click at [785, 273] on button "Enregistrer" at bounding box center [780, 273] width 71 height 17
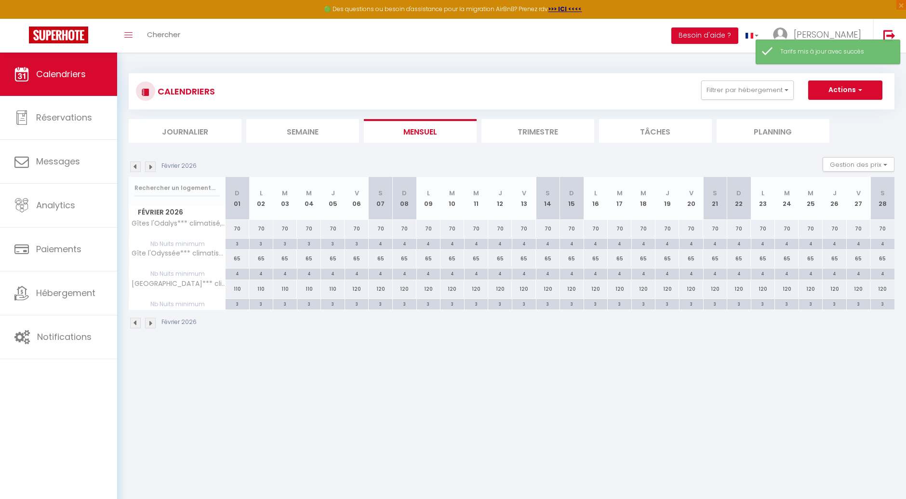
click at [146, 167] on img at bounding box center [150, 166] width 11 height 11
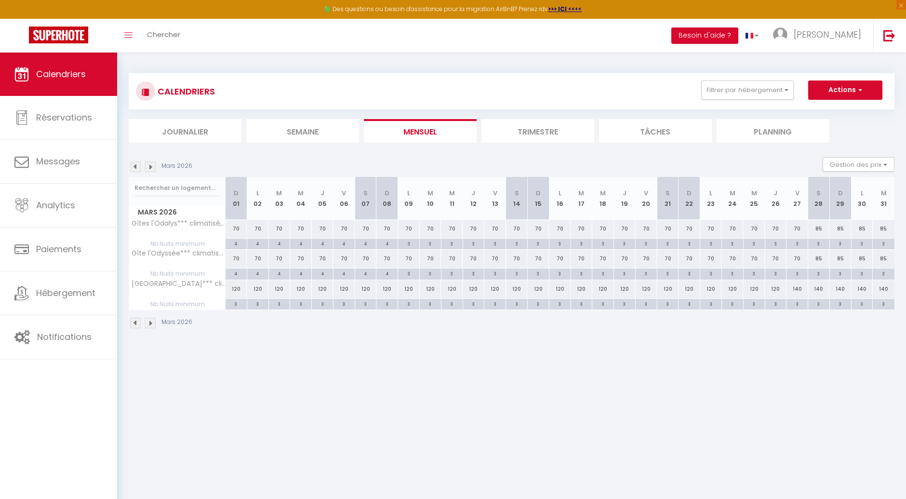
click at [234, 258] on div "70" at bounding box center [237, 259] width 22 height 18
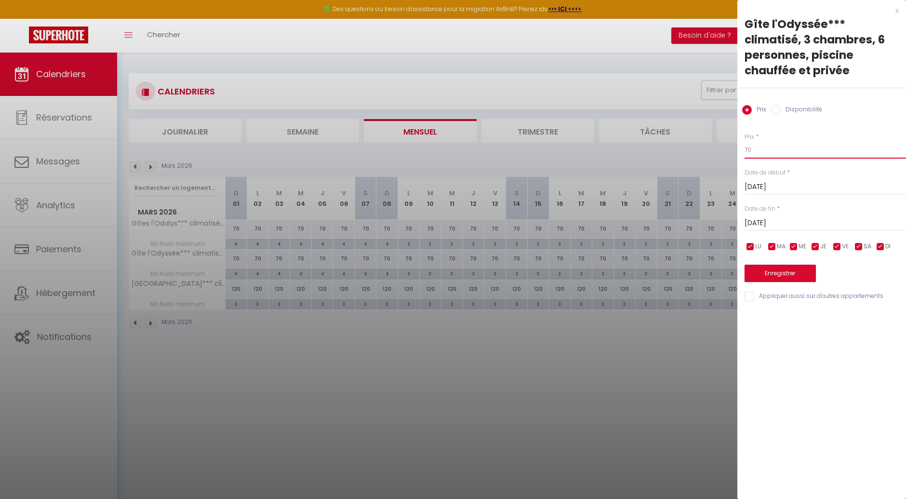
drag, startPoint x: 763, startPoint y: 152, endPoint x: 735, endPoint y: 152, distance: 27.5
click at [735, 152] on body "🟢 Des questions ou besoin d'assistance pour la migration AirBnB? Prenez rdv >>>…" at bounding box center [453, 302] width 906 height 499
click at [788, 225] on input "[DATE]" at bounding box center [825, 223] width 161 height 13
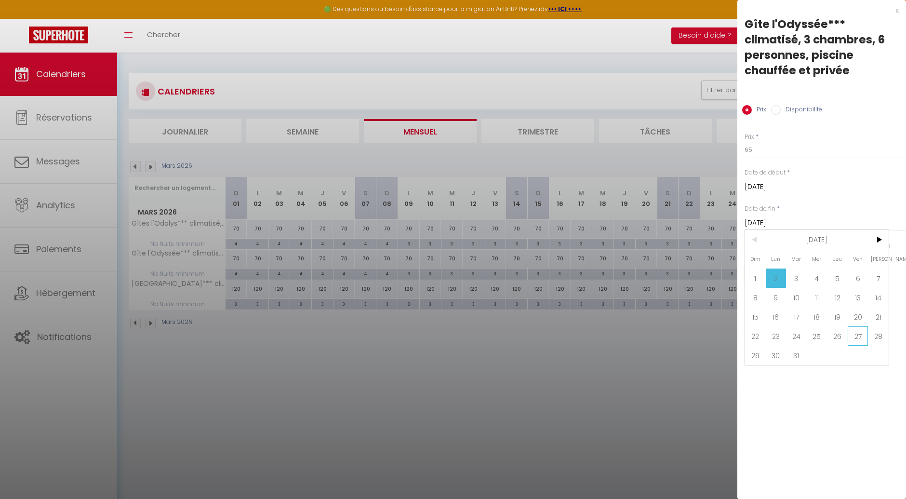
click at [854, 334] on span "27" at bounding box center [858, 335] width 21 height 19
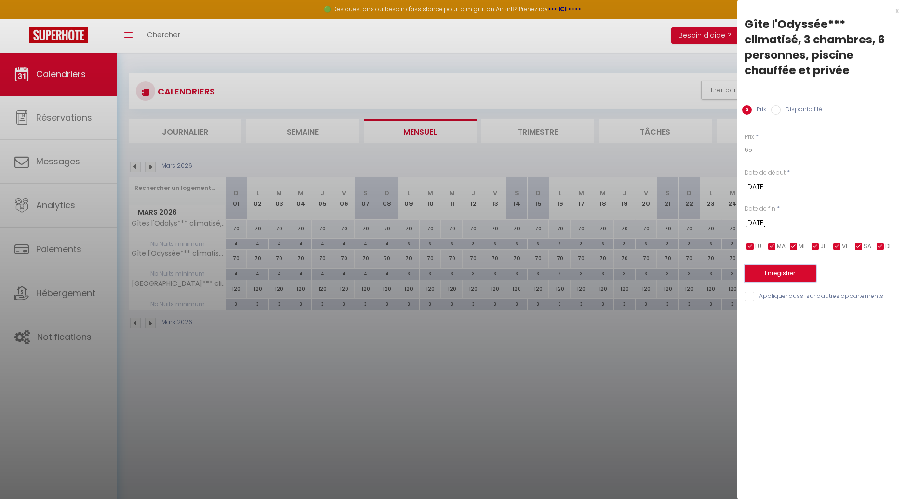
click at [779, 279] on button "Enregistrer" at bounding box center [780, 273] width 71 height 17
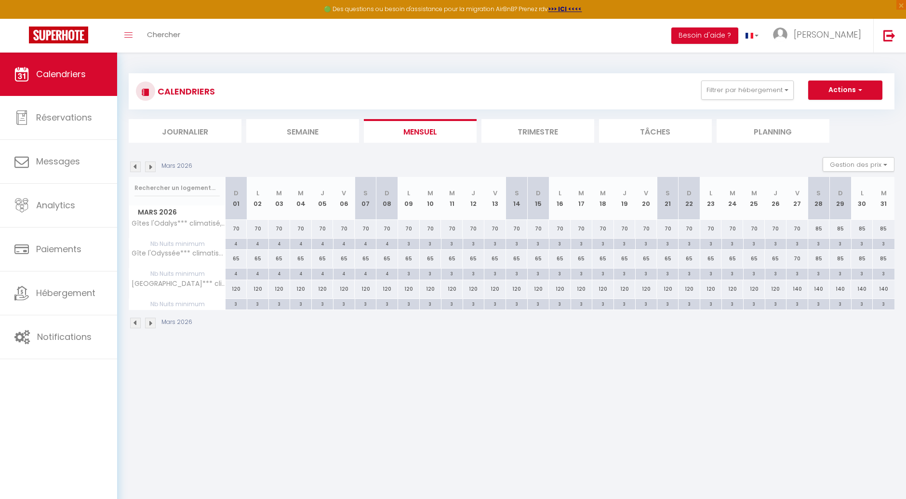
click at [410, 274] on div "3" at bounding box center [408, 272] width 21 height 9
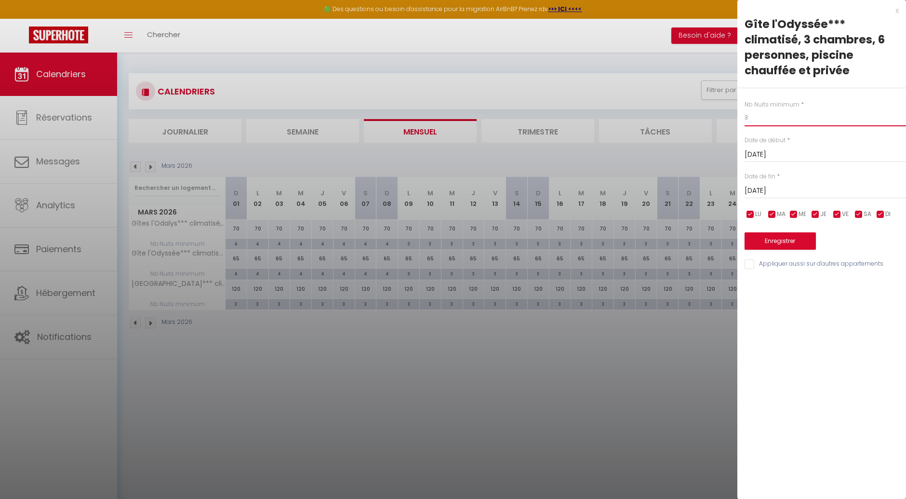
drag, startPoint x: 753, startPoint y: 118, endPoint x: 743, endPoint y: 118, distance: 10.6
click at [743, 118] on div "Nb Nuits minimum * 3 Date de début * [DATE] < [DATE] > Dim Lun Mar Mer Jeu Ven …" at bounding box center [822, 179] width 169 height 182
click at [789, 185] on input "[DATE]" at bounding box center [825, 191] width 161 height 13
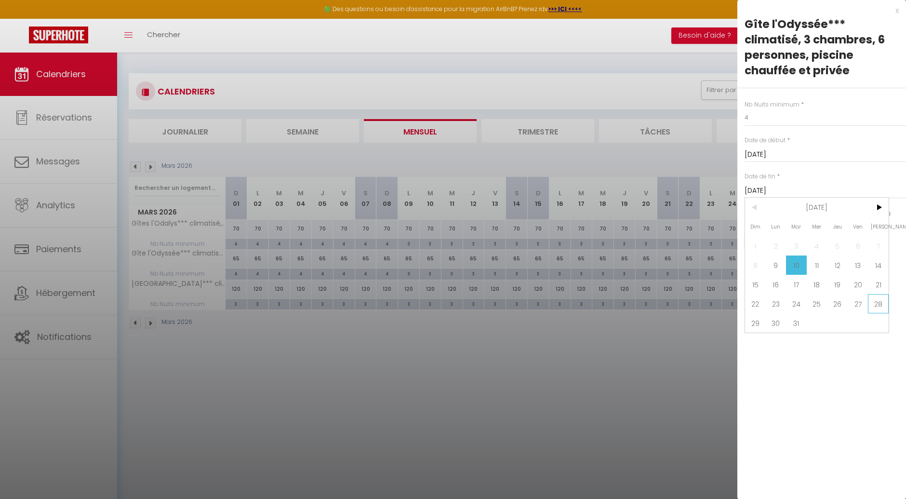
click at [881, 301] on span "28" at bounding box center [878, 303] width 21 height 19
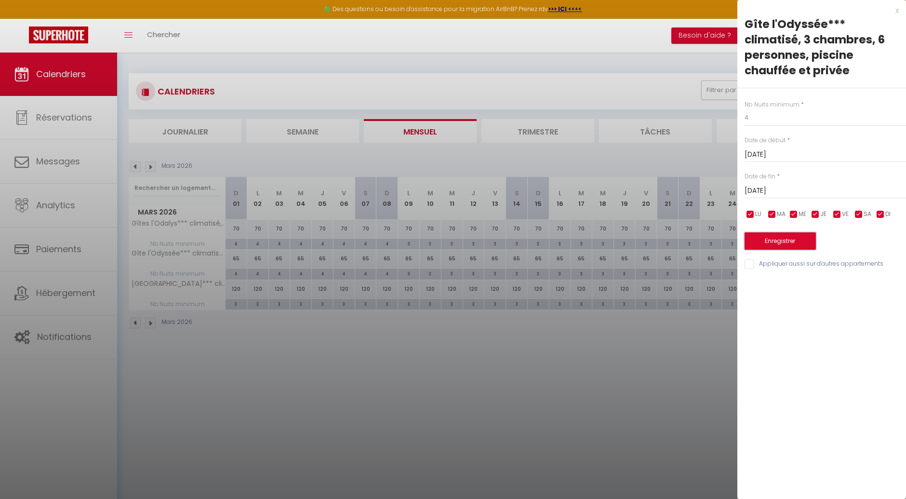
click at [788, 243] on button "Enregistrer" at bounding box center [780, 240] width 71 height 17
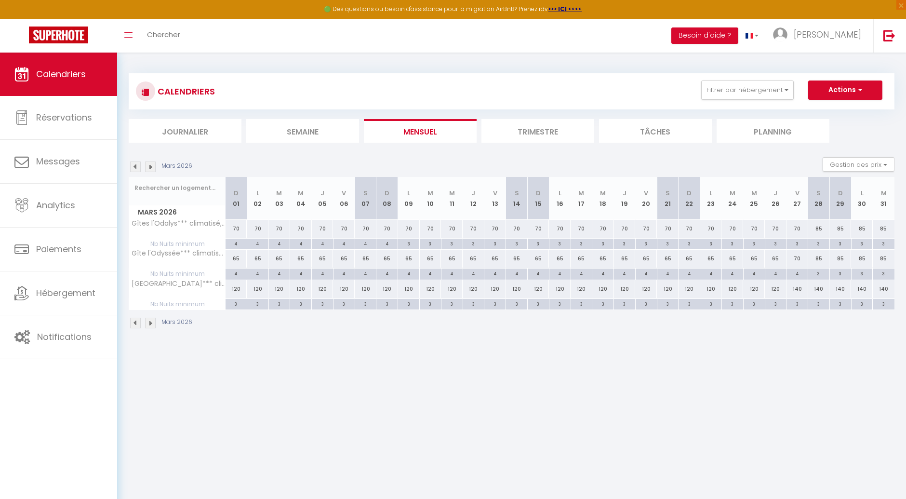
click at [801, 273] on div "4" at bounding box center [797, 272] width 21 height 9
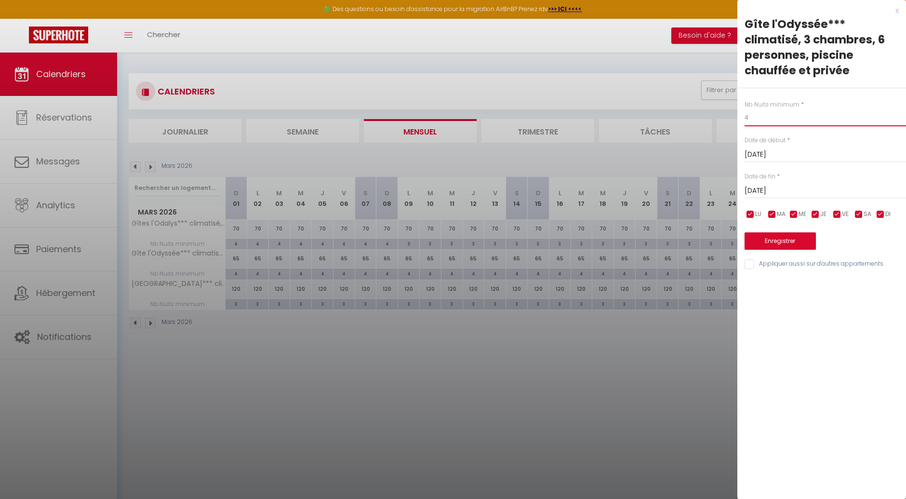
drag, startPoint x: 754, startPoint y: 121, endPoint x: 738, endPoint y: 121, distance: 16.4
click at [738, 121] on div "Nb Nuits minimum * 4 Date de début * [DATE] < [DATE] > Dim Lun Mar Mer Jeu Ven …" at bounding box center [822, 179] width 169 height 182
click at [762, 240] on button "Enregistrer" at bounding box center [780, 240] width 71 height 17
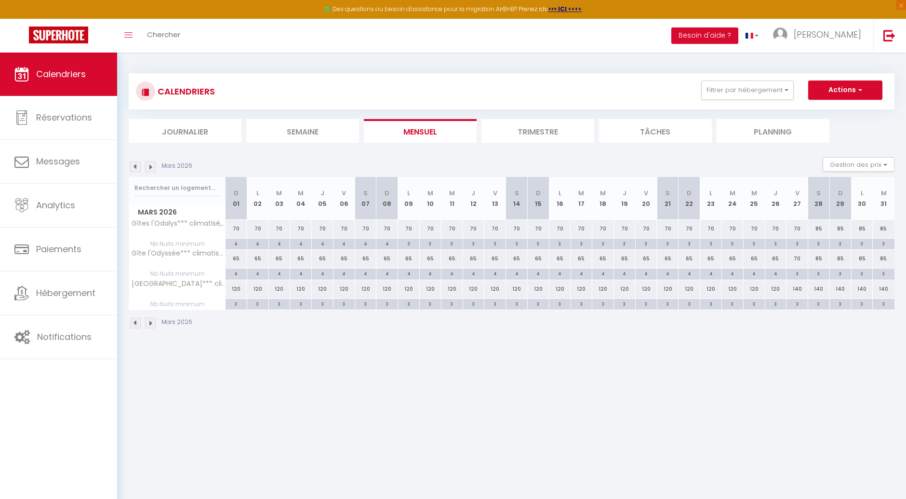
click at [150, 169] on img at bounding box center [150, 166] width 11 height 11
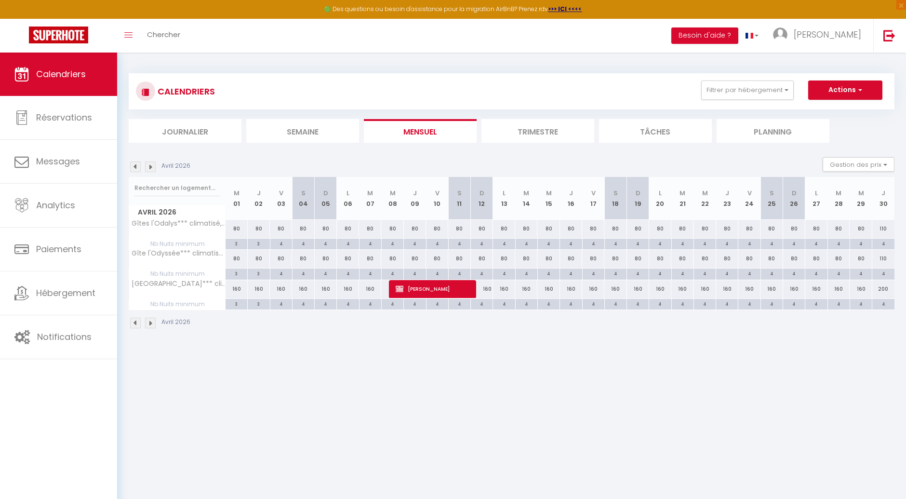
click at [237, 291] on div "160" at bounding box center [237, 289] width 22 height 18
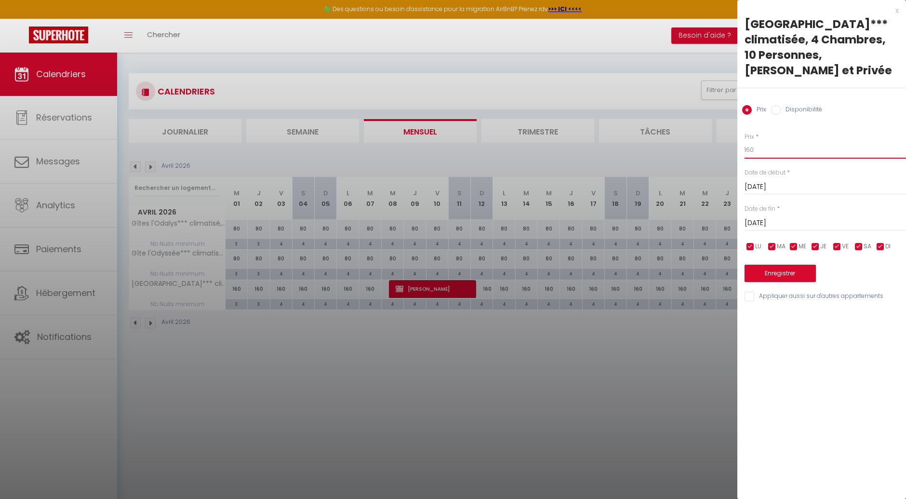
drag, startPoint x: 760, startPoint y: 150, endPoint x: 736, endPoint y: 153, distance: 24.3
click at [736, 153] on body "🟢 Des questions ou besoin d'assistance pour la migration AirBnB? Prenez rdv >>>…" at bounding box center [453, 302] width 906 height 499
click at [777, 220] on input "[DATE]" at bounding box center [825, 223] width 161 height 13
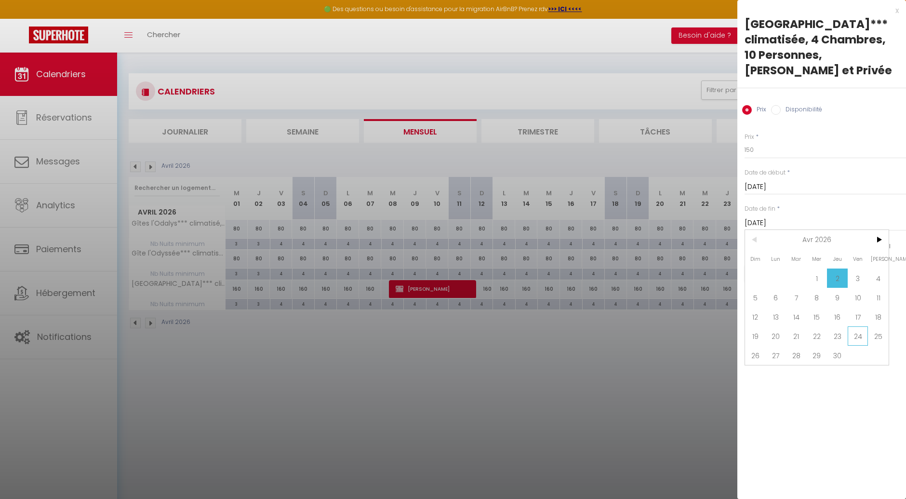
click at [858, 337] on span "24" at bounding box center [858, 335] width 21 height 19
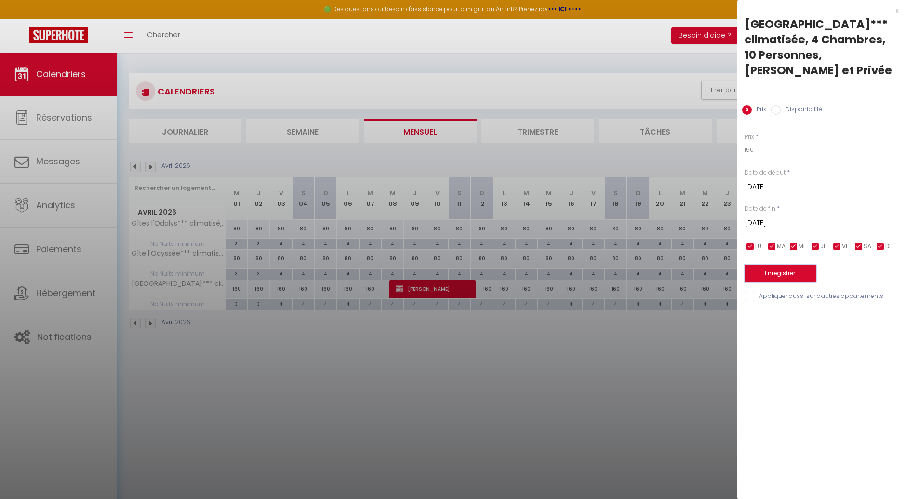
click at [790, 275] on button "Enregistrer" at bounding box center [780, 273] width 71 height 17
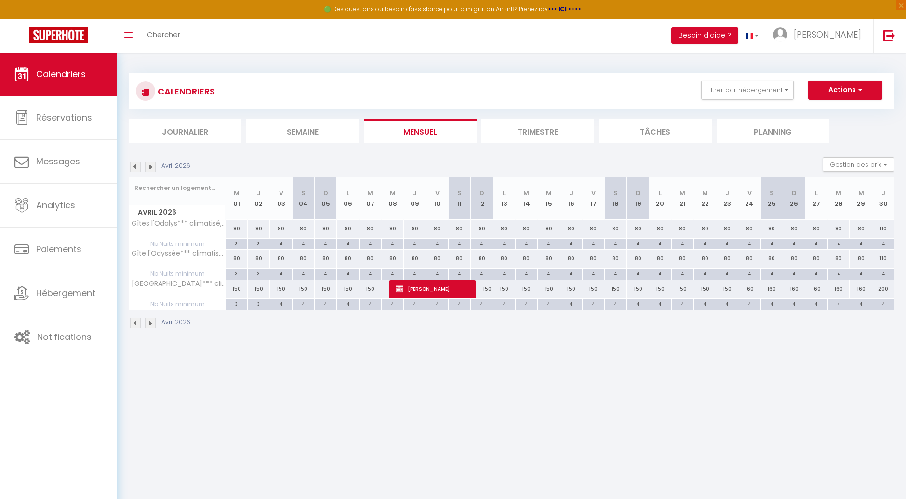
click at [747, 291] on div "160" at bounding box center [749, 289] width 22 height 18
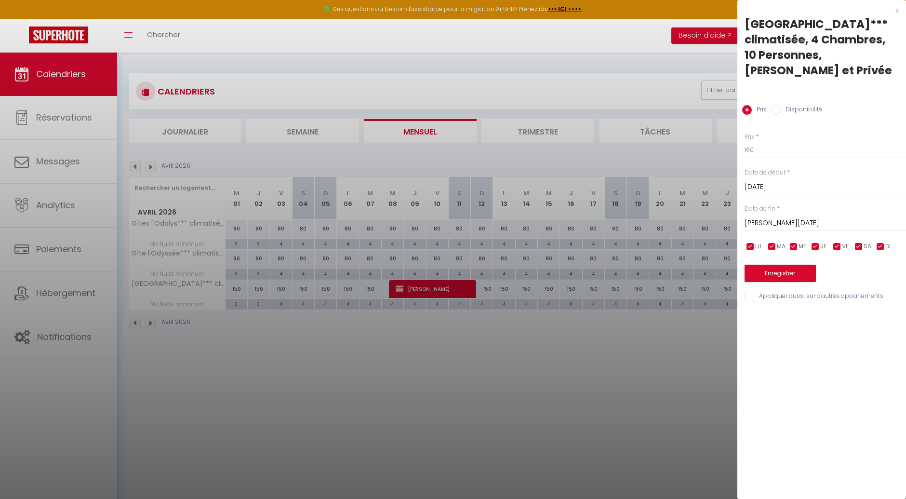
click at [801, 225] on input "[PERSON_NAME][DATE]" at bounding box center [825, 223] width 161 height 13
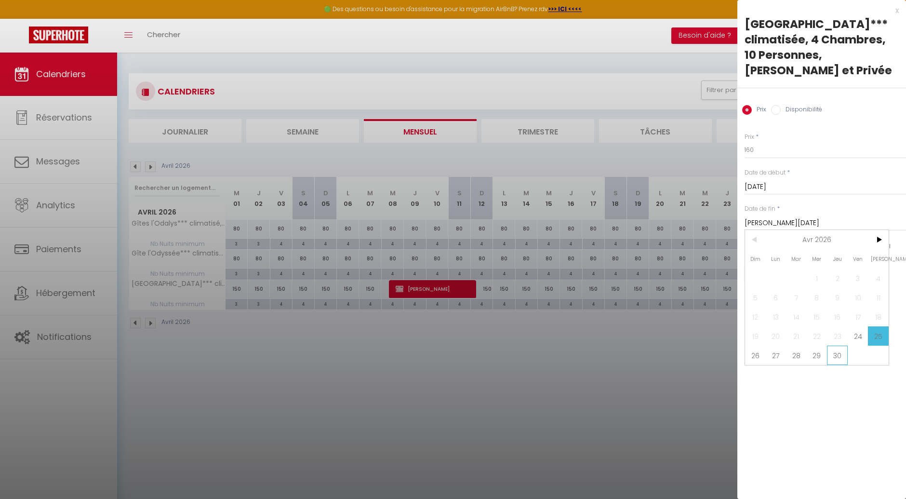
click at [835, 356] on span "30" at bounding box center [837, 355] width 21 height 19
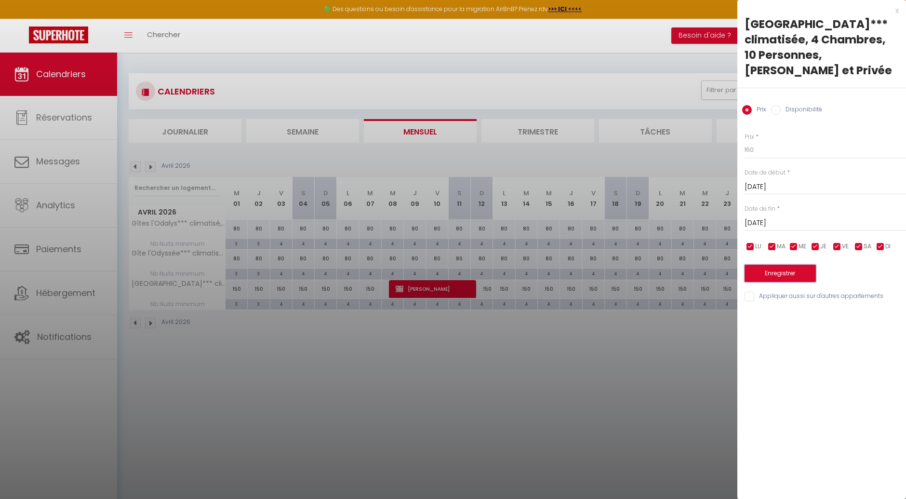
click at [791, 272] on button "Enregistrer" at bounding box center [780, 273] width 71 height 17
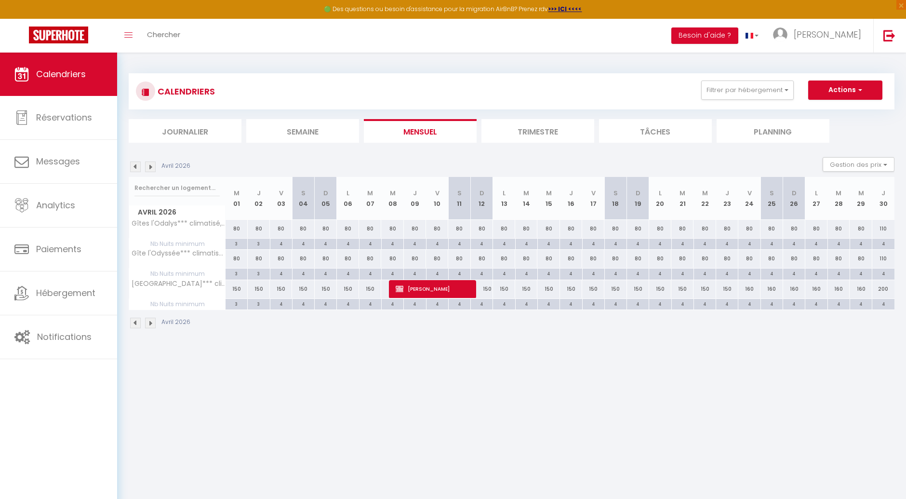
click at [745, 291] on div "160" at bounding box center [749, 289] width 22 height 18
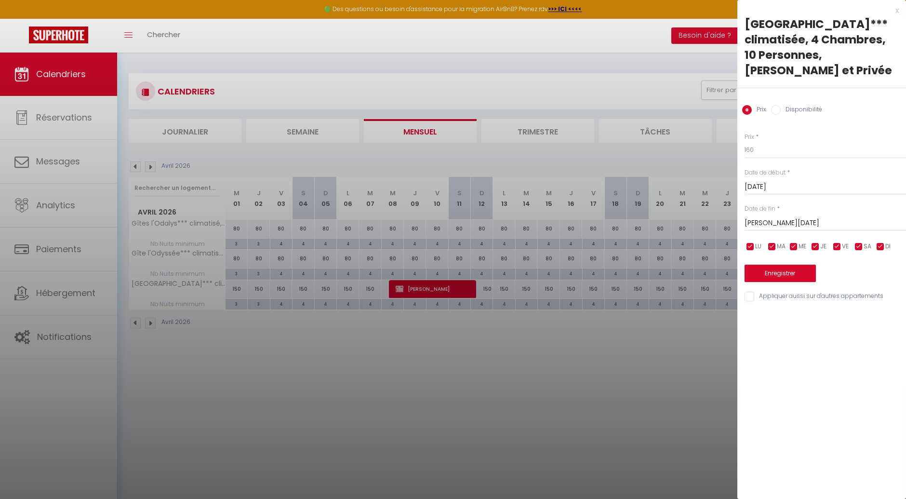
click at [781, 217] on input "[PERSON_NAME][DATE]" at bounding box center [825, 223] width 161 height 13
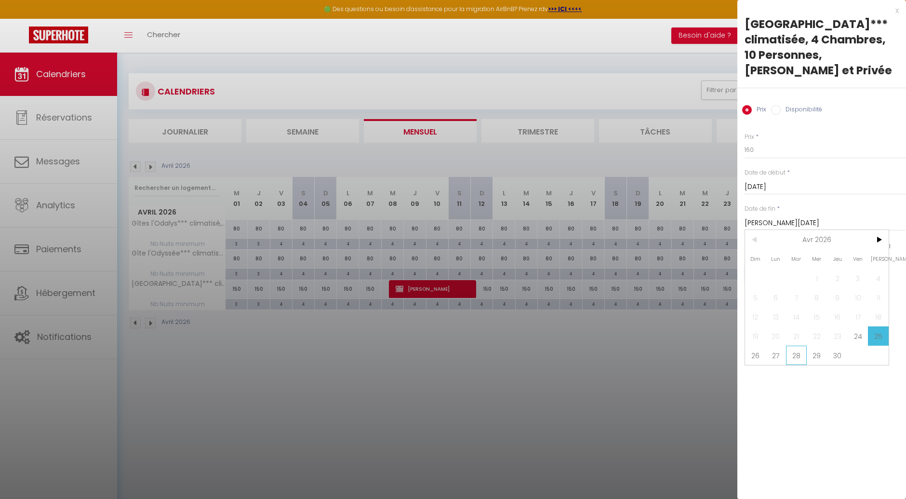
click at [794, 354] on span "28" at bounding box center [796, 355] width 21 height 19
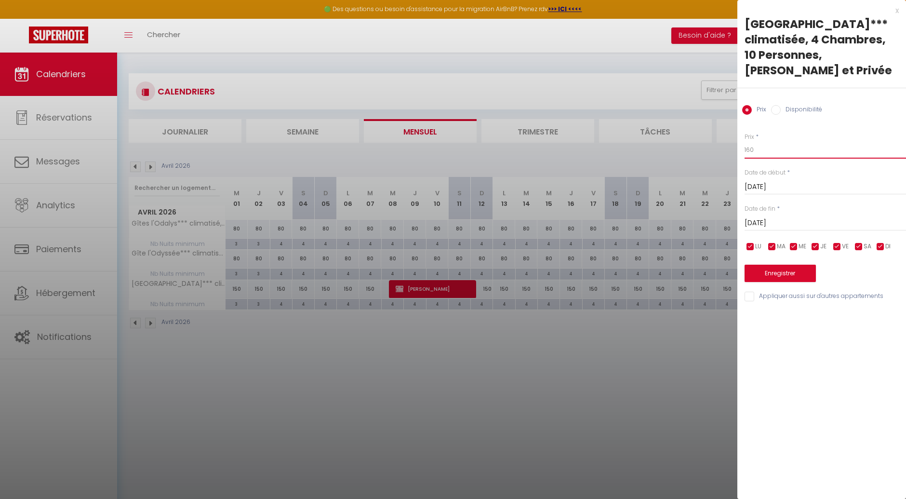
drag, startPoint x: 755, startPoint y: 152, endPoint x: 737, endPoint y: 155, distance: 18.6
click at [737, 155] on body "🟢 Des questions ou besoin d'assistance pour la migration AirBnB? Prenez rdv >>>…" at bounding box center [453, 302] width 906 height 499
click at [772, 275] on button "Enregistrer" at bounding box center [780, 273] width 71 height 17
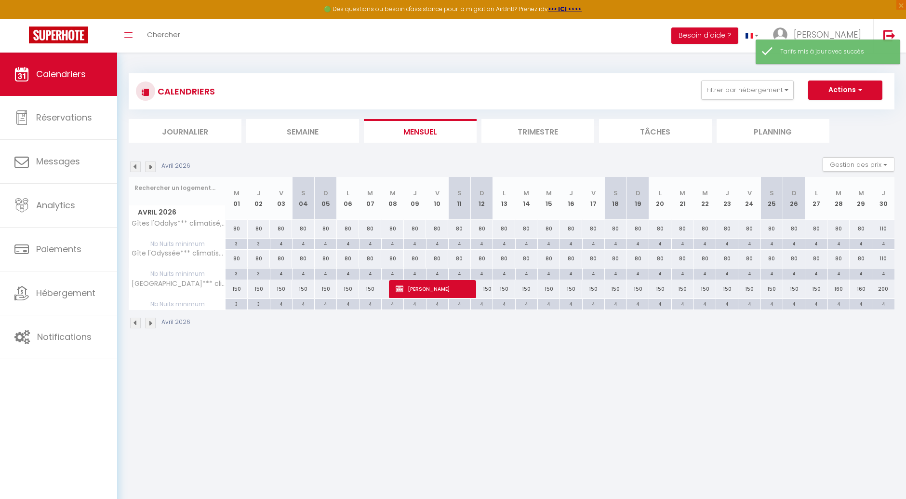
click at [839, 288] on div "160" at bounding box center [839, 289] width 22 height 18
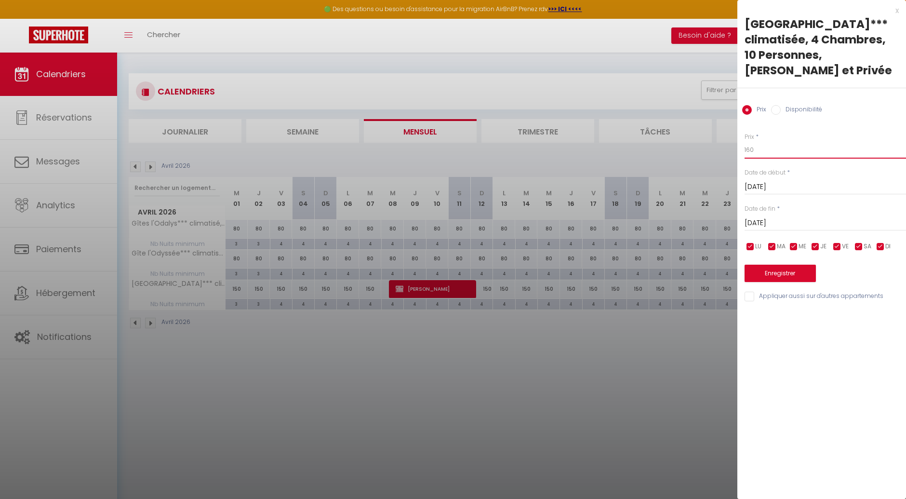
drag, startPoint x: 774, startPoint y: 149, endPoint x: 751, endPoint y: 152, distance: 23.3
click at [751, 152] on input "160" at bounding box center [825, 149] width 161 height 17
click at [765, 270] on button "Enregistrer" at bounding box center [780, 273] width 71 height 17
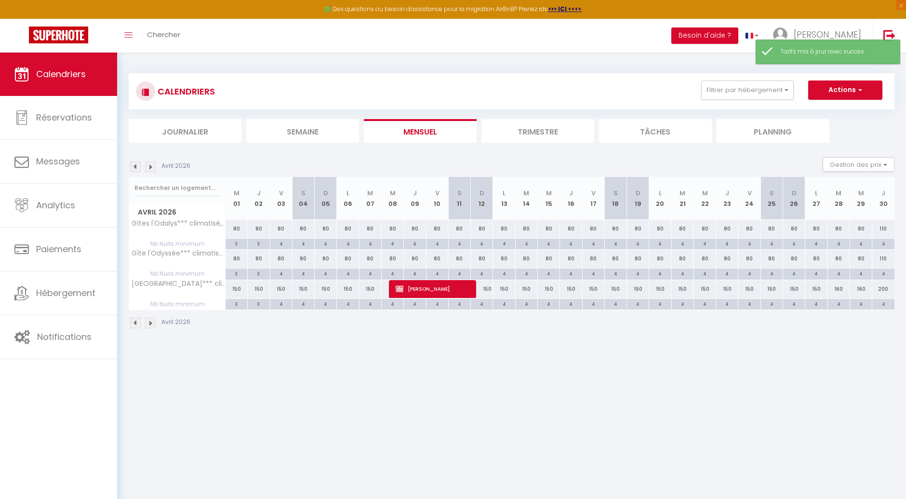
click at [838, 292] on div "160" at bounding box center [839, 289] width 22 height 18
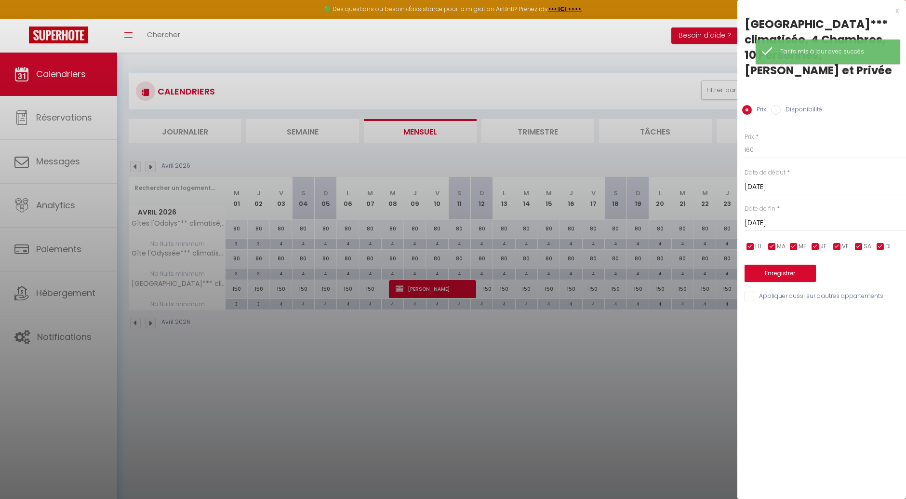
click at [789, 217] on input "[DATE]" at bounding box center [825, 223] width 161 height 13
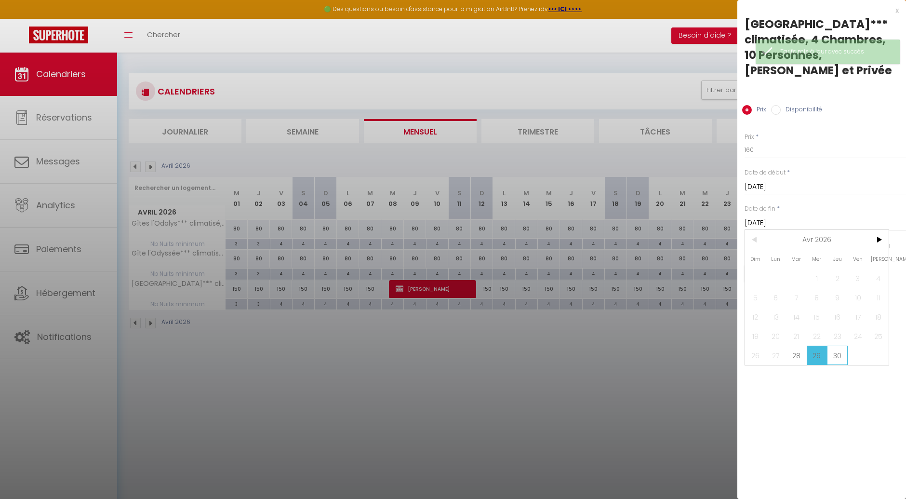
click at [842, 360] on span "30" at bounding box center [837, 355] width 21 height 19
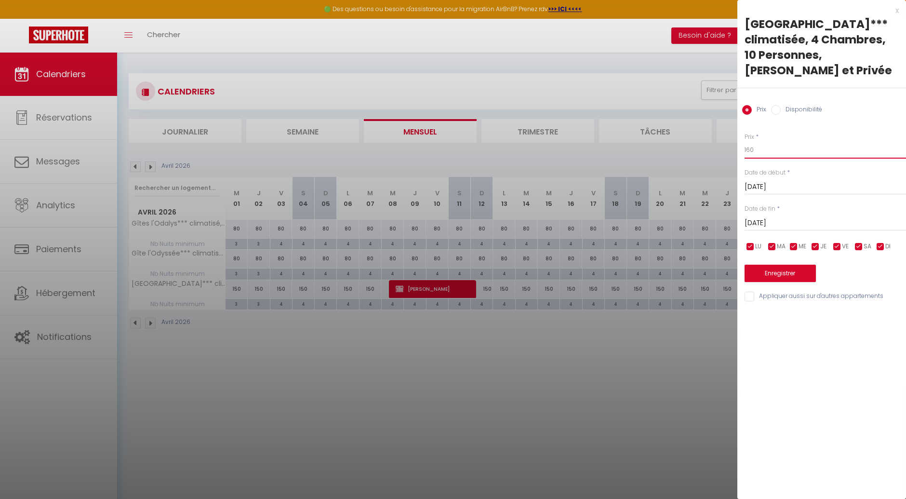
drag, startPoint x: 758, startPoint y: 150, endPoint x: 738, endPoint y: 153, distance: 19.9
click at [738, 153] on div "Prix * 160 Statut * Disponible Indisponible Date de début * [DATE] < [DATE] > D…" at bounding box center [822, 212] width 169 height 182
click at [772, 277] on button "Enregistrer" at bounding box center [780, 273] width 71 height 17
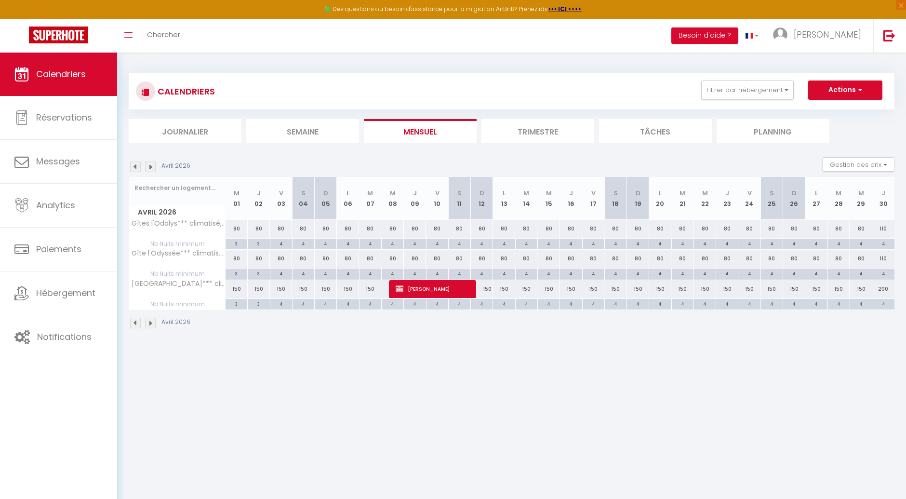
click at [134, 167] on img at bounding box center [135, 166] width 11 height 11
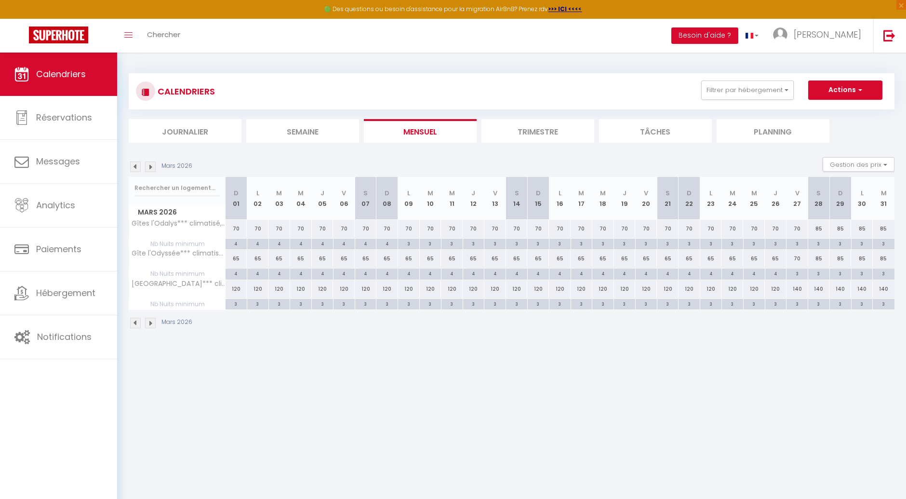
click at [152, 169] on img at bounding box center [150, 166] width 11 height 11
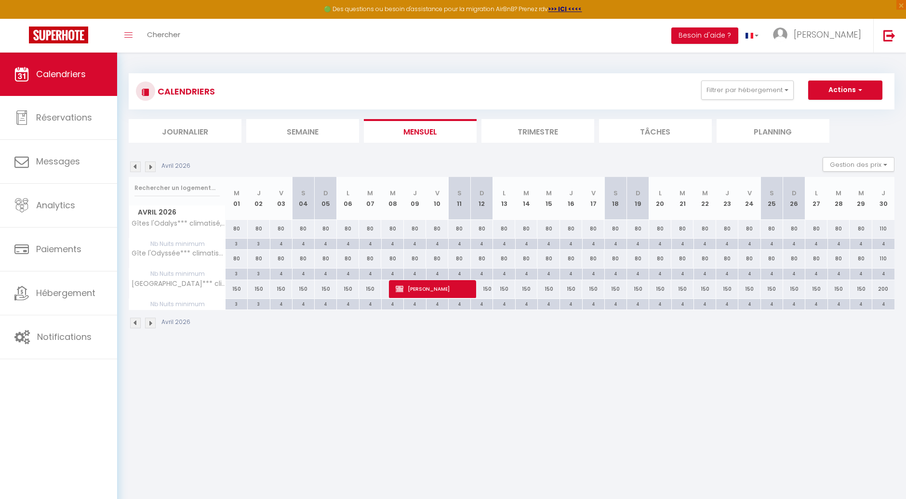
click at [152, 169] on img at bounding box center [150, 166] width 11 height 11
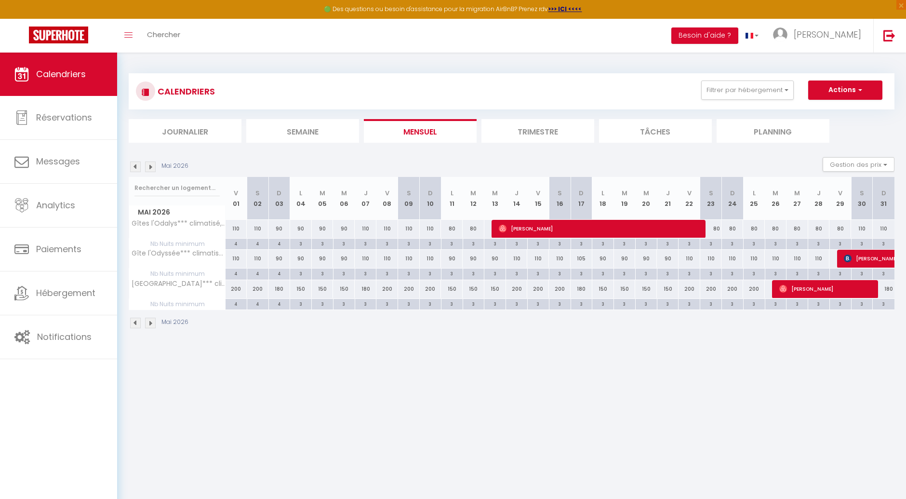
click at [132, 169] on img at bounding box center [135, 166] width 11 height 11
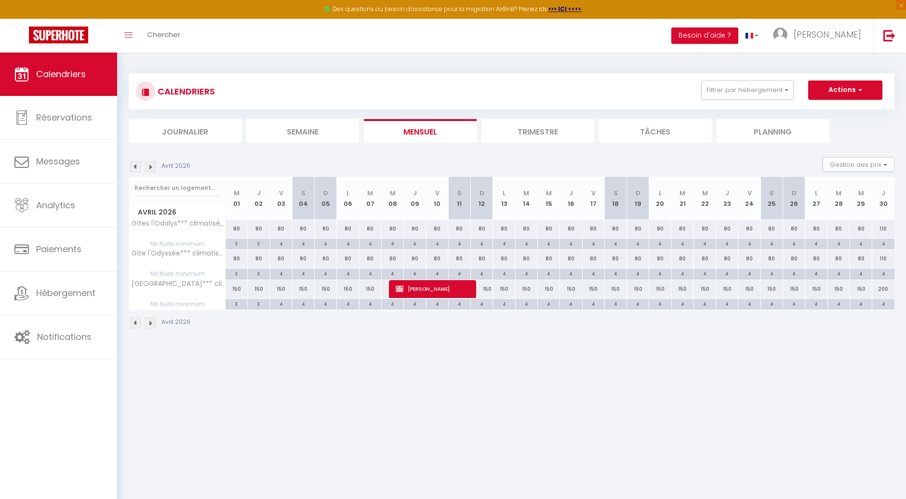
click at [148, 171] on img at bounding box center [150, 166] width 11 height 11
